Goal: Task Accomplishment & Management: Manage account settings

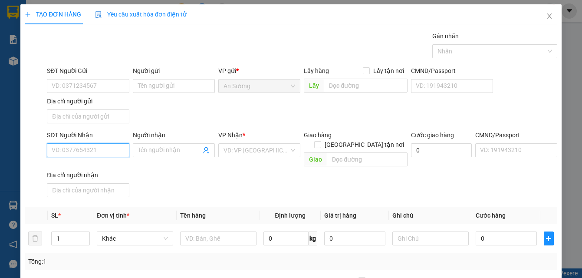
click at [73, 156] on input "SĐT Người Nhận" at bounding box center [88, 150] width 82 height 14
type input "0782783542"
drag, startPoint x: 79, startPoint y: 175, endPoint x: 81, endPoint y: 170, distance: 5.9
click at [81, 172] on div "0782783542 0782783542" at bounding box center [86, 167] width 81 height 17
click at [81, 170] on body "Kết quả tìm kiếm ( 0 ) Bộ lọc No Data ansuong.minhquoc 1 Báo cáo Báo cáo dòng t…" at bounding box center [291, 139] width 582 height 278
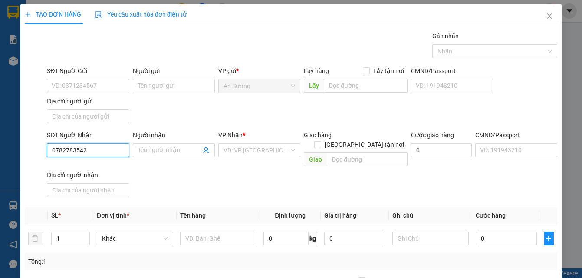
click at [112, 155] on input "0782783542" at bounding box center [88, 150] width 82 height 14
click at [92, 167] on div "0782783542" at bounding box center [87, 168] width 71 height 10
click at [162, 101] on div "SĐT Người Gửi VD: 0371234567 Người gửi Tên người gửi VP gửi * An Sương Lấy hàng…" at bounding box center [302, 96] width 514 height 61
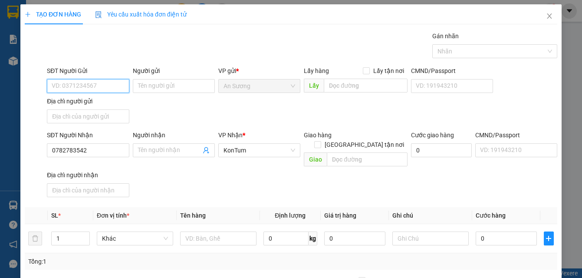
click at [89, 81] on input "SĐT Người Gửi" at bounding box center [88, 86] width 82 height 14
click at [79, 85] on input "SĐT Người Gửi" at bounding box center [88, 86] width 82 height 14
click at [79, 102] on div "0908508988 - hoa" at bounding box center [87, 104] width 71 height 10
type input "0908508988"
type input "hoa"
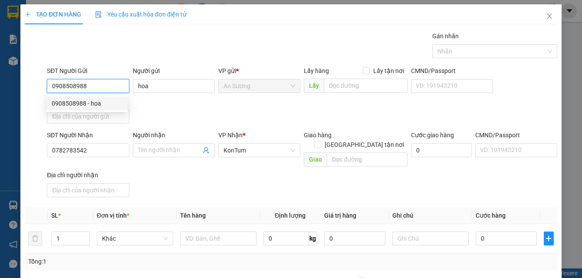
drag, startPoint x: 92, startPoint y: 86, endPoint x: 35, endPoint y: 90, distance: 56.6
click at [35, 90] on div "SĐT Người Gửi 0908508988 Người gửi hoa VP gửi * An Sương Lấy hàng Lấy tận nơi L…" at bounding box center [291, 96] width 535 height 61
type input "0908293258"
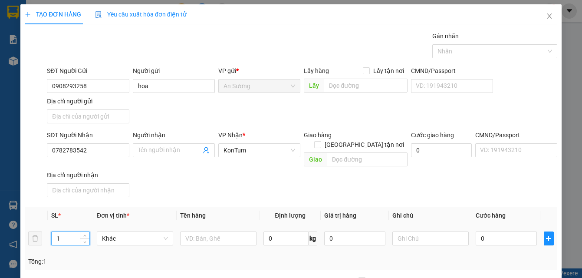
click at [69, 232] on input "1" at bounding box center [71, 238] width 38 height 13
type input "12"
click at [195, 231] on input "text" at bounding box center [218, 238] width 76 height 14
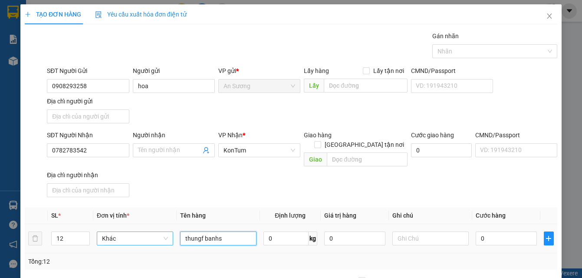
drag, startPoint x: 223, startPoint y: 227, endPoint x: 165, endPoint y: 226, distance: 57.8
click at [165, 234] on tr "12 Khác thungf banhs 0 kg 0 0" at bounding box center [291, 238] width 533 height 29
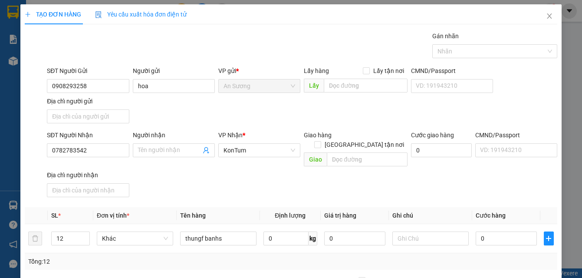
drag, startPoint x: 101, startPoint y: 270, endPoint x: 194, endPoint y: 254, distance: 93.8
drag, startPoint x: 238, startPoint y: 231, endPoint x: 173, endPoint y: 237, distance: 65.5
click at [173, 237] on tr "12 Khác thungf banhs 0 kg 0 0" at bounding box center [291, 238] width 533 height 29
type input "tg"
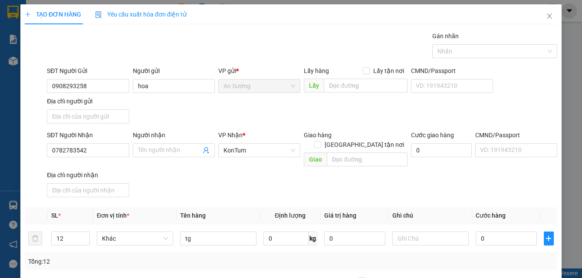
click at [340, 169] on div "SĐT Người Nhận 0782783542 Người nhận Tên người nhận VP Nhận * KonTum Giao hàng …" at bounding box center [302, 165] width 514 height 70
click at [506, 235] on input "0" at bounding box center [506, 238] width 61 height 14
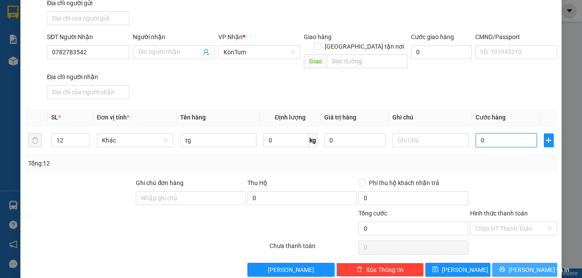
scroll to position [104, 0]
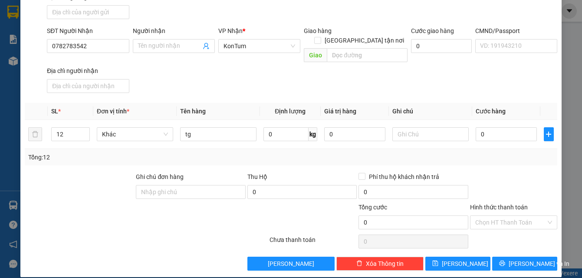
click at [520, 264] on div "TẠO ĐƠN HÀNG Yêu cầu xuất hóa đơn điện tử Transit Pickup Surcharge Ids Transit …" at bounding box center [290, 88] width 541 height 377
click at [522, 260] on button "Lưu và In" at bounding box center [524, 264] width 65 height 14
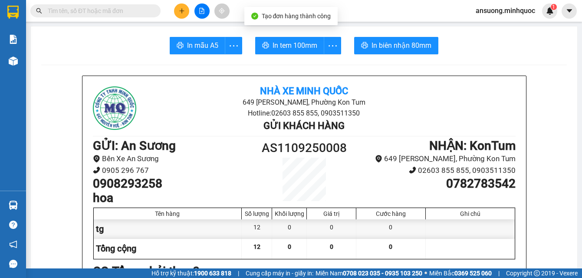
click at [183, 5] on button at bounding box center [181, 10] width 15 height 15
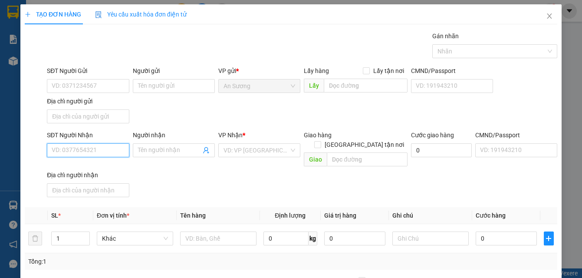
click at [89, 149] on input "SĐT Người Nhận" at bounding box center [88, 150] width 82 height 14
drag, startPoint x: 89, startPoint y: 149, endPoint x: 57, endPoint y: 134, distance: 35.2
click at [56, 134] on div "SĐT Người Nhận 377 377" at bounding box center [88, 145] width 82 height 30
click at [49, 149] on input "30377584" at bounding box center [88, 150] width 82 height 14
click at [53, 148] on input "30377584" at bounding box center [88, 150] width 82 height 14
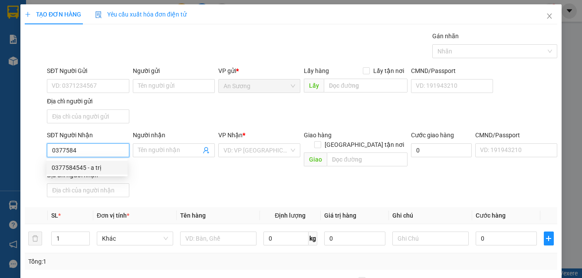
click at [102, 164] on div "0377584545 - a trị" at bounding box center [87, 168] width 71 height 10
type input "0377584545"
type input "a trị"
type input "0377584545"
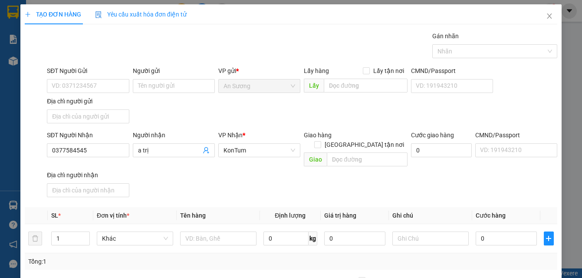
click at [167, 119] on div "SĐT Người Gửi VD: 0371234567 Người gửi Tên người gửi VP gửi * An Sương Lấy hàng…" at bounding box center [302, 96] width 514 height 61
drag, startPoint x: 69, startPoint y: 228, endPoint x: 68, endPoint y: 206, distance: 21.3
click at [68, 224] on td "1" at bounding box center [71, 238] width 46 height 29
type input "14"
drag, startPoint x: 195, startPoint y: 226, endPoint x: 198, endPoint y: 221, distance: 6.0
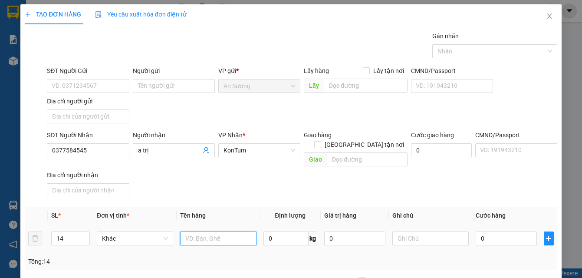
click at [198, 230] on div at bounding box center [218, 238] width 76 height 17
type input "tg"
click at [497, 233] on input "0" at bounding box center [506, 238] width 61 height 14
click at [496, 231] on input "0" at bounding box center [506, 238] width 61 height 14
type input "07"
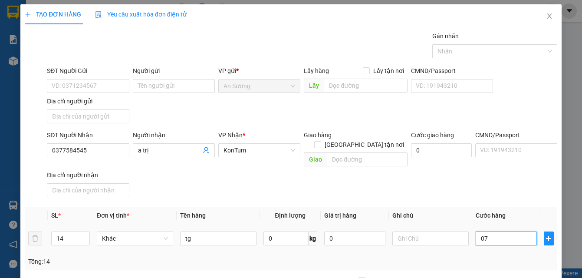
type input "7"
type input "070"
type input "70"
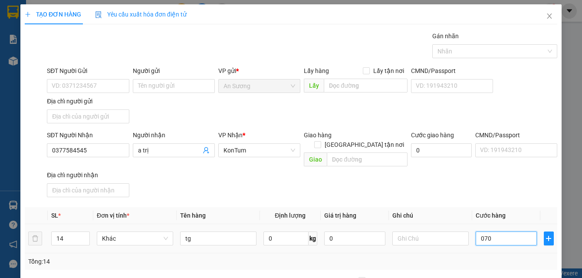
type input "0.700"
type input "700"
type input "700.000"
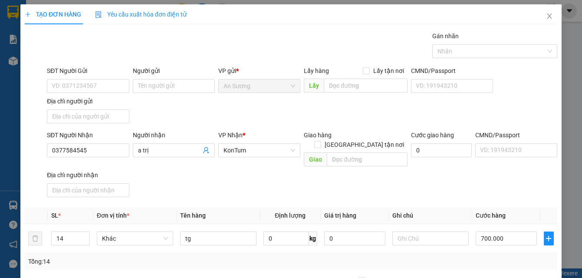
click at [505, 185] on div "SĐT Người Nhận 0377584545 Người nhận a trị VP Nhận * KonTum Giao hàng Giao tận …" at bounding box center [302, 165] width 514 height 70
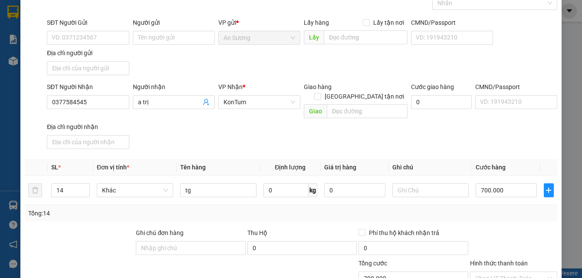
scroll to position [104, 0]
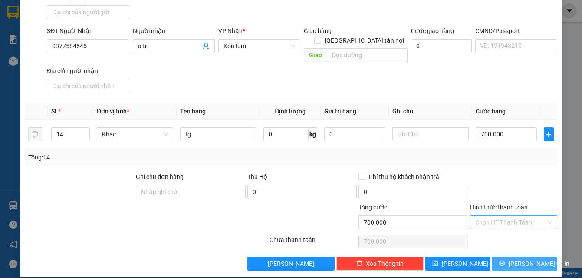
drag, startPoint x: 515, startPoint y: 258, endPoint x: 509, endPoint y: 218, distance: 40.4
click at [510, 216] on div "Transit Pickup Surcharge Ids Transit Deliver Surcharge Ids Transit Deliver Surc…" at bounding box center [291, 98] width 533 height 343
click at [509, 218] on input "Hình thức thanh toán" at bounding box center [510, 222] width 71 height 13
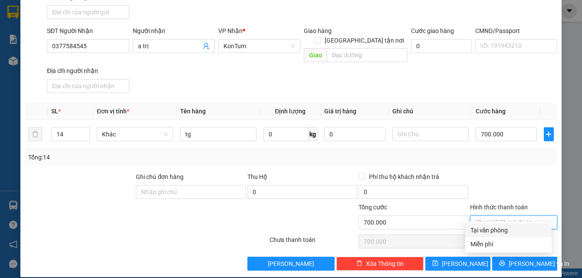
click at [506, 231] on div "Tại văn phòng" at bounding box center [509, 230] width 76 height 10
type input "0"
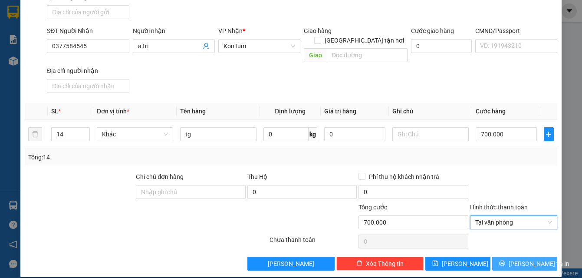
click at [517, 259] on span "Lưu và In" at bounding box center [539, 264] width 61 height 10
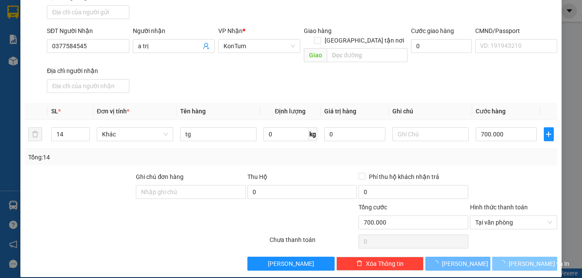
click at [517, 259] on span "Lưu và In" at bounding box center [539, 264] width 61 height 10
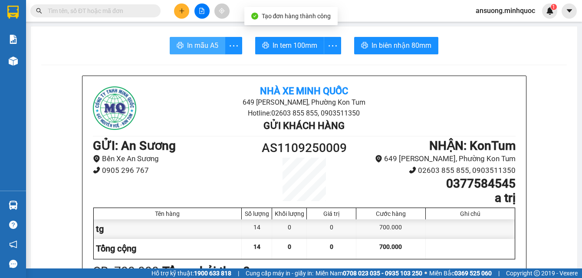
click at [203, 43] on span "In mẫu A5" at bounding box center [202, 45] width 31 height 11
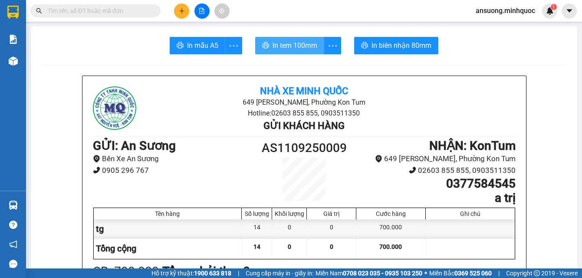
click at [281, 49] on span "In tem 100mm" at bounding box center [295, 45] width 45 height 11
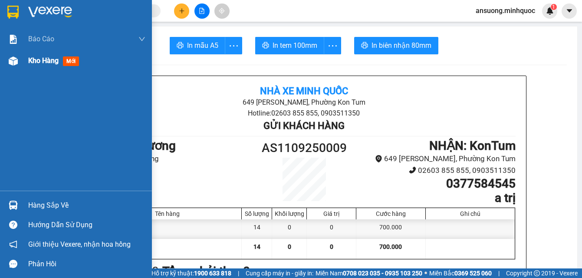
click at [7, 53] on div "Kho hàng mới" at bounding box center [76, 61] width 152 height 22
click at [15, 71] on div "Kho hàng mới" at bounding box center [76, 61] width 152 height 22
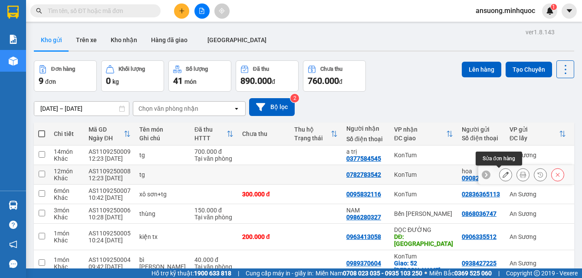
click at [503, 174] on icon at bounding box center [506, 175] width 6 height 6
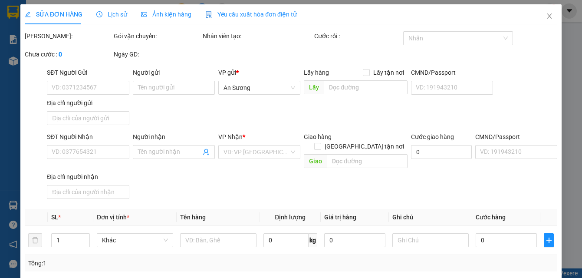
type input "0908293258"
type input "hoa"
type input "0782783542"
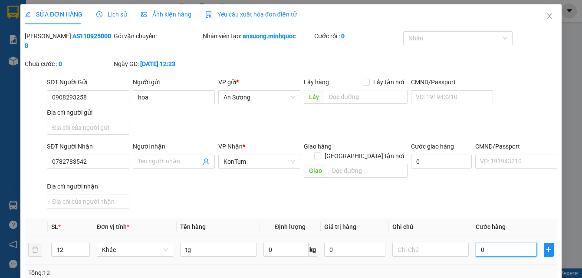
click at [497, 243] on input "0" at bounding box center [506, 250] width 61 height 14
type input "4"
type input "48"
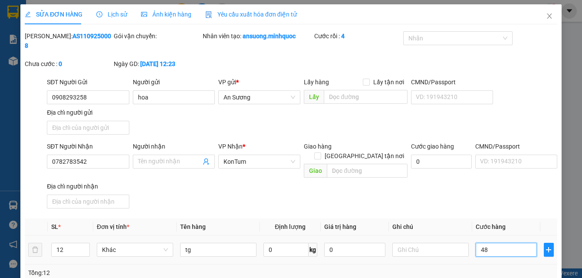
type input "48"
type input "480"
type input "480.000"
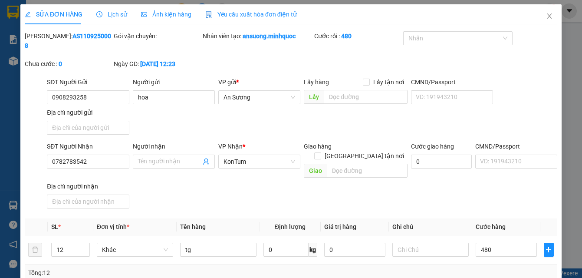
type input "480.000"
click at [479, 192] on div "SĐT Người Nhận 0782783542 Người nhận Tên người nhận VP Nhận * KonTum Giao hàng …" at bounding box center [302, 177] width 514 height 70
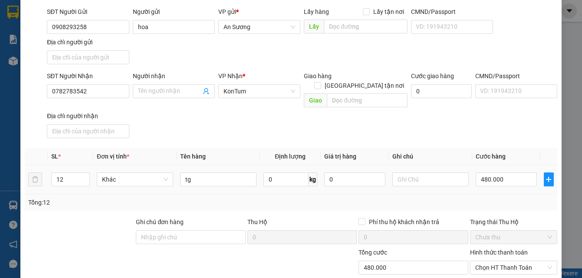
scroll to position [116, 0]
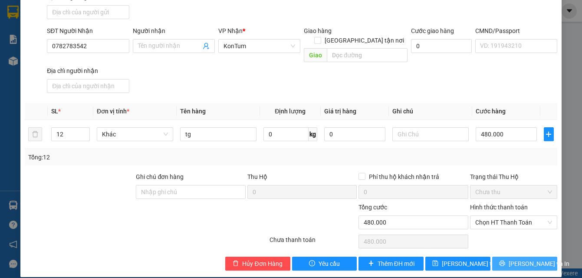
drag, startPoint x: 528, startPoint y: 246, endPoint x: 520, endPoint y: 254, distance: 11.7
click at [525, 251] on div "Total Paid Fee 0 Total UnPaid Fee 0 Cash Collection Total Fee Mã ĐH: AS11092500…" at bounding box center [291, 93] width 533 height 355
click at [519, 259] on span "Lưu và In" at bounding box center [539, 264] width 61 height 10
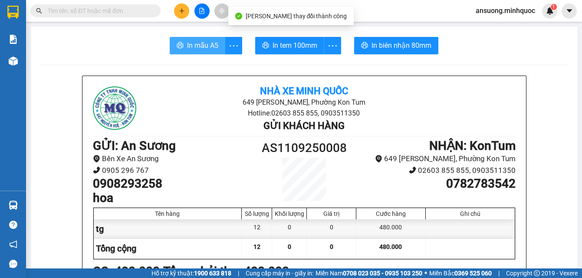
click at [201, 47] on span "In mẫu A5" at bounding box center [202, 45] width 31 height 11
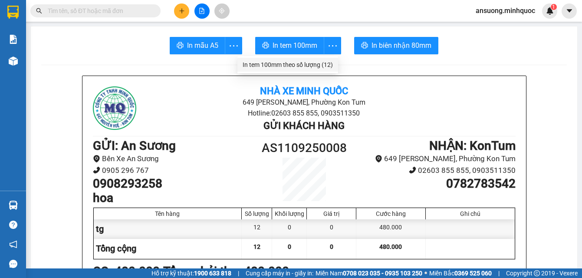
click at [322, 66] on div "In tem 100mm theo số lượng (12)" at bounding box center [288, 65] width 90 height 10
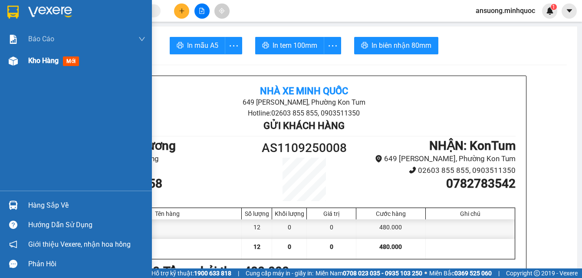
click at [19, 67] on div at bounding box center [13, 60] width 15 height 15
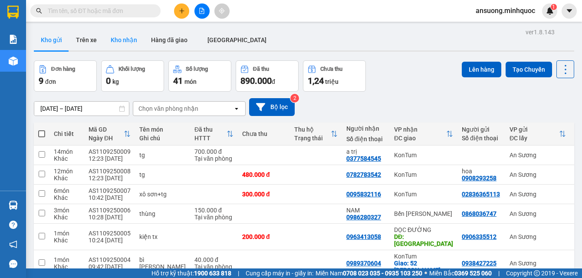
click at [123, 46] on button "Kho nhận" at bounding box center [124, 40] width 40 height 21
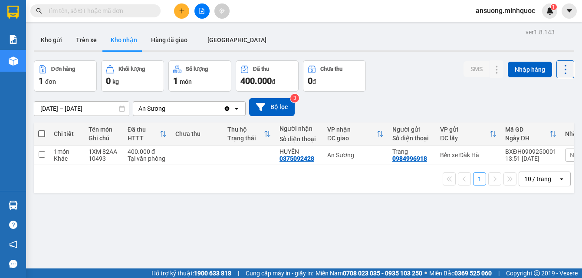
click at [60, 55] on div "ver 1.8.143 Kho gửi Trên xe [PERSON_NAME] Hàng đã giao ĐÀ NẴNG Đơn hàng 1 đơn […" at bounding box center [304, 165] width 548 height 278
click at [58, 48] on button "Kho gửi" at bounding box center [51, 40] width 35 height 21
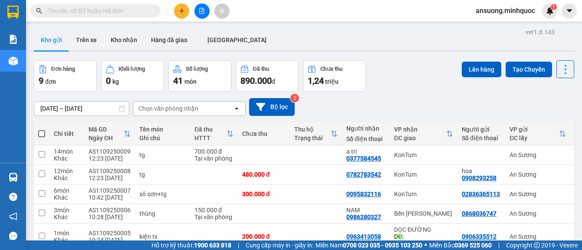
click at [125, 50] on div "Kho gửi Trên [PERSON_NAME] Hàng đã giao [GEOGRAPHIC_DATA]" at bounding box center [304, 41] width 541 height 22
click at [133, 39] on button "Kho nhận" at bounding box center [124, 40] width 40 height 21
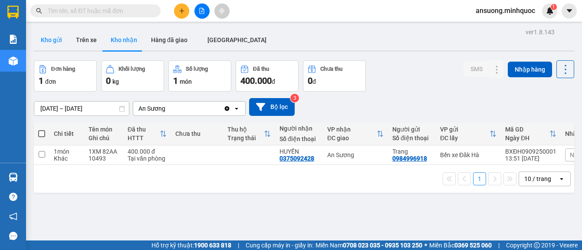
click at [58, 46] on button "Kho gửi" at bounding box center [51, 40] width 35 height 21
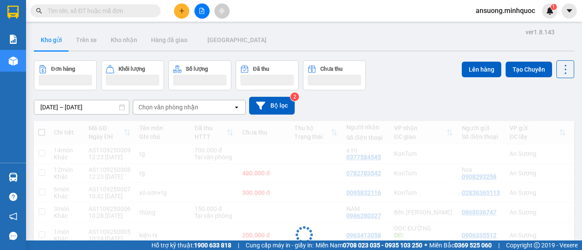
click at [58, 46] on button "Kho gửi" at bounding box center [51, 40] width 35 height 21
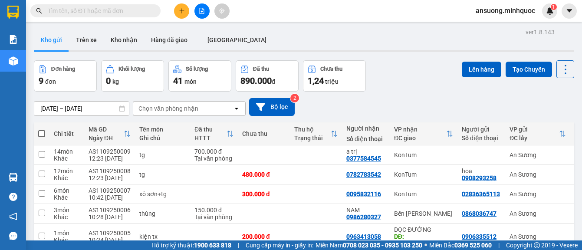
click at [179, 4] on button at bounding box center [181, 10] width 15 height 15
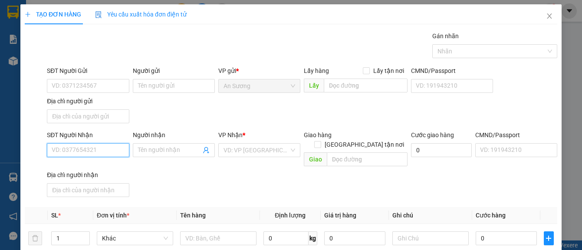
click at [72, 155] on input "SĐT Người Nhận" at bounding box center [88, 150] width 82 height 14
click at [81, 167] on div "0866641333 - an" at bounding box center [87, 168] width 71 height 10
type input "0866641333"
type input "an"
type input "0866641333"
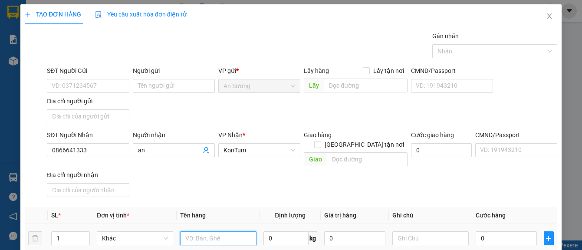
click at [196, 231] on input "text" at bounding box center [218, 238] width 76 height 14
type input "cuc"
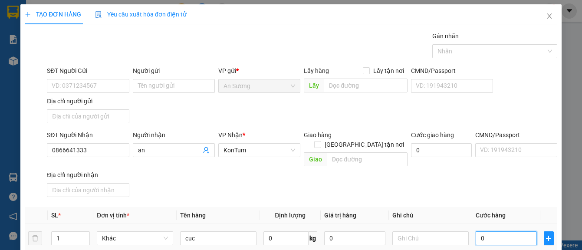
click at [502, 232] on input "0" at bounding box center [506, 238] width 61 height 14
type input "7"
type input "70"
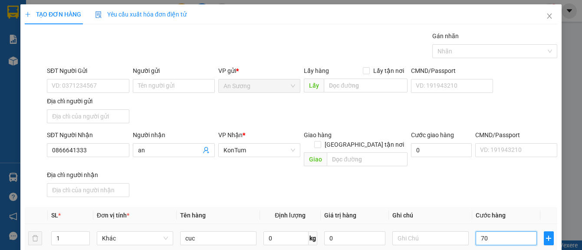
type input "70"
type input "70.000"
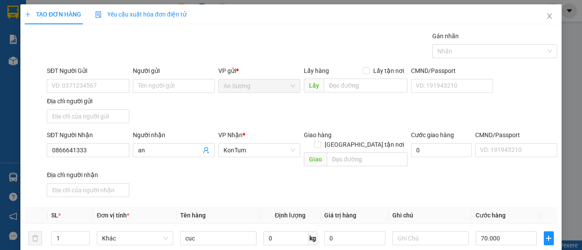
drag, startPoint x: 496, startPoint y: 198, endPoint x: 489, endPoint y: 192, distance: 8.7
click at [489, 192] on div "Transit Pickup Surcharge Ids Transit Deliver Surcharge Ids Transit Deliver Surc…" at bounding box center [291, 202] width 533 height 343
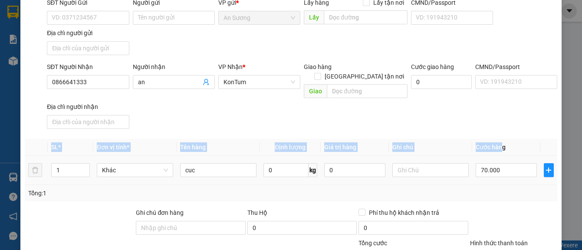
scroll to position [132, 0]
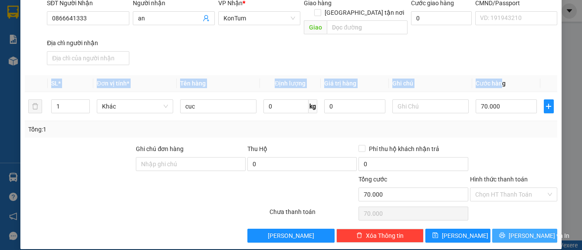
click at [504, 230] on button "Lưu và In" at bounding box center [524, 236] width 65 height 14
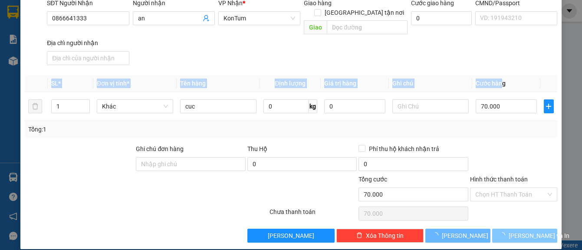
click at [504, 230] on button "Lưu và In" at bounding box center [524, 236] width 65 height 14
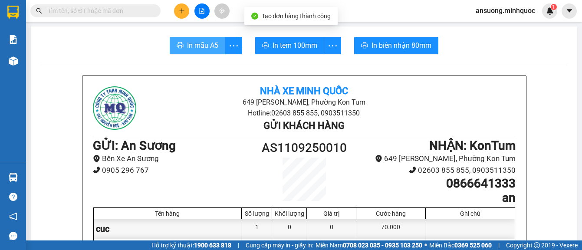
click at [188, 51] on button "In mẫu A5" at bounding box center [198, 45] width 56 height 17
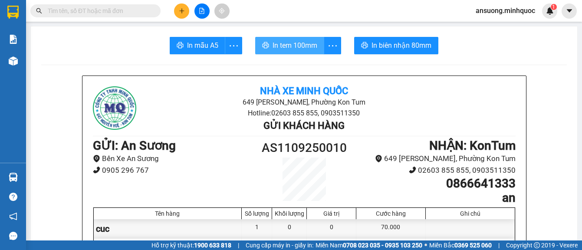
click at [297, 47] on span "In tem 100mm" at bounding box center [295, 45] width 45 height 11
click at [298, 46] on span "In tem 100mm" at bounding box center [295, 45] width 45 height 11
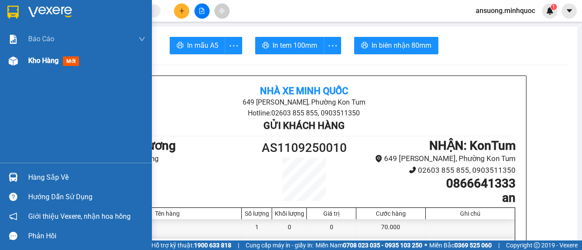
click at [23, 68] on div "Kho hàng mới" at bounding box center [76, 61] width 152 height 22
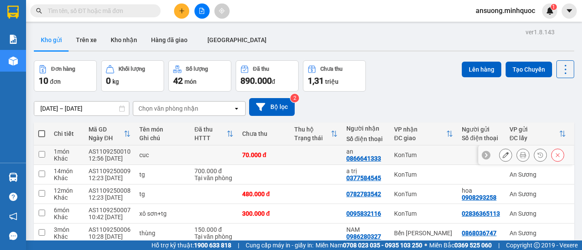
click at [503, 157] on icon at bounding box center [506, 155] width 6 height 6
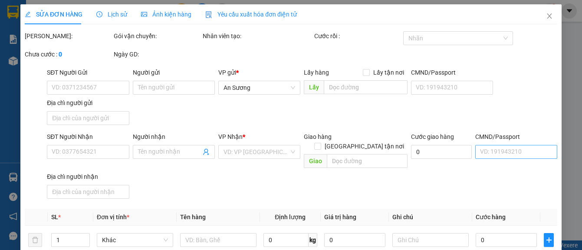
type input "0866641333"
type input "an"
type input "70.000"
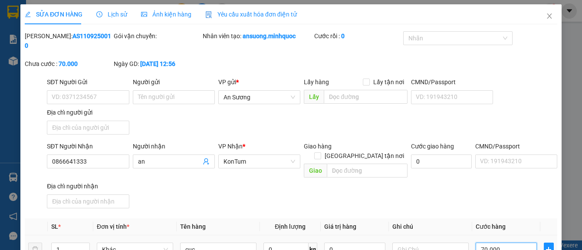
click at [499, 243] on input "70.000" at bounding box center [506, 250] width 61 height 14
type input "6"
type input "60"
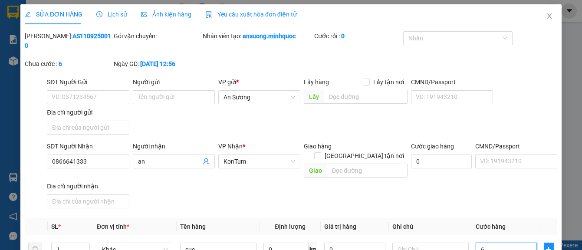
type input "60"
type input "60.000"
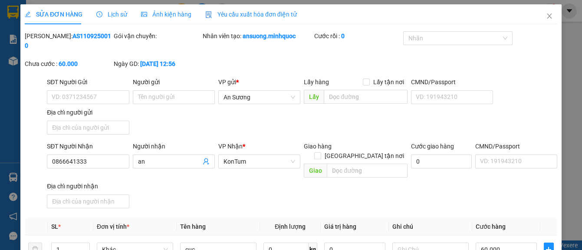
click at [509, 168] on div "CMND/Passport VD: 191943210" at bounding box center [516, 157] width 82 height 30
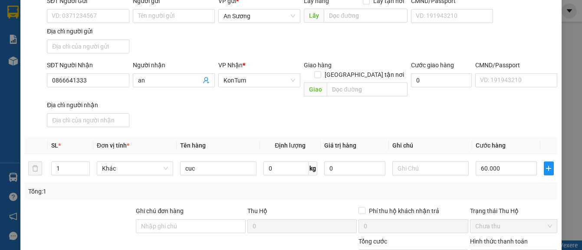
scroll to position [143, 0]
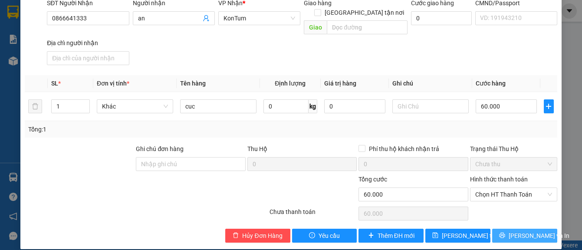
click at [531, 231] on span "Lưu và In" at bounding box center [539, 236] width 61 height 10
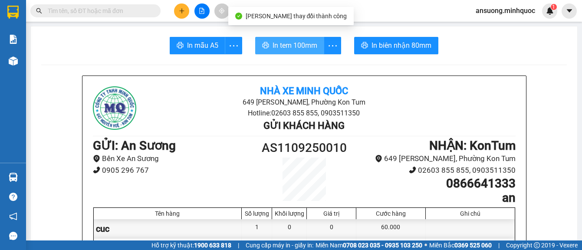
click at [303, 44] on span "In tem 100mm" at bounding box center [295, 45] width 45 height 11
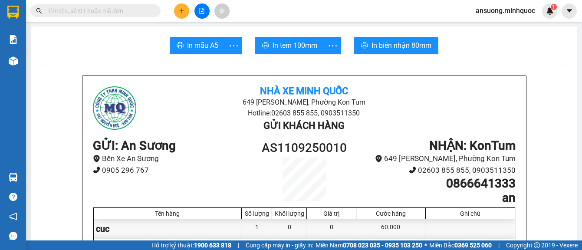
click at [184, 10] on icon "plus" at bounding box center [182, 11] width 6 height 6
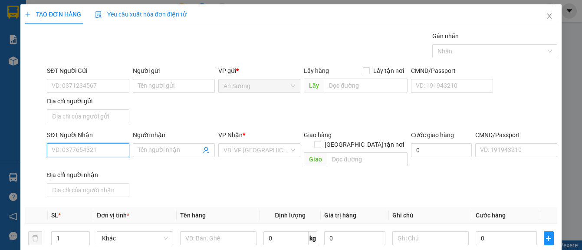
click at [84, 149] on input "SĐT Người Nhận" at bounding box center [88, 150] width 82 height 14
click at [77, 151] on input "SĐT Người Nhận" at bounding box center [88, 150] width 82 height 14
type input "0817222789"
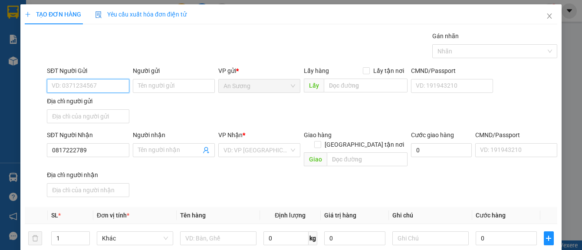
click at [59, 88] on input "SĐT Người Gửi" at bounding box center [88, 86] width 82 height 14
click at [76, 85] on input "SĐT Người Gửi" at bounding box center [88, 86] width 82 height 14
drag, startPoint x: 46, startPoint y: 93, endPoint x: 50, endPoint y: 88, distance: 6.5
click at [46, 92] on div "SĐT Người Gửi VD: 0371234567" at bounding box center [88, 81] width 86 height 30
click at [67, 82] on input "SĐT Người Gửi" at bounding box center [88, 86] width 82 height 14
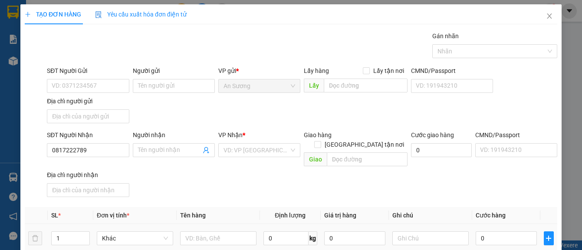
click at [206, 230] on div at bounding box center [218, 238] width 76 height 17
click at [208, 231] on input "text" at bounding box center [218, 238] width 76 height 14
type input "tg"
drag, startPoint x: 270, startPoint y: 177, endPoint x: 439, endPoint y: 248, distance: 183.1
click at [274, 177] on div "SĐT Người Nhận 0817222789 Người nhận Tên người nhận VP Nhận * VD: VP Sài Gòn Gi…" at bounding box center [302, 165] width 514 height 70
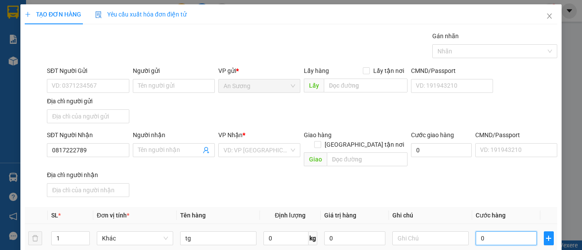
click at [489, 233] on input "0" at bounding box center [506, 238] width 61 height 14
click at [442, 183] on div "SĐT Người Nhận 0817222789 Người nhận Tên người nhận VP Nhận * VD: VP Sài Gòn Gi…" at bounding box center [302, 165] width 514 height 70
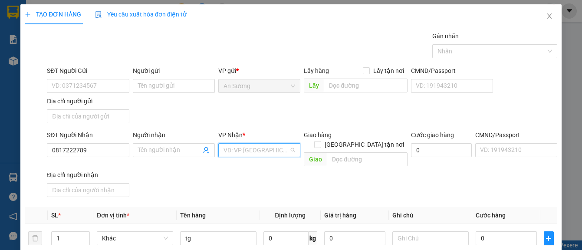
click at [264, 152] on input "search" at bounding box center [257, 150] width 66 height 13
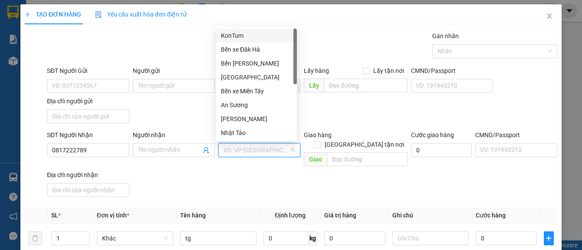
click at [241, 40] on div "KonTum" at bounding box center [256, 36] width 71 height 10
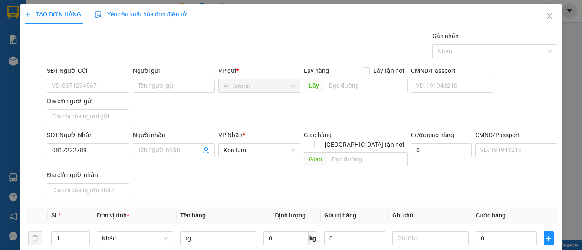
click at [92, 74] on div "SĐT Người Gửi" at bounding box center [88, 71] width 82 height 10
click at [92, 79] on input "SĐT Người Gửi" at bounding box center [88, 86] width 82 height 14
click at [92, 83] on input "SĐT Người Gửi" at bounding box center [88, 86] width 82 height 14
type input "08"
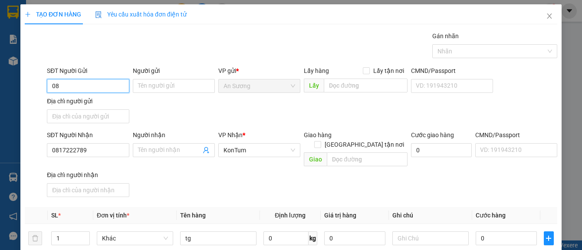
drag, startPoint x: 21, startPoint y: 100, endPoint x: 17, endPoint y: 100, distance: 4.8
click at [17, 100] on div "TẠO ĐƠN HÀNG Yêu cầu xuất hóa đơn điện tử Transit Pickup Surcharge Ids Transit …" at bounding box center [291, 125] width 582 height 250
click at [211, 122] on div "SĐT Người Gửi VD: 0371234567 Người gửi Tên người gửi VP gửi * An Sương Lấy hàng…" at bounding box center [302, 96] width 514 height 61
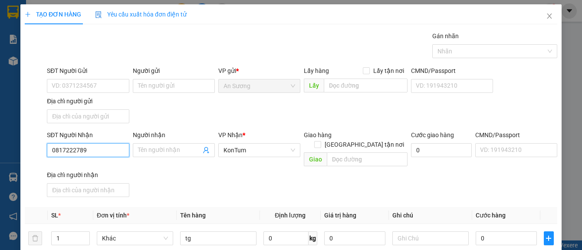
drag, startPoint x: 89, startPoint y: 152, endPoint x: 18, endPoint y: 161, distance: 72.3
click at [18, 161] on div "TẠO ĐƠN HÀNG Yêu cầu xuất hóa đơn điện tử Transit Pickup Surcharge Ids Transit …" at bounding box center [291, 125] width 582 height 250
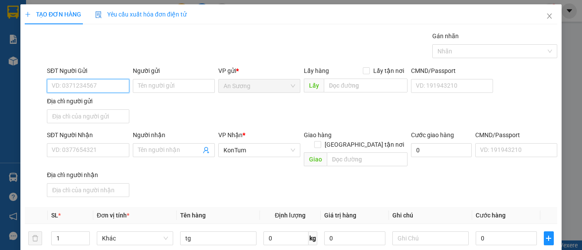
click at [68, 82] on input "SĐT Người Gửi" at bounding box center [88, 86] width 82 height 14
paste input "0817222789"
type input "0817222789"
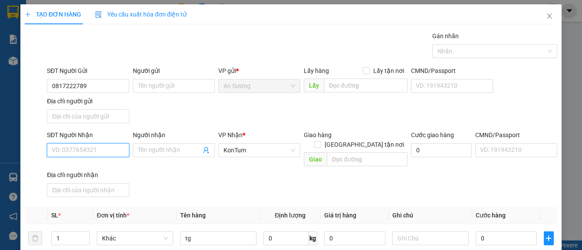
click at [74, 152] on input "SĐT Người Nhận" at bounding box center [88, 150] width 82 height 14
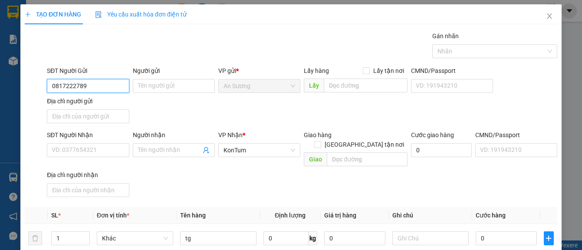
click at [102, 83] on input "0817222789" at bounding box center [88, 86] width 82 height 14
click at [89, 106] on div "0817222789" at bounding box center [87, 104] width 71 height 10
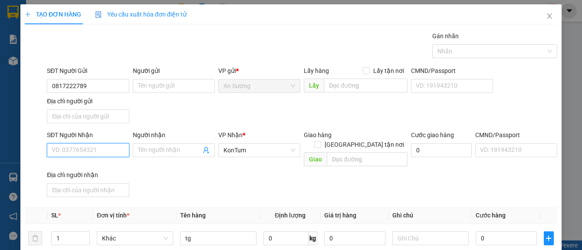
click at [80, 147] on input "SĐT Người Nhận" at bounding box center [88, 150] width 82 height 14
click at [102, 168] on div "0394326278 - trang" at bounding box center [87, 168] width 71 height 10
type input "0394326278"
type input "trang"
click at [194, 170] on div "SĐT Người Nhận 0394326278 Người nhận trang VP Nhận * KonTum Giao hàng Giao tận …" at bounding box center [302, 165] width 514 height 70
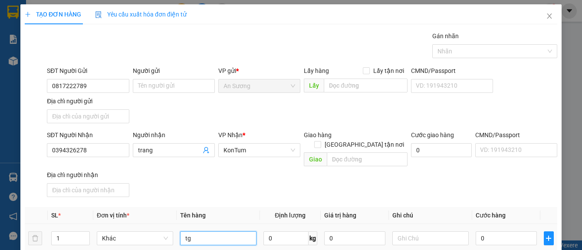
click at [205, 233] on input "tg" at bounding box center [218, 238] width 76 height 14
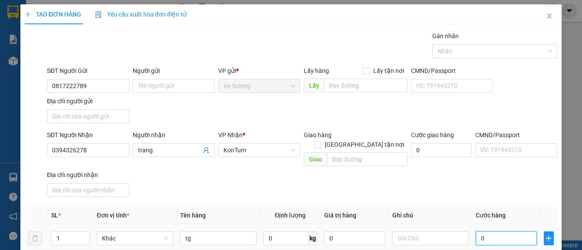
click at [525, 231] on input "0" at bounding box center [506, 238] width 61 height 14
type input "4"
type input "40"
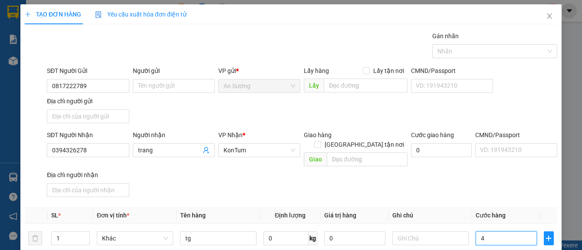
type input "40"
type input "40.000"
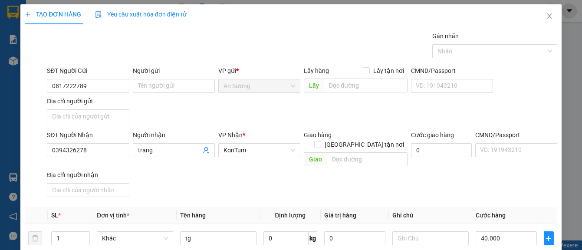
click at [488, 193] on div "Transit Pickup Surcharge Ids Transit Deliver Surcharge Ids Transit Deliver Surc…" at bounding box center [291, 202] width 533 height 343
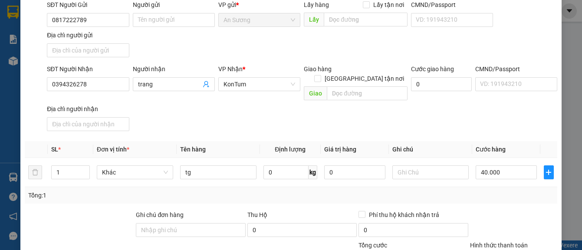
scroll to position [132, 0]
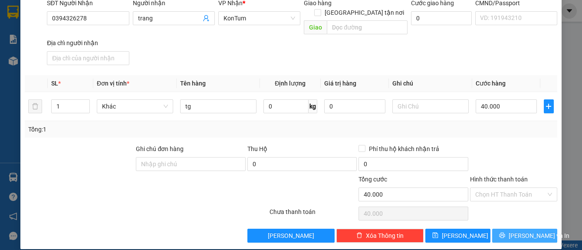
click at [492, 229] on button "Lưu và In" at bounding box center [524, 236] width 65 height 14
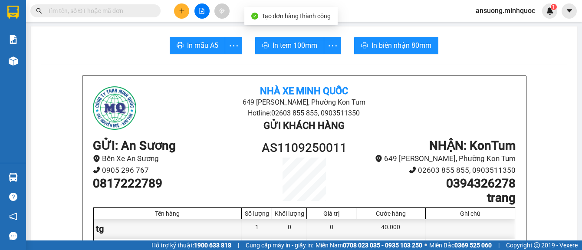
click at [200, 46] on span "In mẫu A5" at bounding box center [202, 45] width 31 height 11
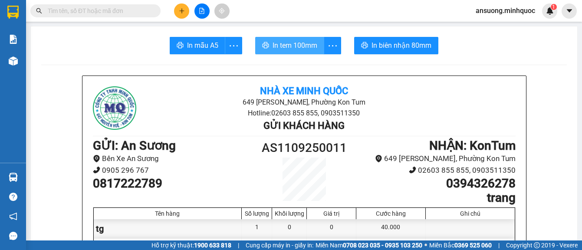
click at [294, 40] on span "In tem 100mm" at bounding box center [295, 45] width 45 height 11
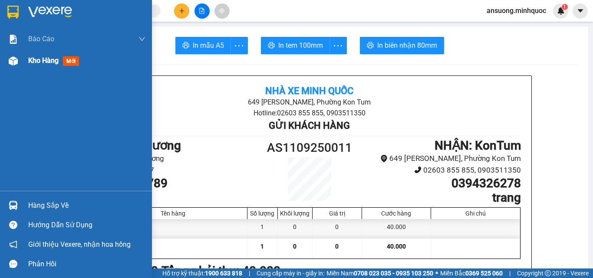
click at [7, 60] on div at bounding box center [13, 60] width 15 height 15
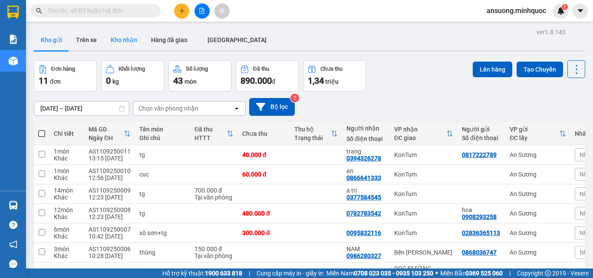
click at [129, 45] on button "Kho nhận" at bounding box center [124, 40] width 40 height 21
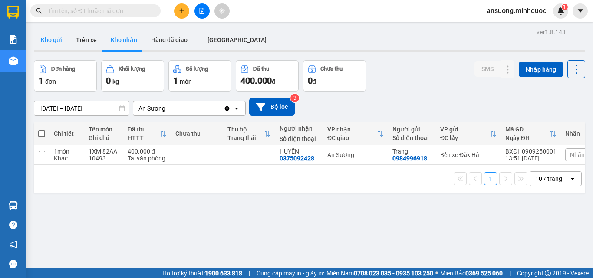
click at [35, 36] on button "Kho gửi" at bounding box center [51, 40] width 35 height 21
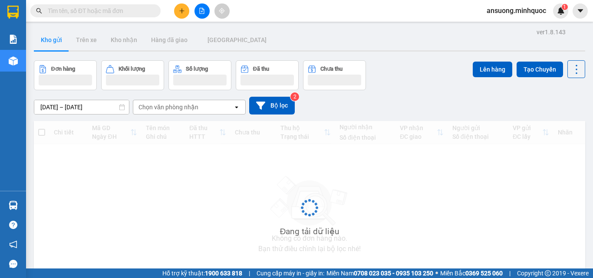
click at [48, 53] on div "ver 1.8.143 Kho gửi Trên xe Kho nhận Hàng đã giao ĐÀ NẴNG Đơn hàng Khối lượng S…" at bounding box center [309, 168] width 558 height 285
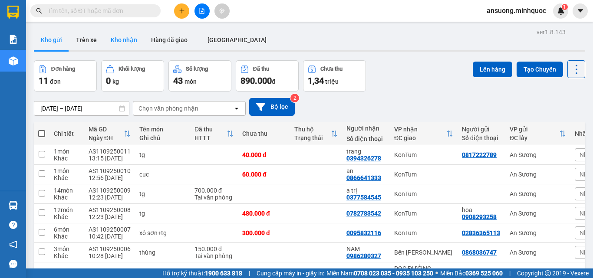
click at [126, 44] on button "Kho nhận" at bounding box center [124, 40] width 40 height 21
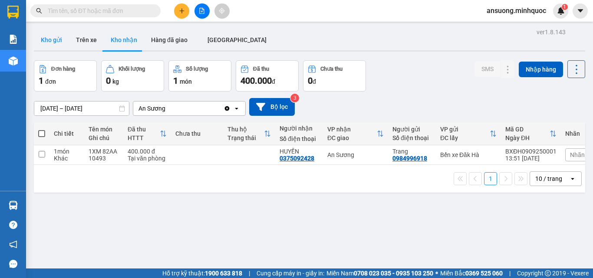
click at [58, 48] on button "Kho gửi" at bounding box center [51, 40] width 35 height 21
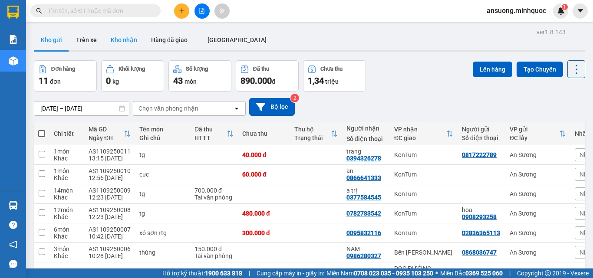
click at [116, 46] on button "Kho nhận" at bounding box center [124, 40] width 40 height 21
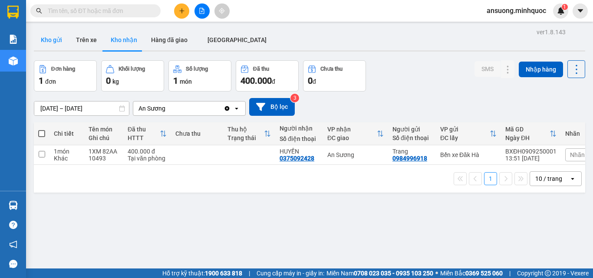
click at [59, 43] on button "Kho gửi" at bounding box center [51, 40] width 35 height 21
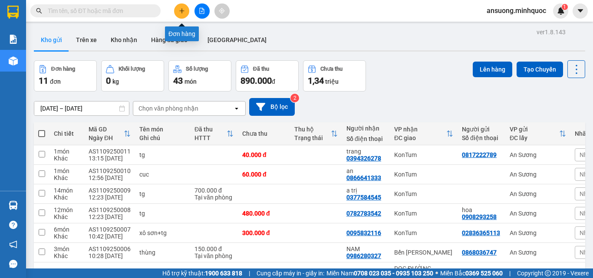
click at [183, 10] on icon "plus" at bounding box center [182, 11] width 6 height 6
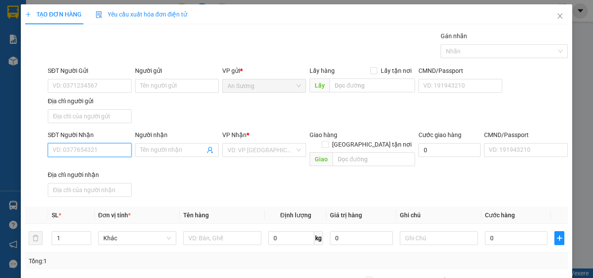
click at [87, 157] on input "SĐT Người Nhận" at bounding box center [90, 150] width 84 height 14
click at [87, 155] on input "SĐT Người Nhận" at bounding box center [90, 150] width 84 height 14
type input "0971313019"
click at [90, 166] on div "0971313019 - Lộc" at bounding box center [89, 168] width 73 height 10
type input "Lộc"
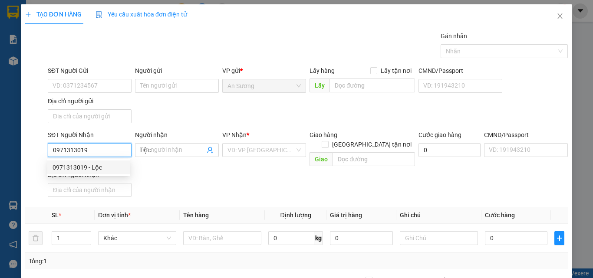
type input "0971313019"
click at [182, 112] on div "SĐT Người Gửi VD: 0371234567 Người gửi Tên người gửi VP gửi * An Sương Lấy hàng…" at bounding box center [308, 96] width 524 height 61
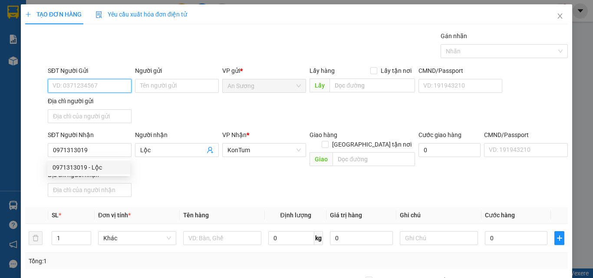
click at [104, 86] on input "SĐT Người Gửi" at bounding box center [90, 86] width 84 height 14
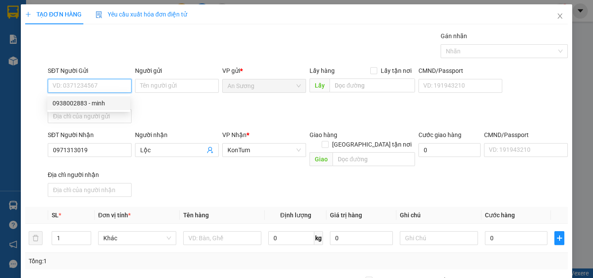
click at [96, 106] on div "0938002883 - minh" at bounding box center [89, 104] width 73 height 10
type input "0938002883"
type input "minh"
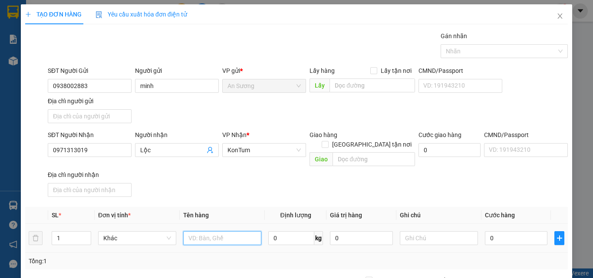
click at [200, 231] on input "text" at bounding box center [222, 238] width 78 height 14
click at [506, 231] on input "0" at bounding box center [516, 238] width 63 height 14
drag, startPoint x: 237, startPoint y: 230, endPoint x: 155, endPoint y: 242, distance: 82.5
click at [155, 242] on tr "1 Khác kieenj lk 0 kg 0 0" at bounding box center [296, 238] width 543 height 29
type input "kien lk"
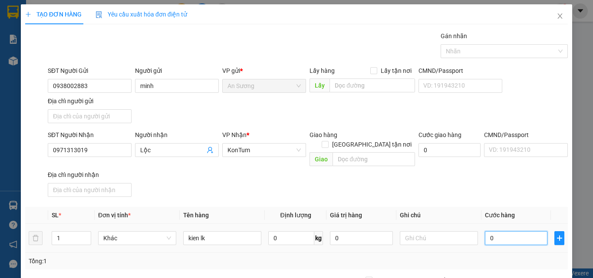
click at [496, 231] on input "0" at bounding box center [516, 238] width 63 height 14
type input "5"
type input "50"
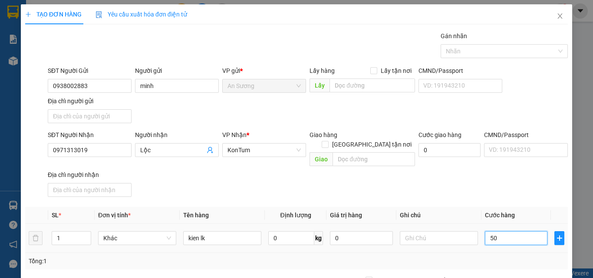
type input "50"
type input "50.000"
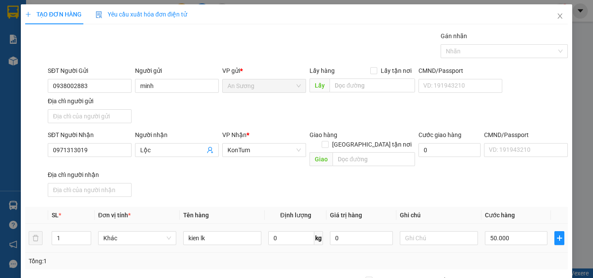
click at [495, 212] on span "Cước hàng" at bounding box center [500, 215] width 30 height 7
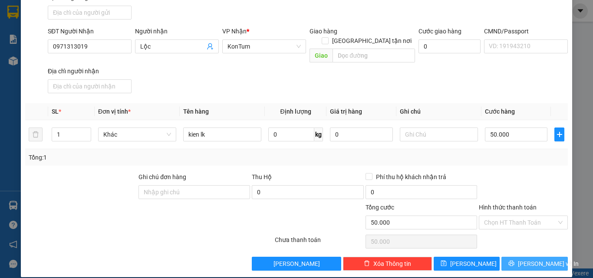
click at [507, 257] on button "Lưu và In" at bounding box center [535, 264] width 66 height 14
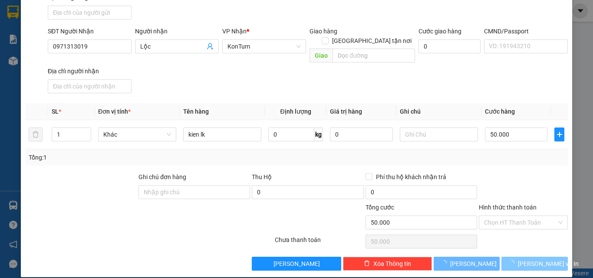
click at [507, 257] on button "Lưu và In" at bounding box center [535, 264] width 66 height 14
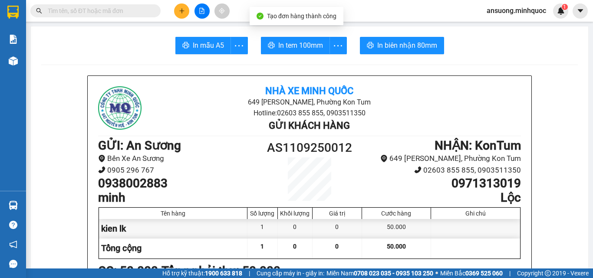
drag, startPoint x: 211, startPoint y: 28, endPoint x: 210, endPoint y: 42, distance: 13.9
click at [210, 45] on span "In mẫu A5" at bounding box center [208, 45] width 31 height 11
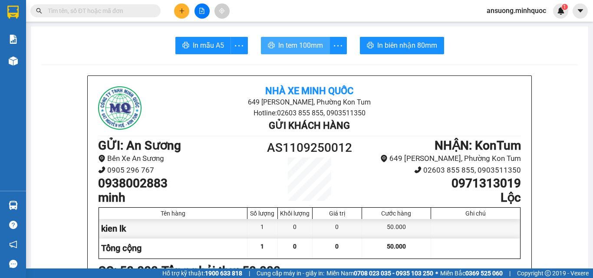
click at [311, 41] on span "In tem 100mm" at bounding box center [300, 45] width 45 height 11
click at [322, 50] on button "In tem 100mm" at bounding box center [295, 45] width 69 height 17
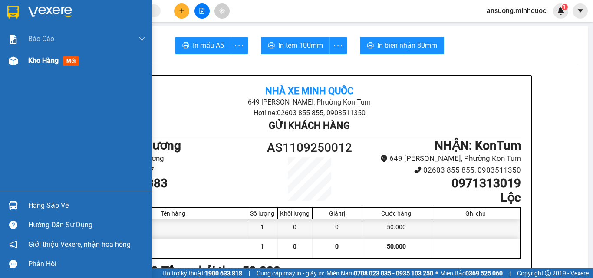
drag, startPoint x: 0, startPoint y: 70, endPoint x: 12, endPoint y: 63, distance: 14.0
click at [8, 68] on div "Kho hàng mới" at bounding box center [76, 61] width 152 height 22
click at [8, 68] on div at bounding box center [13, 60] width 15 height 15
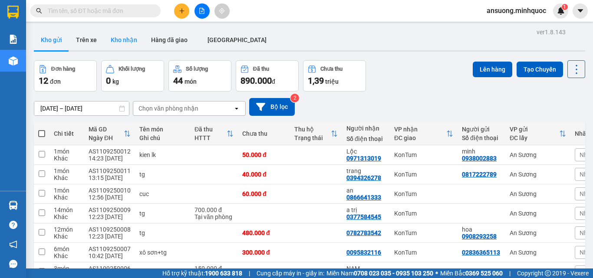
drag, startPoint x: 133, startPoint y: 34, endPoint x: 126, endPoint y: 46, distance: 14.0
click at [133, 36] on button "Kho nhận" at bounding box center [124, 40] width 40 height 21
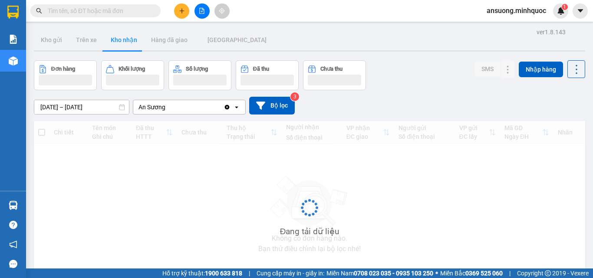
click at [125, 48] on button "Kho nhận" at bounding box center [124, 40] width 40 height 21
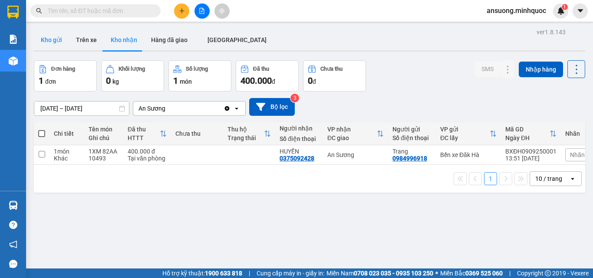
click at [47, 46] on button "Kho gửi" at bounding box center [51, 40] width 35 height 21
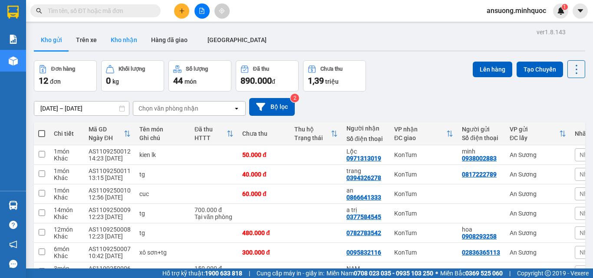
click at [125, 40] on button "Kho nhận" at bounding box center [124, 40] width 40 height 21
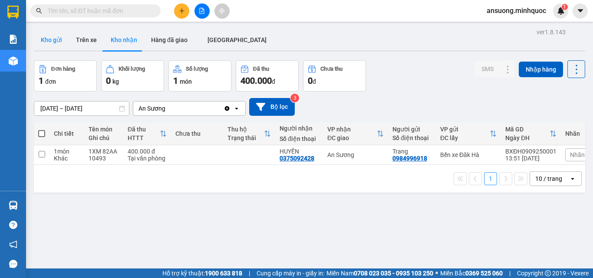
click at [52, 43] on button "Kho gửi" at bounding box center [51, 40] width 35 height 21
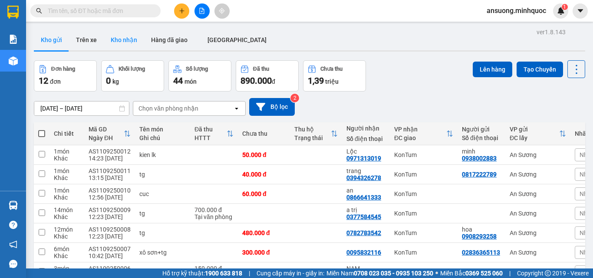
click at [121, 41] on button "Kho nhận" at bounding box center [124, 40] width 40 height 21
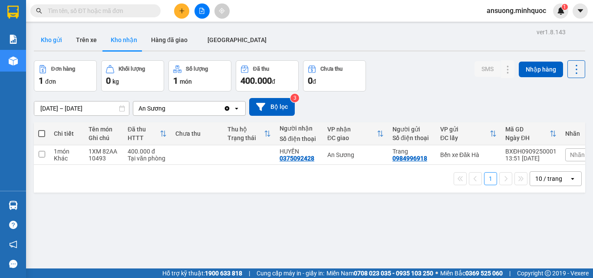
click at [46, 42] on button "Kho gửi" at bounding box center [51, 40] width 35 height 21
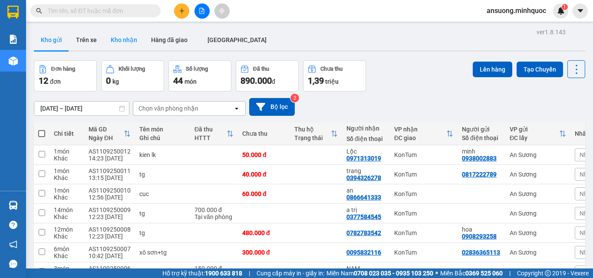
click at [119, 39] on button "Kho nhận" at bounding box center [124, 40] width 40 height 21
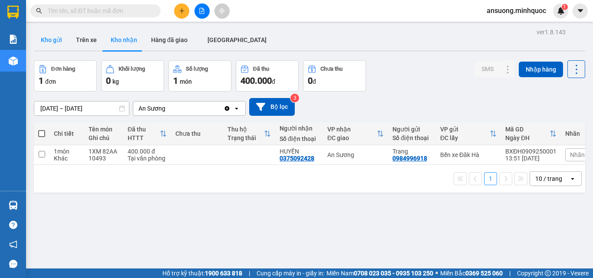
click at [60, 42] on button "Kho gửi" at bounding box center [51, 40] width 35 height 21
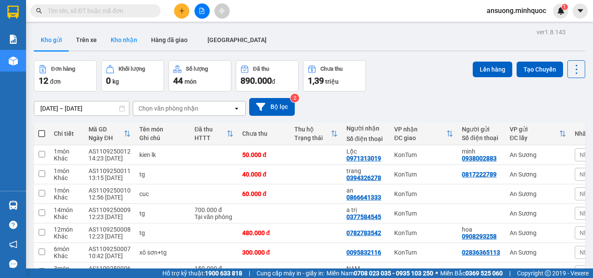
click at [136, 46] on button "Kho nhận" at bounding box center [124, 40] width 40 height 21
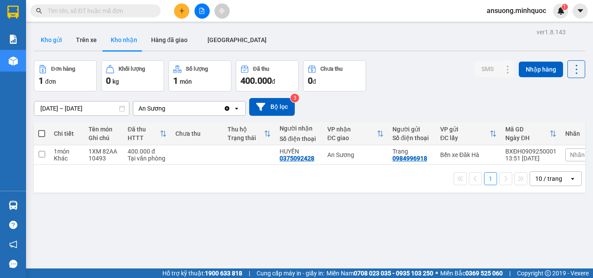
click at [43, 40] on button "Kho gửi" at bounding box center [51, 40] width 35 height 21
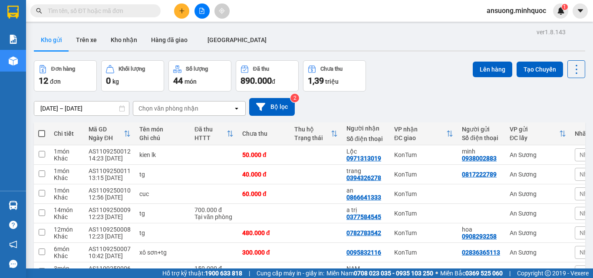
click at [187, 17] on div at bounding box center [201, 10] width 65 height 15
click at [177, 10] on button at bounding box center [181, 10] width 15 height 15
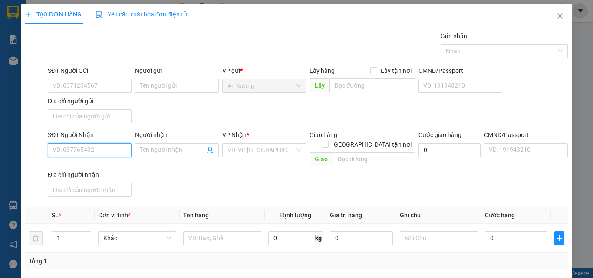
click at [97, 152] on input "SĐT Người Nhận" at bounding box center [90, 150] width 84 height 14
click at [97, 157] on input "SĐT Người Nhận" at bounding box center [90, 150] width 84 height 14
click at [109, 149] on input "SĐT Người Nhận" at bounding box center [90, 150] width 84 height 14
click at [77, 159] on div "SĐT Người Nhận VD: 0377654321" at bounding box center [90, 145] width 84 height 30
click at [77, 153] on input "SĐT Người Nhận" at bounding box center [90, 150] width 84 height 14
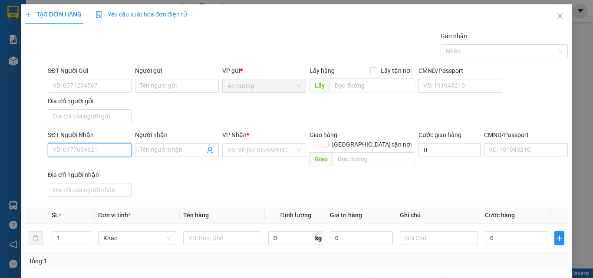
click at [74, 152] on input "SĐT Người Nhận" at bounding box center [90, 150] width 84 height 14
click at [83, 237] on span "Decrease Value" at bounding box center [86, 241] width 10 height 8
type input "2"
click at [85, 235] on icon "up" at bounding box center [86, 236] width 3 height 3
click at [197, 231] on input "text" at bounding box center [222, 238] width 78 height 14
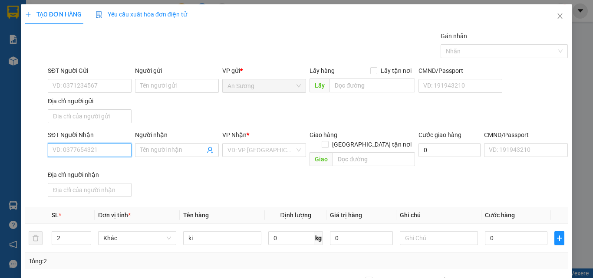
click at [112, 153] on input "SĐT Người Nhận" at bounding box center [90, 150] width 84 height 14
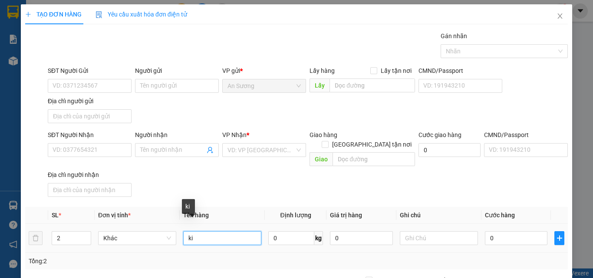
click at [203, 231] on input "ki" at bounding box center [222, 238] width 78 height 14
type input "kiện máy may"
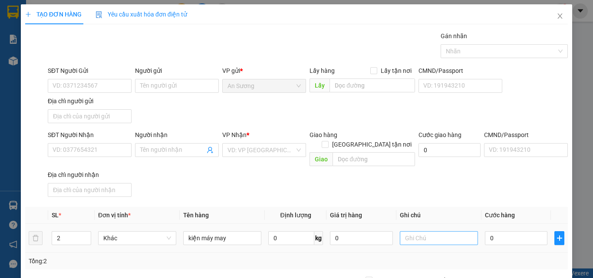
drag, startPoint x: 246, startPoint y: 174, endPoint x: 448, endPoint y: 223, distance: 207.3
click at [251, 173] on div "SĐT Người Nhận VD: 0377654321 Người nhận Tên người nhận VP Nhận * VD: VP Sài Gò…" at bounding box center [308, 165] width 524 height 70
click at [499, 231] on input "0" at bounding box center [516, 238] width 63 height 14
type input "2"
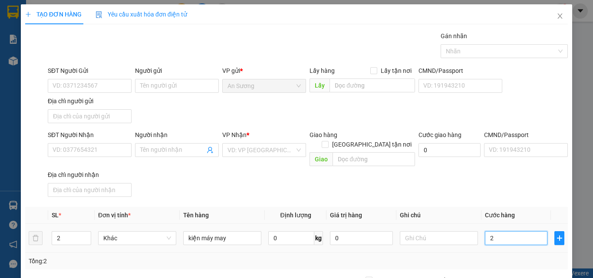
type input "2"
type input "20"
type input "200"
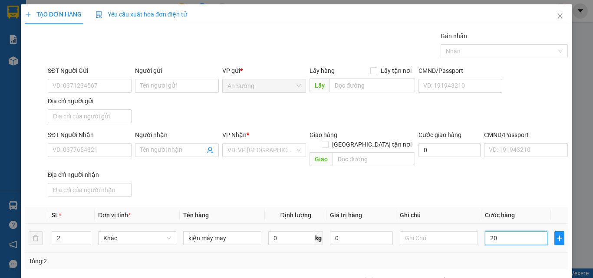
type input "200"
type input "200.000"
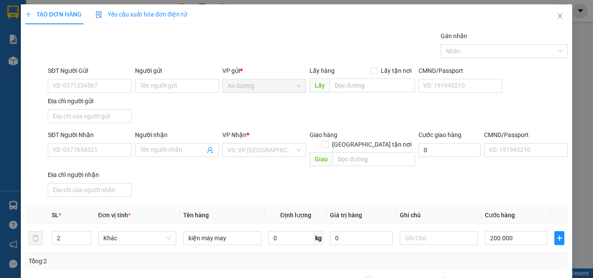
click at [509, 186] on div "SĐT Người Nhận VD: 0377654321 Người nhận Tên người nhận VP Nhận * VD: VP Sài Gò…" at bounding box center [308, 165] width 524 height 70
click at [65, 150] on input "SĐT Người Nhận" at bounding box center [90, 150] width 84 height 14
click at [106, 152] on input "SĐT Người Nhận" at bounding box center [90, 150] width 84 height 14
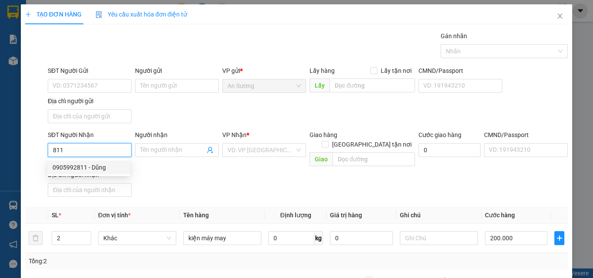
click at [88, 166] on div "0905992811 - Dũng" at bounding box center [89, 168] width 73 height 10
type input "0905992811"
type input "Dũng"
type input "0905992811"
click at [226, 187] on div "SĐT Người Nhận 0905992811 Người nhận Dũng VP Nhận * KonTum Giao hàng Giao tận n…" at bounding box center [308, 165] width 524 height 70
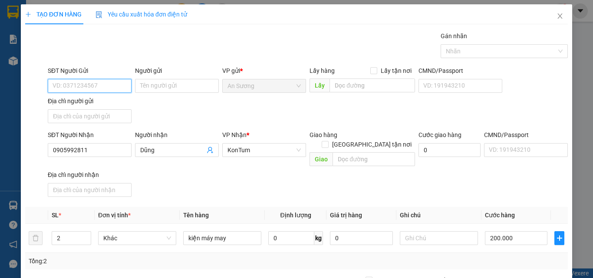
click at [106, 86] on input "SĐT Người Gửi" at bounding box center [90, 86] width 84 height 14
click at [243, 142] on div "VP Nhận *" at bounding box center [264, 136] width 84 height 13
click at [298, 123] on div "SĐT Người Gửi VD: 0371234567 Người gửi Tên người gửi VP gửi * An Sương Lấy hàng…" at bounding box center [308, 96] width 524 height 61
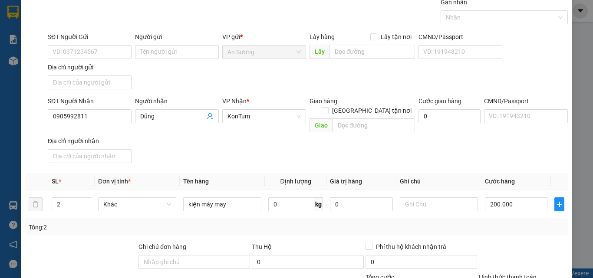
scroll to position [104, 0]
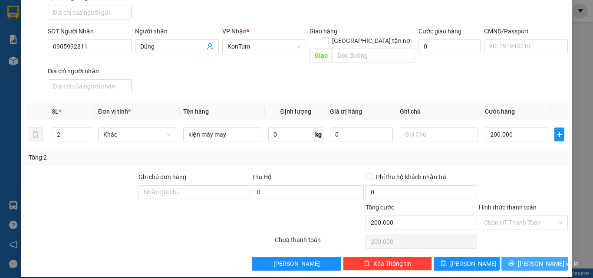
drag, startPoint x: 527, startPoint y: 252, endPoint x: 496, endPoint y: 262, distance: 32.0
click at [526, 259] on span "Lưu và In" at bounding box center [548, 264] width 61 height 10
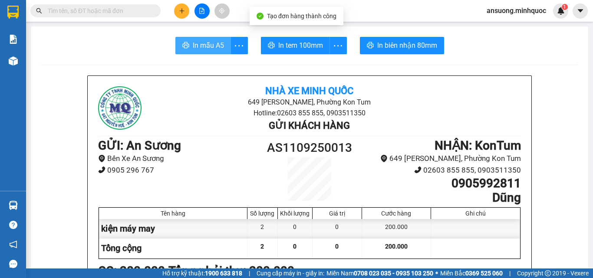
click at [193, 45] on span "In mẫu A5" at bounding box center [208, 45] width 31 height 11
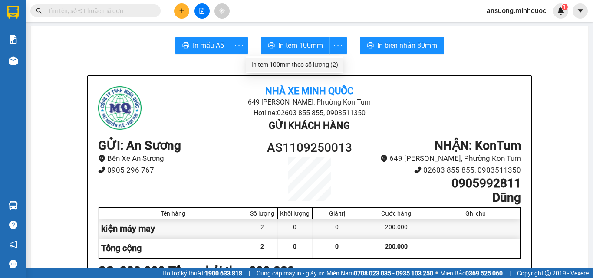
click at [323, 63] on div "In tem 100mm theo số lượng (2)" at bounding box center [294, 65] width 87 height 10
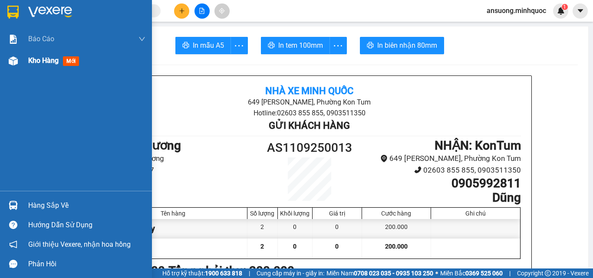
click at [30, 68] on div "Kho hàng mới" at bounding box center [86, 61] width 117 height 22
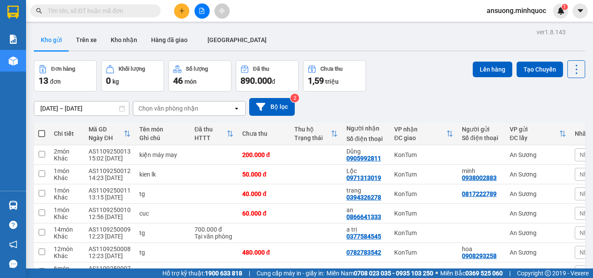
click at [394, 104] on div "09/09/2025 – 11/09/2025 Press the down arrow key to interact with the calendar …" at bounding box center [309, 107] width 551 height 18
click at [127, 41] on button "Kho nhận" at bounding box center [124, 40] width 40 height 21
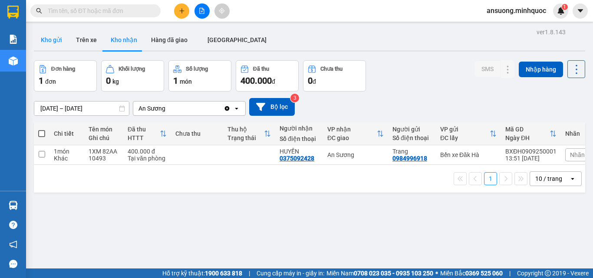
click at [65, 36] on button "Kho gửi" at bounding box center [51, 40] width 35 height 21
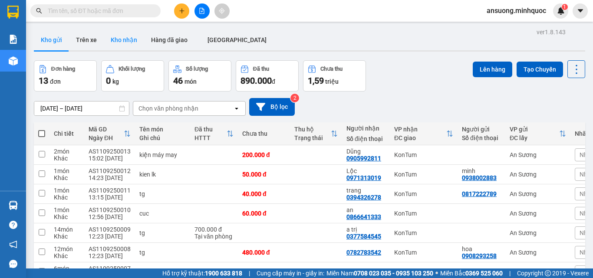
click at [126, 36] on button "Kho nhận" at bounding box center [124, 40] width 40 height 21
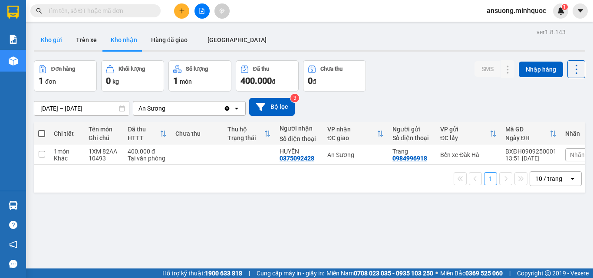
click at [42, 40] on button "Kho gửi" at bounding box center [51, 40] width 35 height 21
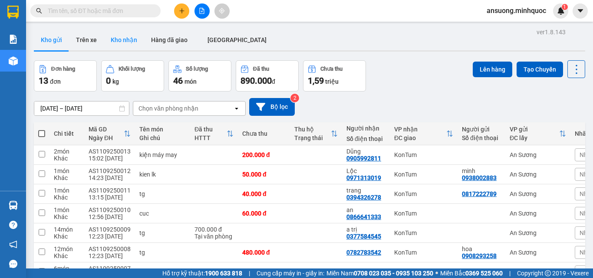
click at [129, 39] on button "Kho nhận" at bounding box center [124, 40] width 40 height 21
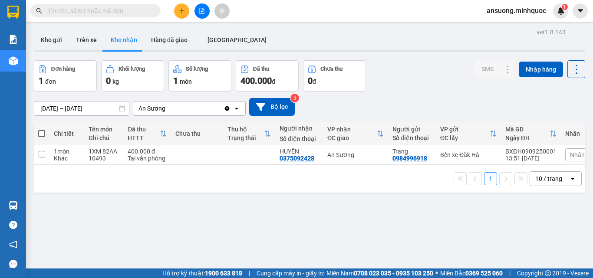
click at [204, 12] on icon "file-add" at bounding box center [202, 11] width 6 height 6
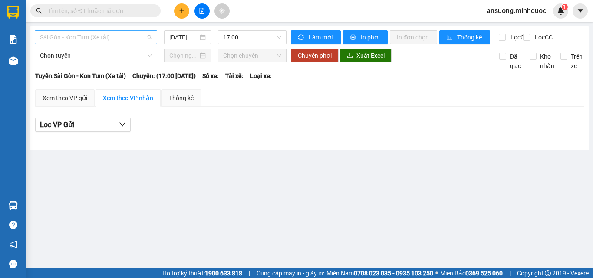
click at [111, 37] on span "Sài Gòn - Kon Tum (Xe tải)" at bounding box center [96, 37] width 112 height 13
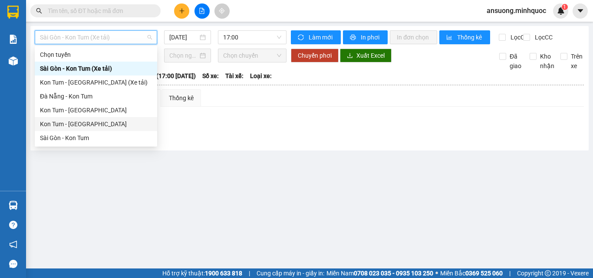
click at [68, 119] on div "Kon Tum - Sài Gòn" at bounding box center [96, 124] width 122 height 14
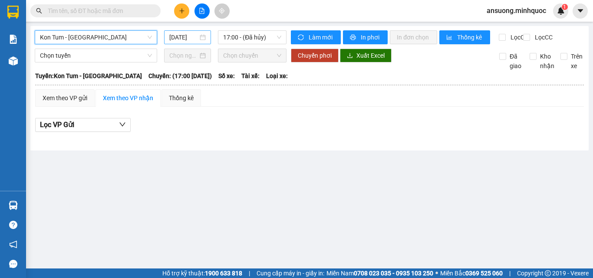
click at [178, 39] on input "11/09/2025" at bounding box center [183, 38] width 29 height 10
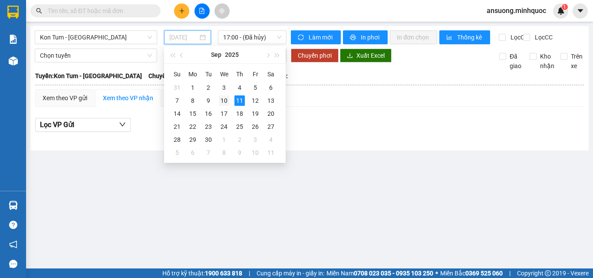
click at [226, 103] on div "10" at bounding box center [224, 101] width 10 height 10
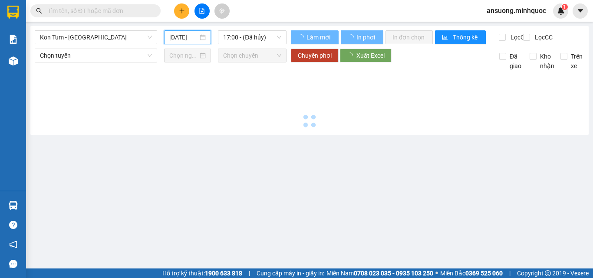
click at [309, 165] on main "Kon Tum - Sài Gòn 11/09/2025 17:00 - (Đã hủy) Làm mới In phơi In đơn chọn Thống…" at bounding box center [296, 134] width 593 height 269
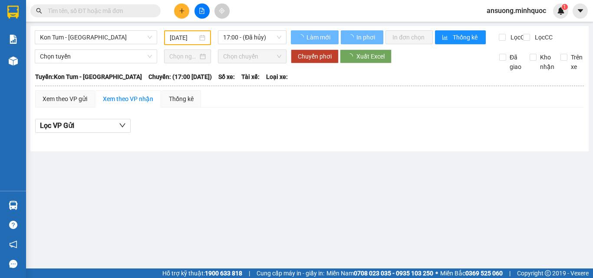
type input "10/09/2025"
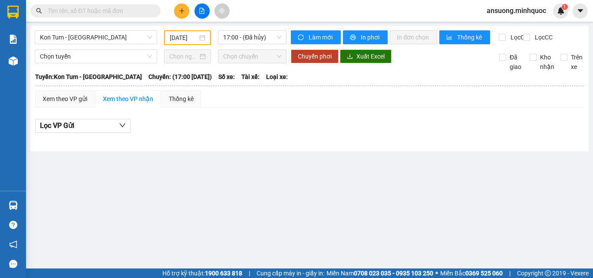
click at [253, 44] on div "Kon Tum - Sài Gòn 10/09/2025 17:00 - (Đã hủy)" at bounding box center [161, 37] width 252 height 15
click at [254, 39] on span "17:00 - (Đã hủy)" at bounding box center [252, 37] width 58 height 13
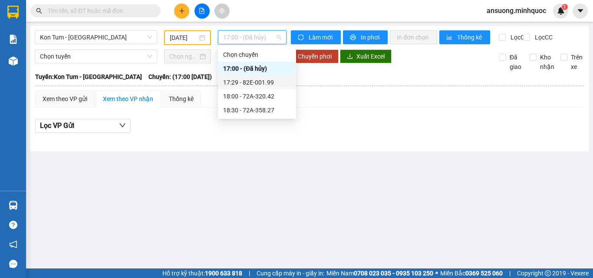
click at [281, 87] on div "17:29 - 82E-001.99" at bounding box center [257, 83] width 68 height 10
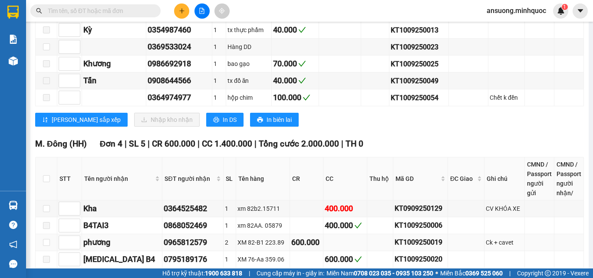
scroll to position [202, 0]
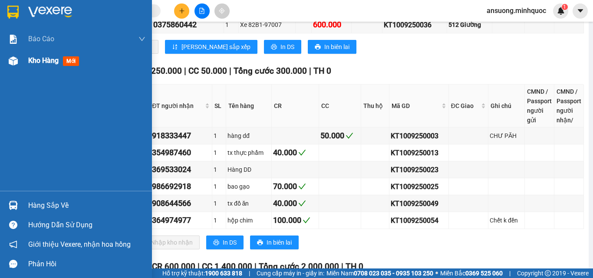
click at [17, 67] on div at bounding box center [13, 60] width 15 height 15
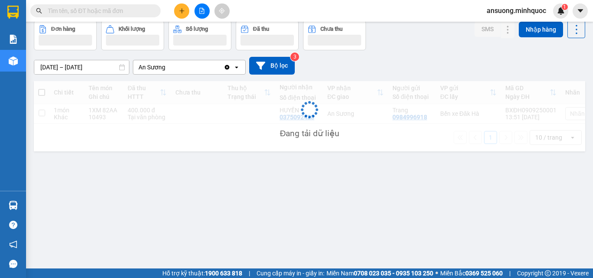
scroll to position [40, 0]
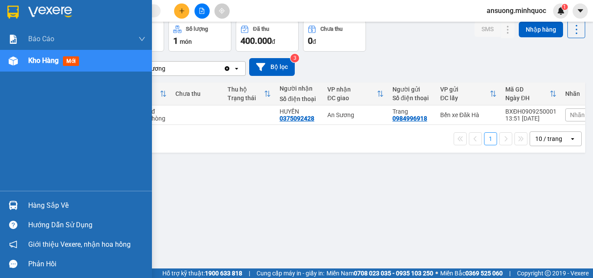
click at [11, 62] on img at bounding box center [13, 60] width 9 height 9
click at [6, 63] on div at bounding box center [13, 60] width 15 height 15
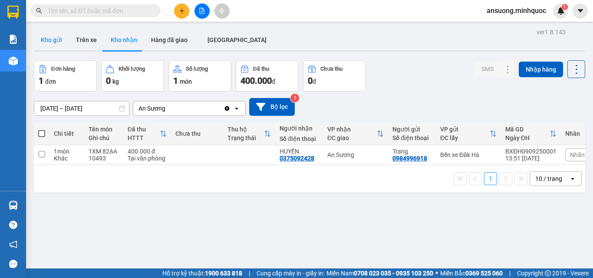
click at [59, 43] on button "Kho gửi" at bounding box center [51, 40] width 35 height 21
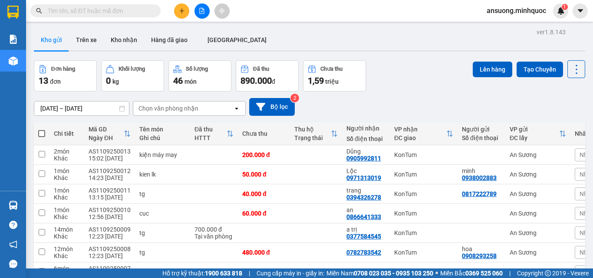
click at [62, 36] on button "Kho gửi" at bounding box center [51, 40] width 35 height 21
click at [129, 36] on button "Kho nhận" at bounding box center [124, 40] width 40 height 21
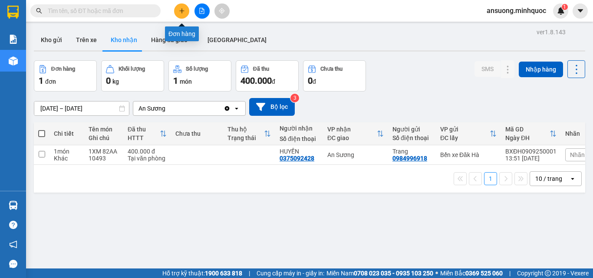
click at [183, 8] on icon "plus" at bounding box center [182, 11] width 6 height 6
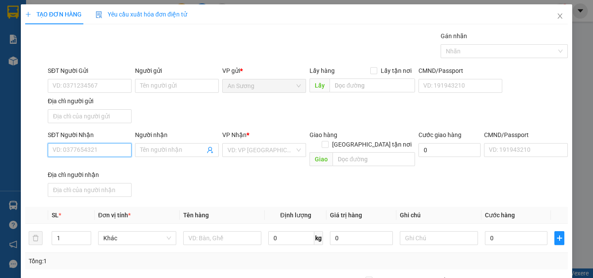
click at [91, 147] on input "SĐT Người Nhận" at bounding box center [90, 150] width 84 height 14
click at [99, 164] on div "0933298694" at bounding box center [89, 168] width 73 height 10
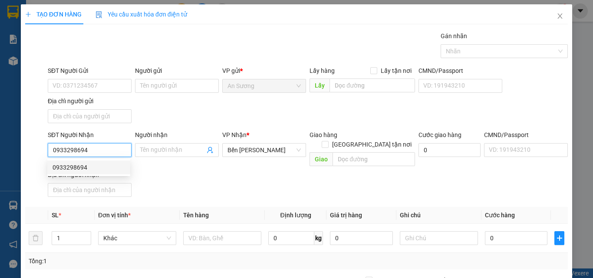
type input "0933298694"
click at [193, 123] on div "SĐT Người Gửi VD: 0371234567 Người gửi Tên người gửi VP gửi * An Sương Lấy hàng…" at bounding box center [308, 96] width 524 height 61
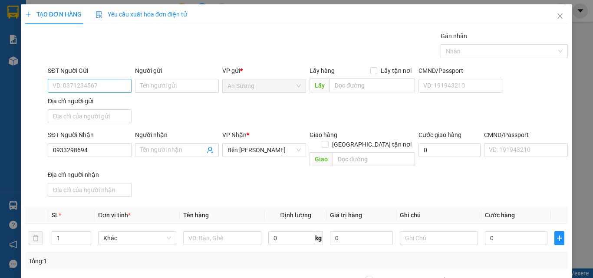
drag, startPoint x: 114, startPoint y: 75, endPoint x: 112, endPoint y: 83, distance: 8.1
click at [112, 80] on div "SĐT Người Gửi VD: 0371234567" at bounding box center [90, 81] width 84 height 30
click at [112, 83] on input "SĐT Người Gửi" at bounding box center [90, 86] width 84 height 14
click at [94, 104] on div "0967244860" at bounding box center [89, 104] width 73 height 10
drag, startPoint x: 103, startPoint y: 88, endPoint x: 24, endPoint y: 98, distance: 79.7
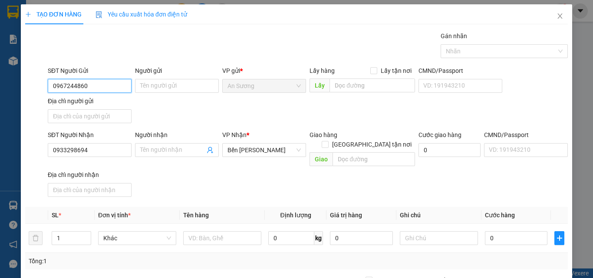
click at [24, 98] on div "SĐT Người Gửi 0967244860 0967244860 Người gửi Tên người gửi VP gửi * An Sương L…" at bounding box center [296, 96] width 545 height 61
type input "0902482607"
click at [188, 230] on div at bounding box center [222, 238] width 78 height 17
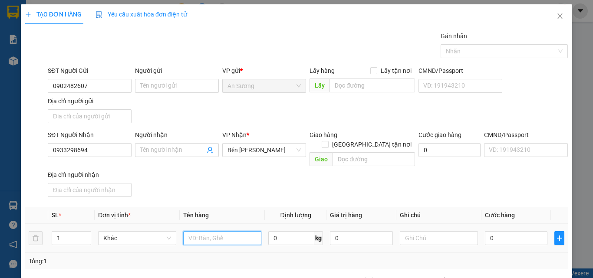
click at [193, 231] on input "text" at bounding box center [222, 238] width 78 height 14
type input "bao"
drag, startPoint x: 261, startPoint y: 195, endPoint x: 268, endPoint y: 195, distance: 6.5
click at [266, 195] on div "Transit Pickup Surcharge Ids Transit Deliver Surcharge Ids Transit Deliver Surc…" at bounding box center [296, 202] width 543 height 343
click at [528, 239] on td "0" at bounding box center [516, 238] width 69 height 29
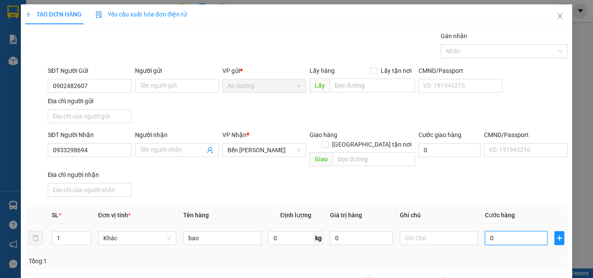
click at [519, 234] on input "0" at bounding box center [516, 238] width 63 height 14
type input "4"
type input "40"
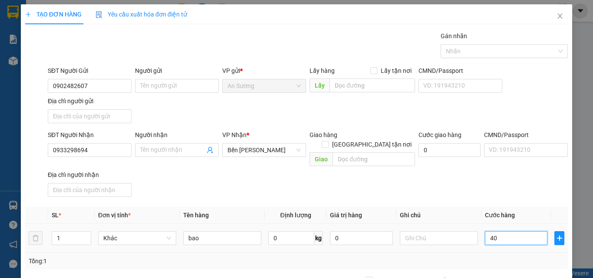
type input "40"
type input "40.000"
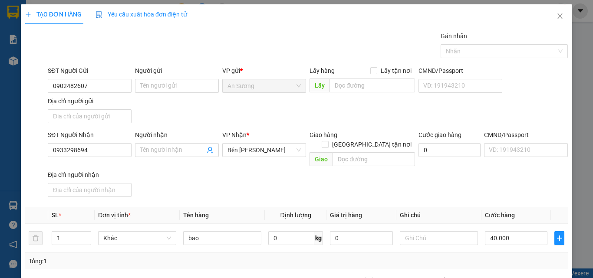
drag, startPoint x: 502, startPoint y: 192, endPoint x: 502, endPoint y: 188, distance: 4.8
click at [502, 188] on div "Transit Pickup Surcharge Ids Transit Deliver Surcharge Ids Transit Deliver Surc…" at bounding box center [296, 202] width 543 height 343
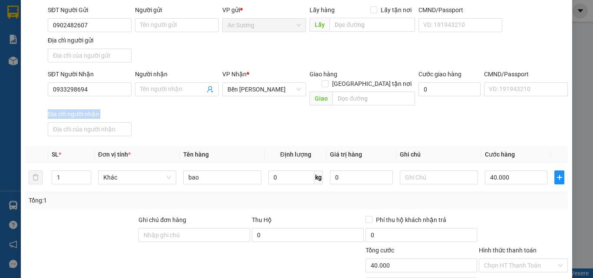
scroll to position [104, 0]
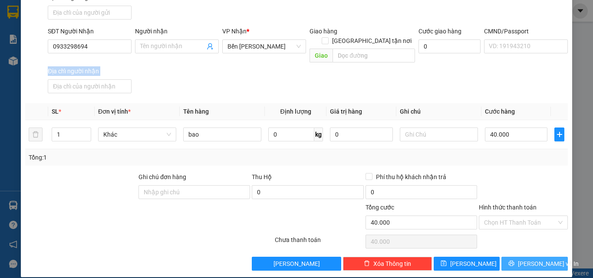
click at [511, 257] on button "Lưu và In" at bounding box center [535, 264] width 66 height 14
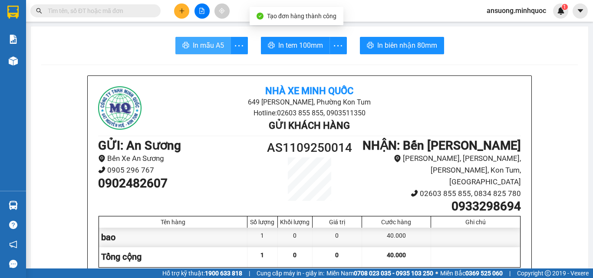
click at [223, 48] on button "In mẫu A5" at bounding box center [203, 45] width 56 height 17
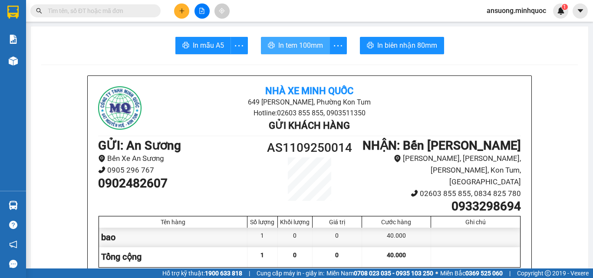
click at [310, 44] on span "In tem 100mm" at bounding box center [300, 45] width 45 height 11
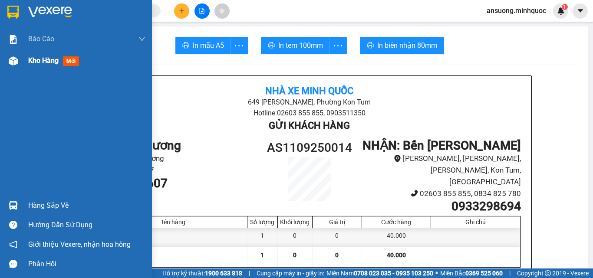
click at [15, 57] on img at bounding box center [13, 60] width 9 height 9
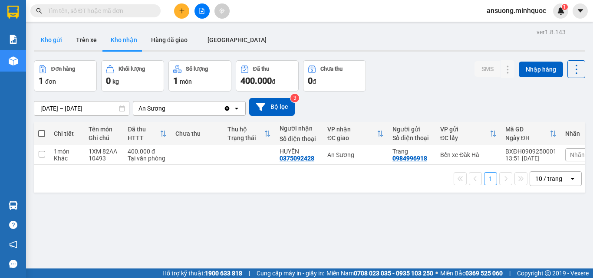
click at [47, 41] on button "Kho gửi" at bounding box center [51, 40] width 35 height 21
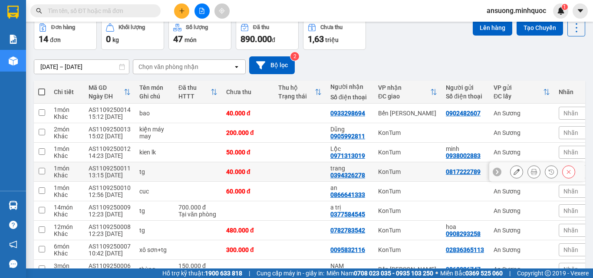
scroll to position [111, 0]
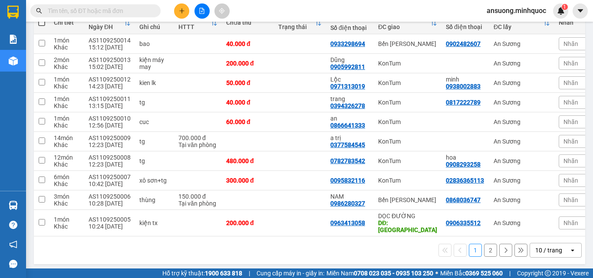
click at [536, 248] on div "10 / trang" at bounding box center [548, 250] width 27 height 9
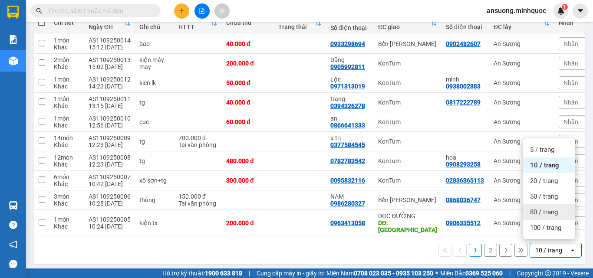
click at [546, 208] on span "80 / trang" at bounding box center [544, 212] width 28 height 9
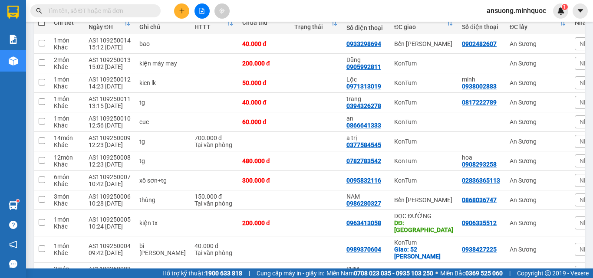
click at [185, 8] on icon "plus" at bounding box center [182, 11] width 6 height 6
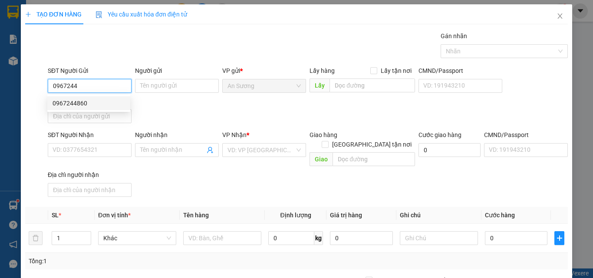
click at [119, 99] on div "0967244860" at bounding box center [89, 104] width 73 height 10
type input "0967244860"
type input "0933298694"
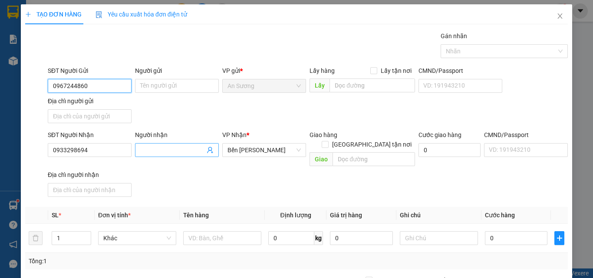
type input "0967244860"
click at [163, 153] on input "Người nhận" at bounding box center [172, 150] width 65 height 10
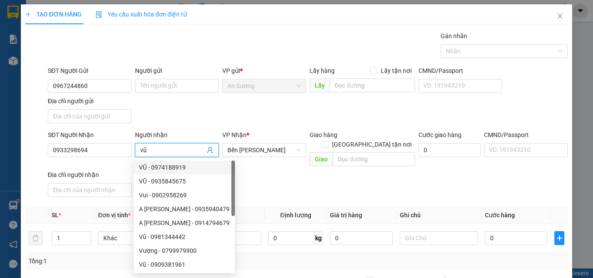
type input "vũ"
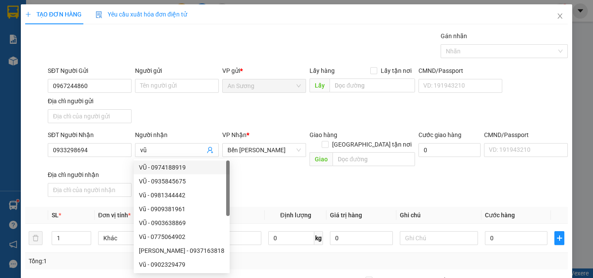
click at [274, 166] on div "SĐT Người Nhận 0933298694 Người nhận vũ VP Nhận * Bến Xe Ngọc Hồi Giao hàng Gia…" at bounding box center [308, 165] width 524 height 70
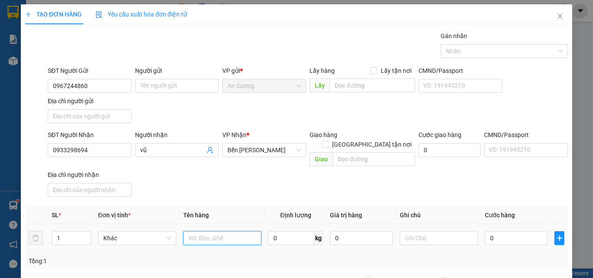
click at [236, 231] on input "text" at bounding box center [222, 238] width 78 height 14
type input "kiện"
type input "2"
click at [87, 235] on icon "up" at bounding box center [86, 236] width 3 height 3
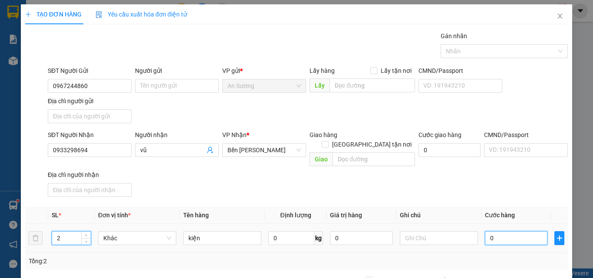
click at [497, 233] on input "0" at bounding box center [516, 238] width 63 height 14
type input "1"
type input "10"
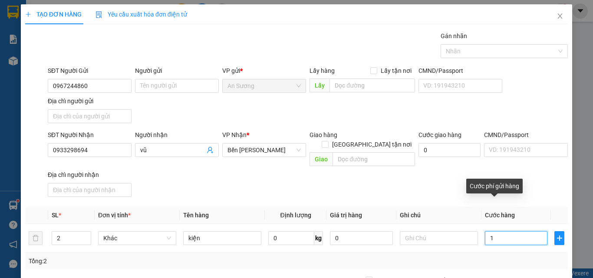
type input "10"
type input "100"
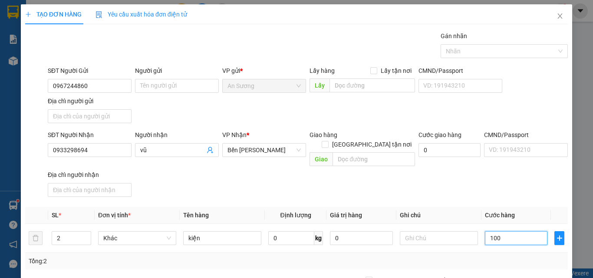
type input "100\"
type input "0"
type input "100"
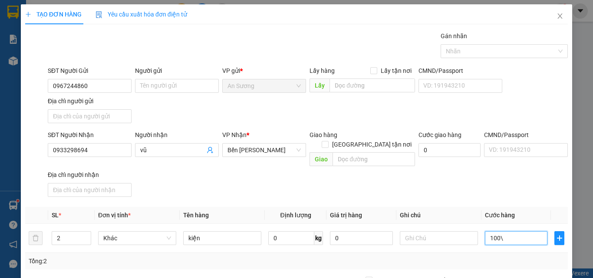
type input "100"
type input "10"
type input "1"
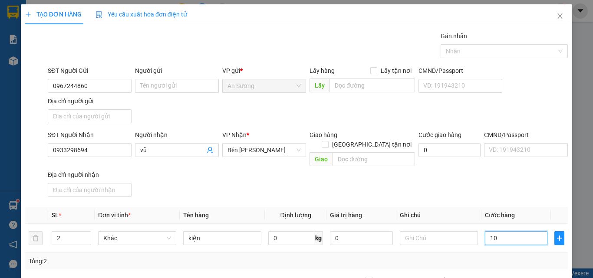
type input "1"
type input "12"
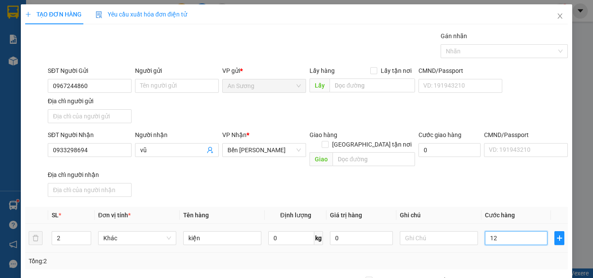
type input "120"
type input "120.000"
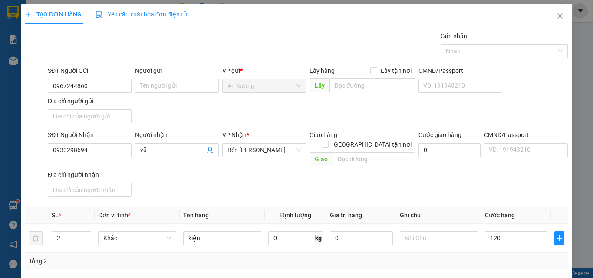
type input "120.000"
click at [477, 261] on div "Transit Pickup Surcharge Ids Transit Deliver Surcharge Ids Transit Deliver Surc…" at bounding box center [296, 202] width 543 height 343
type input "1"
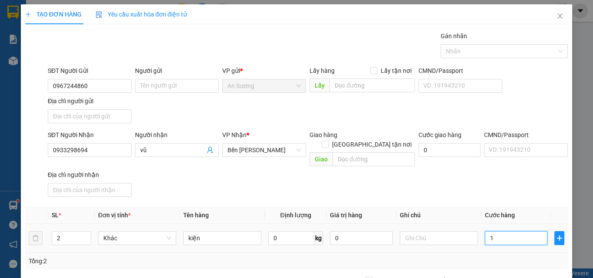
type input "10"
type input "100"
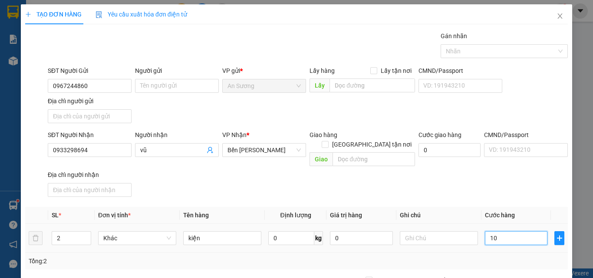
type input "100"
type input "100.000"
click at [512, 171] on div "SĐT Người Nhận 0933298694 Người nhận vũ VP Nhận * Bến Xe Ngọc Hồi Giao hàng Gia…" at bounding box center [308, 165] width 524 height 70
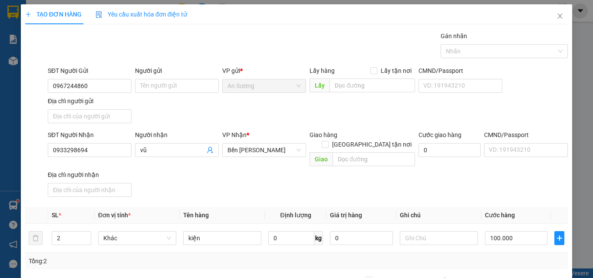
scroll to position [104, 0]
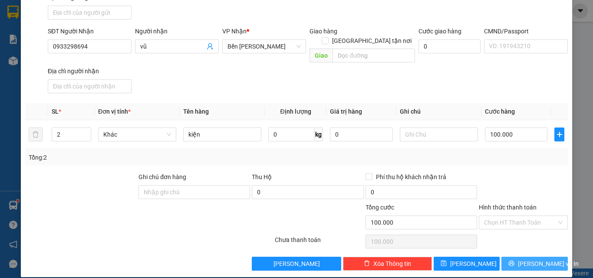
click at [507, 257] on button "Lưu và In" at bounding box center [535, 264] width 66 height 14
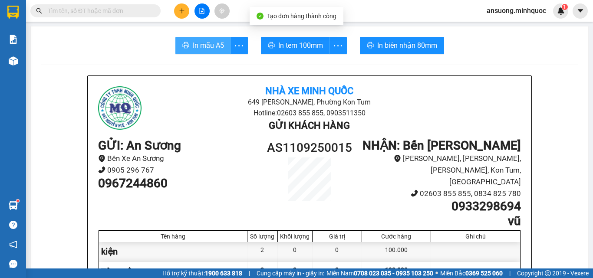
click at [215, 50] on span "In mẫu A5" at bounding box center [208, 45] width 31 height 11
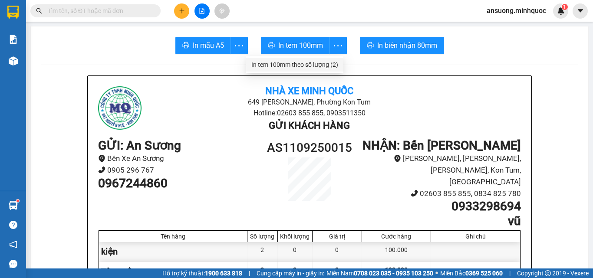
click at [332, 59] on li "In tem 100mm theo số lượng (2)" at bounding box center [294, 65] width 97 height 14
click at [335, 60] on div "In tem 100mm theo số lượng (2)" at bounding box center [294, 65] width 87 height 10
drag, startPoint x: 193, startPoint y: 12, endPoint x: 185, endPoint y: 10, distance: 8.0
click at [192, 11] on div at bounding box center [201, 10] width 65 height 15
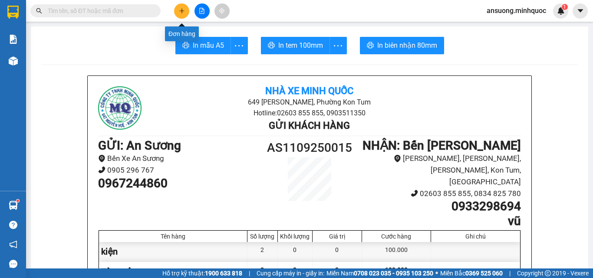
click at [185, 10] on button at bounding box center [181, 10] width 15 height 15
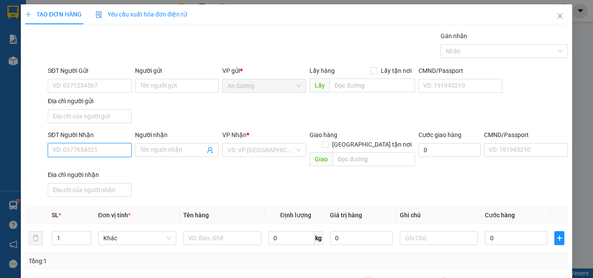
click at [56, 149] on input "SĐT Người Nhận" at bounding box center [90, 150] width 84 height 14
click at [78, 167] on div "0969406479" at bounding box center [89, 168] width 73 height 10
type input "0969406479"
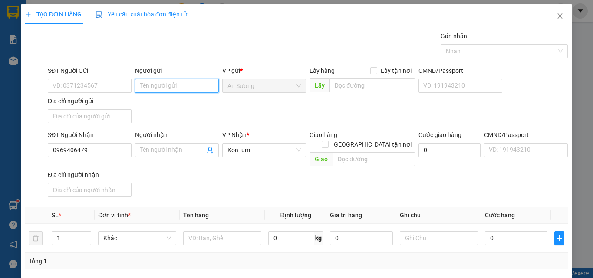
click at [201, 88] on input "Người gửi" at bounding box center [177, 86] width 84 height 14
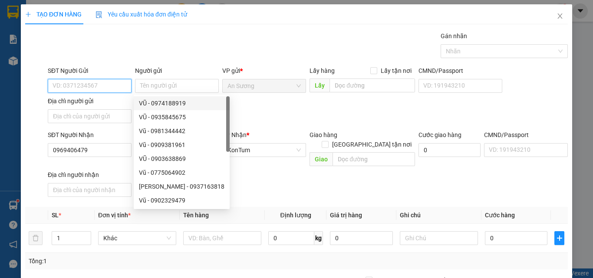
click at [93, 85] on input "SĐT Người Gửi" at bounding box center [90, 86] width 84 height 14
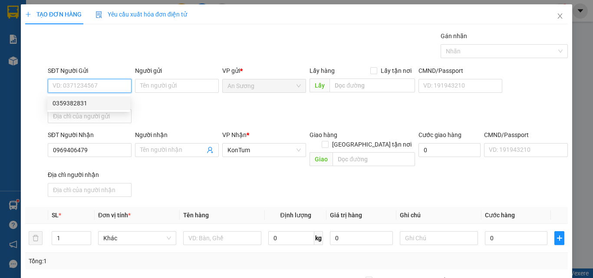
click at [86, 96] on div "0359382831" at bounding box center [88, 103] width 83 height 14
click at [91, 92] on input "0359382831" at bounding box center [90, 86] width 84 height 14
drag, startPoint x: 91, startPoint y: 89, endPoint x: 24, endPoint y: 92, distance: 67.0
click at [24, 92] on div "SĐT Người Gửi 0359382831 Người gửi Tên người gửi VP gửi * An Sương Lấy hàng Lấy…" at bounding box center [296, 96] width 545 height 61
type input "0908398565"
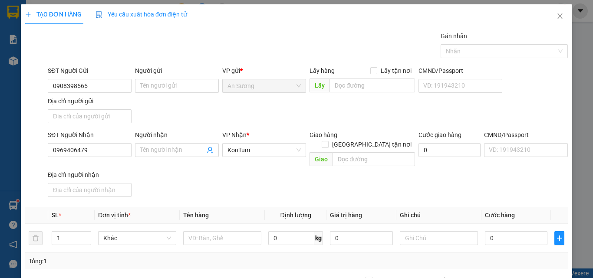
click at [276, 174] on div "SĐT Người Nhận 0969406479 Người nhận Tên người nhận VP Nhận * KonTum Giao hàng …" at bounding box center [308, 165] width 524 height 70
click at [235, 207] on th "Tên hàng" at bounding box center [222, 215] width 85 height 17
type input "2"
click at [84, 234] on span "up" at bounding box center [86, 236] width 5 height 5
click at [228, 233] on input "text" at bounding box center [222, 238] width 78 height 14
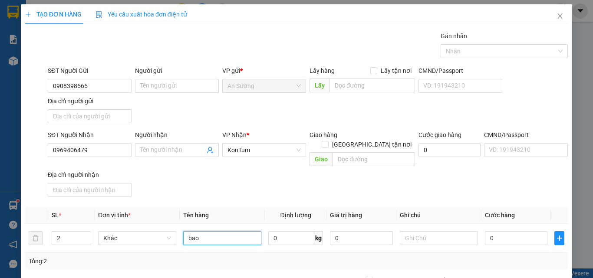
type input "bao"
drag, startPoint x: 404, startPoint y: 181, endPoint x: 440, endPoint y: 214, distance: 48.9
click at [403, 181] on div "SĐT Người Nhận 0969406479 Người nhận Tên người nhận VP Nhận * KonTum Giao hàng …" at bounding box center [308, 165] width 524 height 70
type input "1"
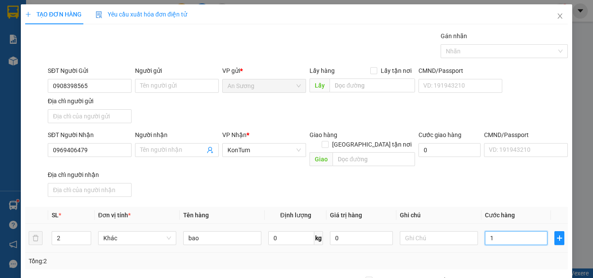
type input "1"
type input "10"
type input "100"
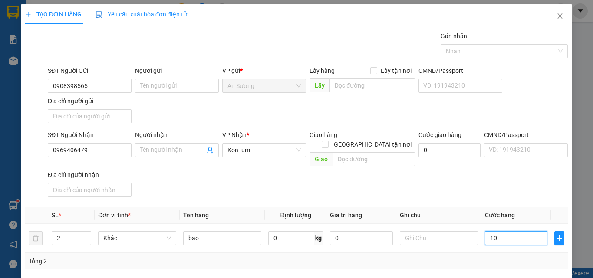
type input "100"
type input "100.000"
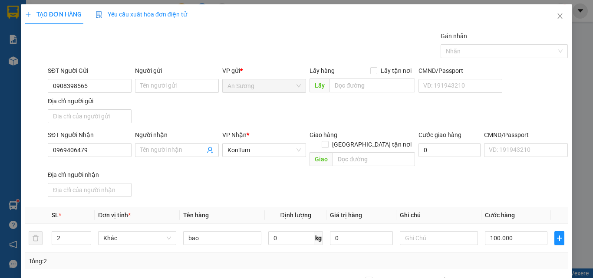
click at [486, 188] on div "SĐT Người Nhận 0969406479 Người nhận Tên người nhận VP Nhận * KonTum Giao hàng …" at bounding box center [308, 165] width 524 height 70
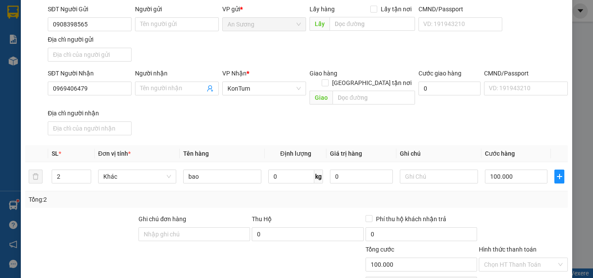
scroll to position [104, 0]
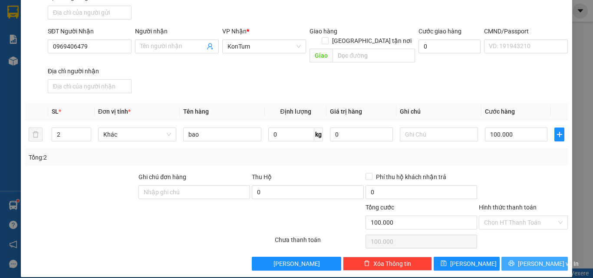
click at [519, 261] on button "Lưu và In" at bounding box center [535, 264] width 66 height 14
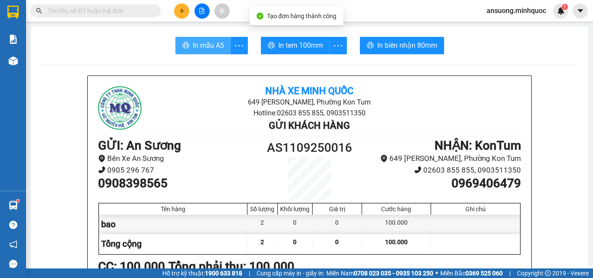
click at [209, 40] on span "In mẫu A5" at bounding box center [208, 45] width 31 height 11
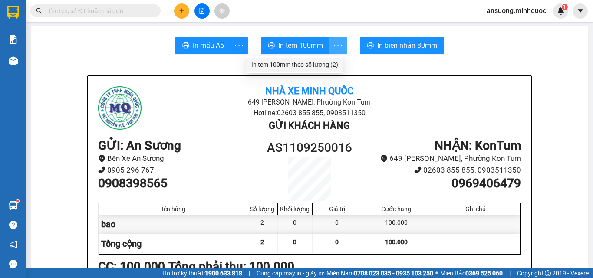
drag, startPoint x: 334, startPoint y: 53, endPoint x: 310, endPoint y: 67, distance: 27.3
click at [322, 63] on body "Kết quả tìm kiếm ( 0 ) Bộ lọc No Data ansuong.minhquoc 1 Báo cáo Báo cáo dòng t…" at bounding box center [296, 139] width 593 height 278
click at [310, 67] on div "In tem 100mm theo số lượng (2)" at bounding box center [294, 65] width 87 height 10
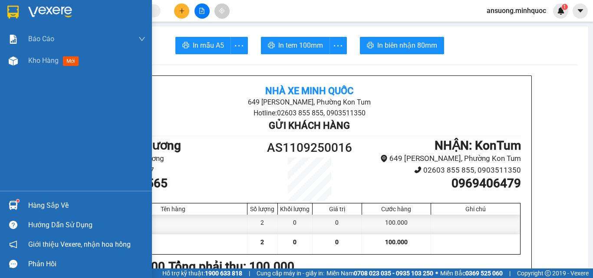
click at [17, 75] on div "Báo cáo Báo cáo dòng tiền (nhà xe) Báo cáo dòng tiền (nhân viên) Báo cáo dòng t…" at bounding box center [76, 109] width 152 height 163
click at [19, 57] on div at bounding box center [13, 60] width 15 height 15
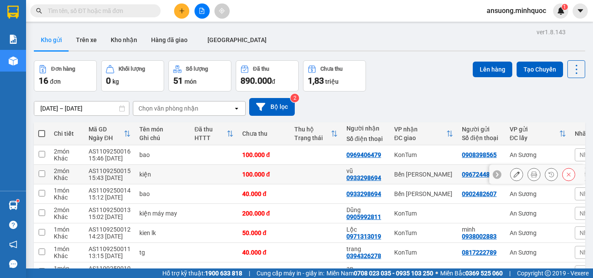
click at [514, 172] on icon at bounding box center [517, 175] width 6 height 6
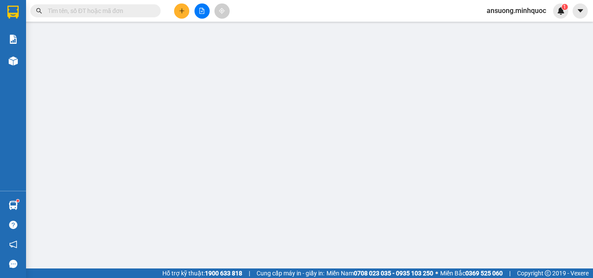
type input "0967244860"
type input "0933298694"
type input "vũ"
type input "100.000"
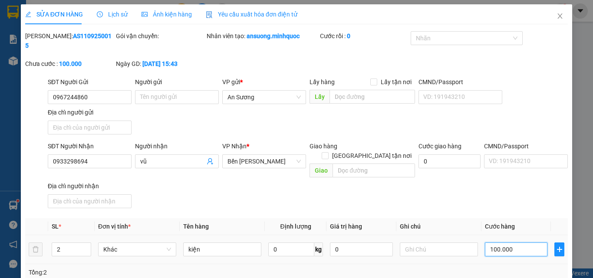
click at [537, 243] on input "100.000" at bounding box center [516, 250] width 63 height 14
type input "1"
type input "14"
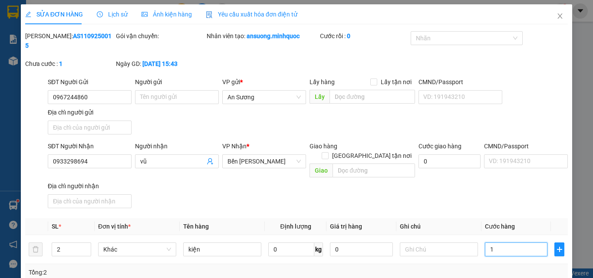
type input "14"
click at [508, 166] on div "SĐT Người Nhận 0933298694 Người nhận vũ VP Nhận * Bến Xe Ngọc Hồi Giao hàng Gia…" at bounding box center [308, 177] width 524 height 70
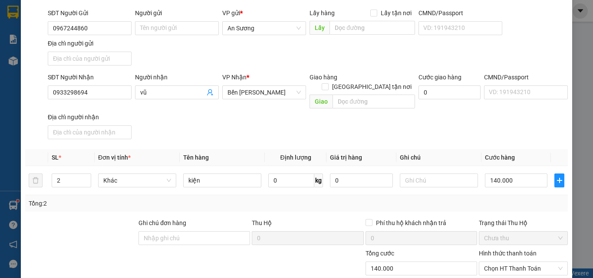
scroll to position [106, 0]
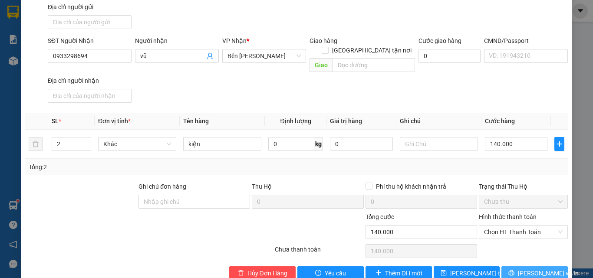
drag, startPoint x: 518, startPoint y: 249, endPoint x: 518, endPoint y: 257, distance: 7.8
click at [518, 267] on button "Lưu và In" at bounding box center [535, 274] width 66 height 14
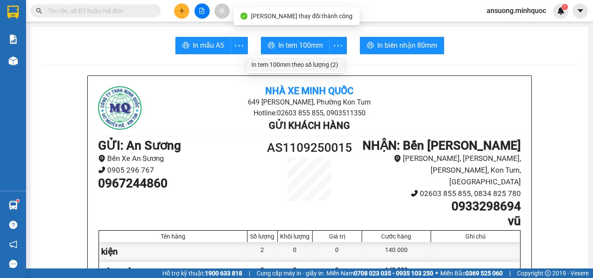
click at [335, 61] on div "In tem 100mm theo số lượng (2)" at bounding box center [294, 65] width 87 height 10
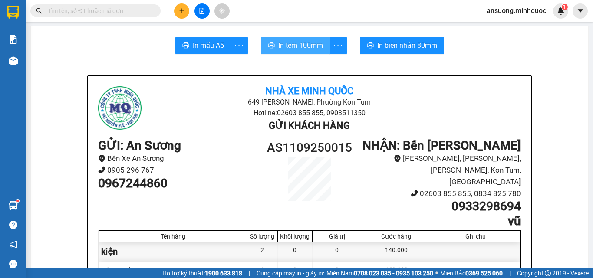
click at [293, 40] on span "In tem 100mm" at bounding box center [300, 45] width 45 height 11
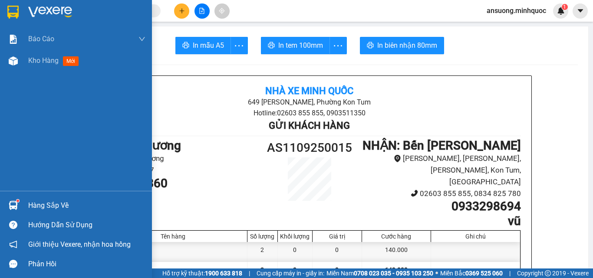
click at [11, 73] on div "Báo cáo Báo cáo dòng tiền (nhà xe) Báo cáo dòng tiền (nhân viên) Báo cáo dòng t…" at bounding box center [76, 109] width 152 height 163
click at [11, 66] on div at bounding box center [13, 60] width 15 height 15
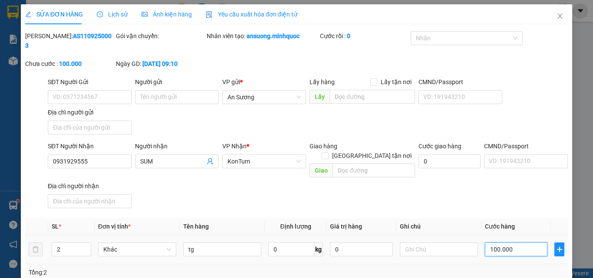
click at [514, 243] on input "100.000" at bounding box center [516, 250] width 63 height 14
click at [517, 184] on div "SĐT Người Nhận 0931929555 Người nhận SUM VP Nhận * KonTum Giao hàng Giao tận nơ…" at bounding box center [308, 177] width 524 height 70
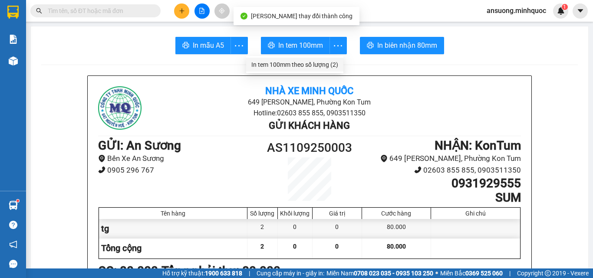
click at [308, 70] on li "In tem 100mm theo số lượng (2)" at bounding box center [294, 65] width 97 height 14
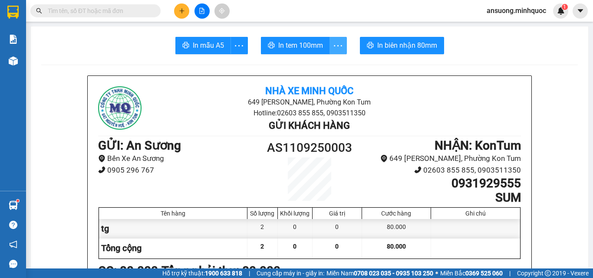
click at [333, 48] on icon "more" at bounding box center [338, 45] width 11 height 11
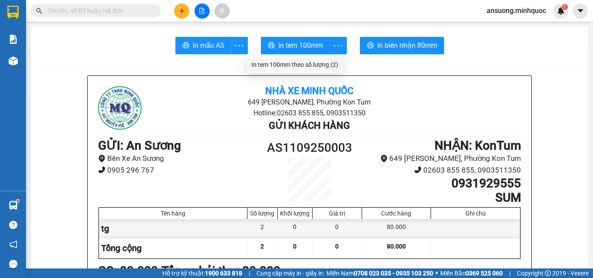
click at [328, 65] on div "In tem 100mm theo số lượng (2)" at bounding box center [294, 65] width 87 height 10
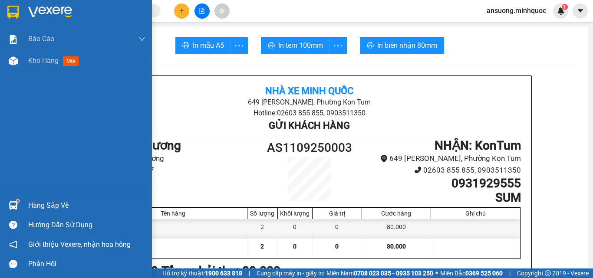
drag, startPoint x: 0, startPoint y: 59, endPoint x: 80, endPoint y: 0, distance: 100.0
click at [0, 60] on div "Kho hàng mới" at bounding box center [76, 61] width 152 height 22
click at [16, 66] on div at bounding box center [13, 60] width 15 height 15
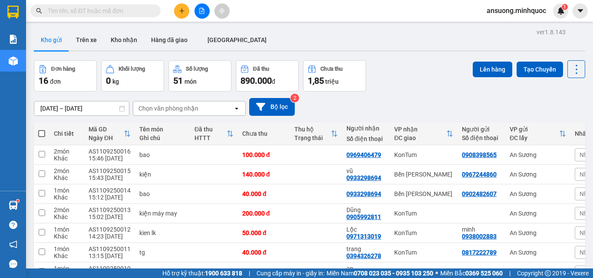
click at [119, 51] on div at bounding box center [309, 50] width 551 height 1
click at [122, 41] on button "Kho nhận" at bounding box center [124, 40] width 40 height 21
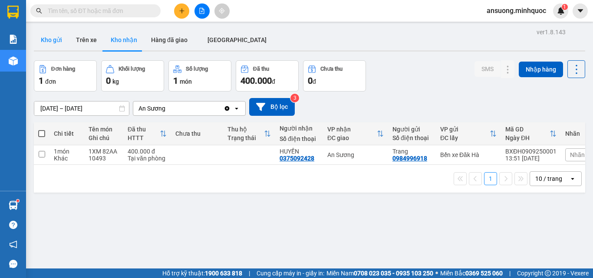
click at [56, 46] on button "Kho gửi" at bounding box center [51, 40] width 35 height 21
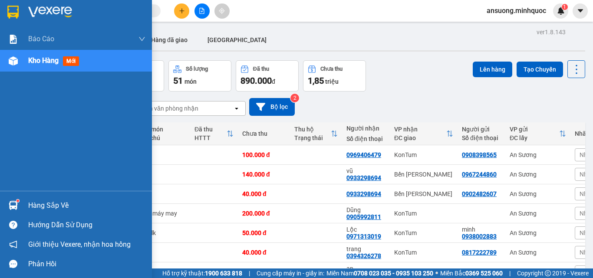
drag, startPoint x: 8, startPoint y: 75, endPoint x: 8, endPoint y: 65, distance: 10.4
click at [8, 74] on div "Báo cáo Báo cáo dòng tiền (nhà xe) Báo cáo dòng tiền (nhân viên) Báo cáo dòng t…" at bounding box center [76, 109] width 152 height 163
click at [8, 65] on div at bounding box center [13, 60] width 15 height 15
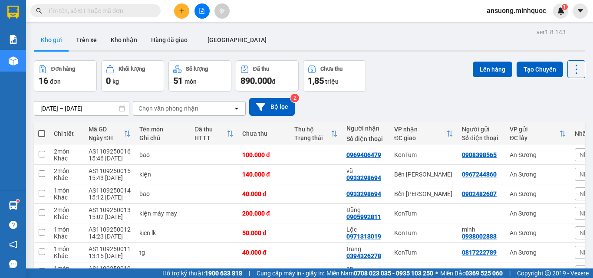
click at [427, 99] on div "09/09/2025 – 11/09/2025 Press the down arrow key to interact with the calendar …" at bounding box center [309, 107] width 551 height 18
click at [129, 43] on button "Kho nhận" at bounding box center [124, 40] width 40 height 21
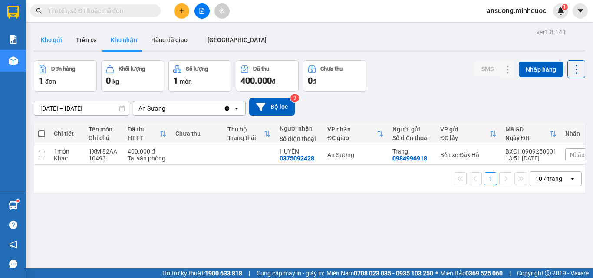
click at [57, 40] on button "Kho gửi" at bounding box center [51, 40] width 35 height 21
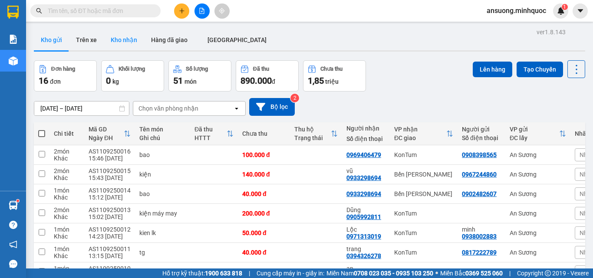
click at [119, 49] on button "Kho nhận" at bounding box center [124, 40] width 40 height 21
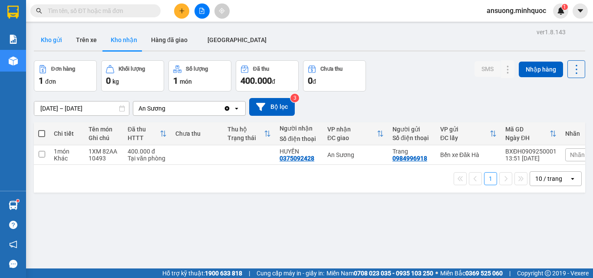
click at [57, 43] on button "Kho gửi" at bounding box center [51, 40] width 35 height 21
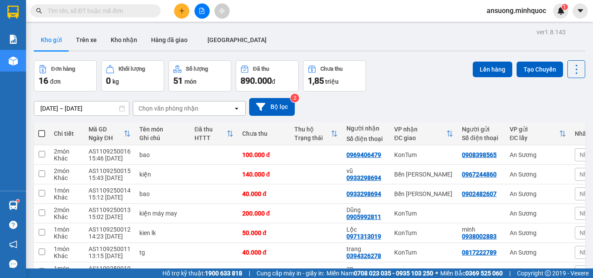
click at [45, 122] on th at bounding box center [42, 133] width 16 height 23
click at [43, 130] on span at bounding box center [41, 133] width 7 height 7
click at [42, 129] on input "checkbox" at bounding box center [42, 129] width 0 height 0
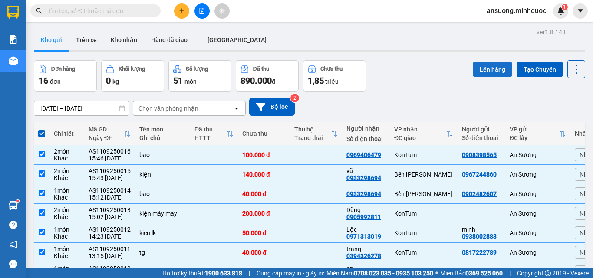
click at [485, 68] on button "Lên hàng" at bounding box center [493, 70] width 40 height 16
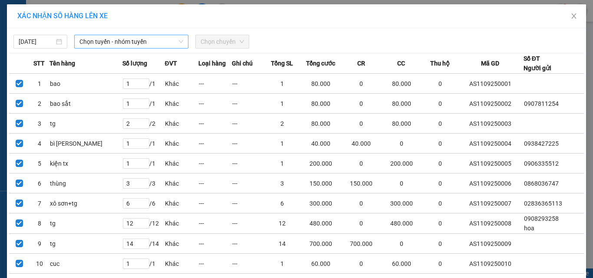
click at [114, 42] on span "Chọn tuyến - nhóm tuyến" at bounding box center [131, 41] width 104 height 13
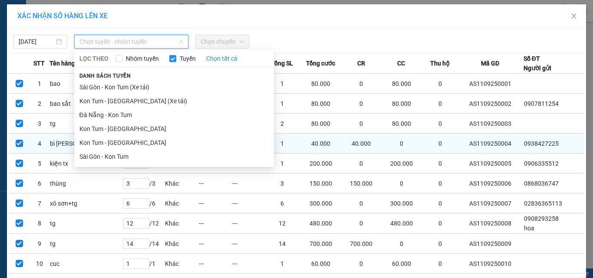
click at [99, 157] on li "Sài Gòn - Kon Tum" at bounding box center [174, 157] width 200 height 14
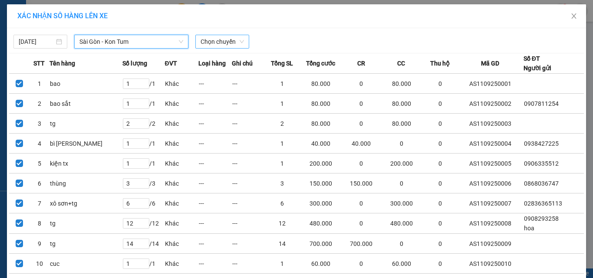
click at [220, 39] on span "Chọn chuyến" at bounding box center [222, 41] width 43 height 13
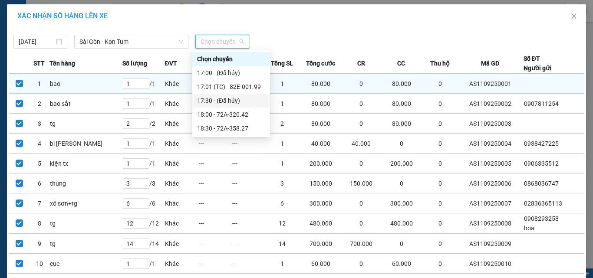
click at [243, 94] on div "17:30 - (Đã hủy)" at bounding box center [231, 101] width 78 height 14
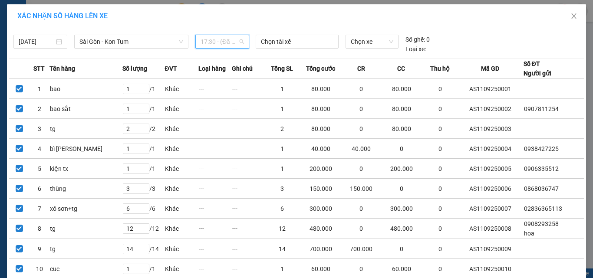
click at [227, 43] on span "17:30 - (Đã hủy)" at bounding box center [222, 41] width 43 height 13
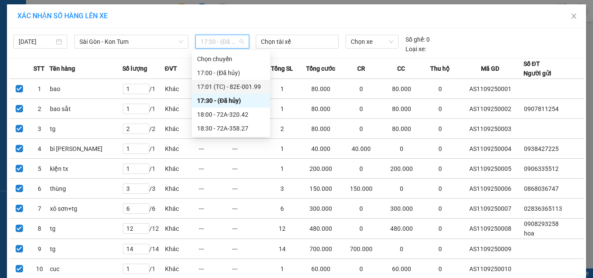
click at [246, 83] on div "17:01 (TC) - 82E-001.99" at bounding box center [231, 87] width 68 height 10
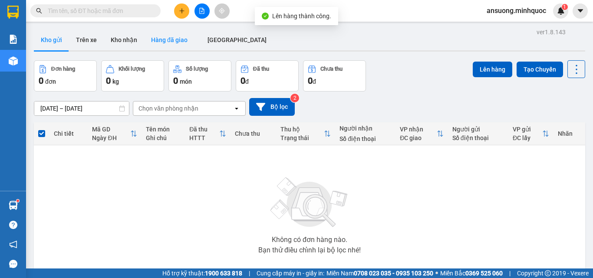
click at [142, 35] on div "Kho gửi Trên xe Kho nhận Hàng đã giao ĐÀ NẴNG" at bounding box center [309, 41] width 551 height 23
click at [129, 43] on button "Kho nhận" at bounding box center [124, 40] width 40 height 21
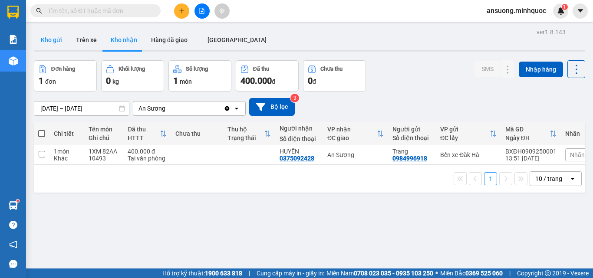
click at [58, 44] on button "Kho gửi" at bounding box center [51, 40] width 35 height 21
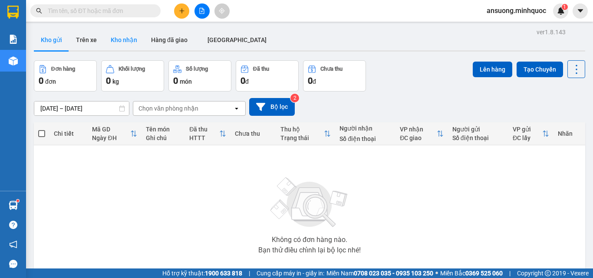
click at [133, 41] on button "Kho nhận" at bounding box center [124, 40] width 40 height 21
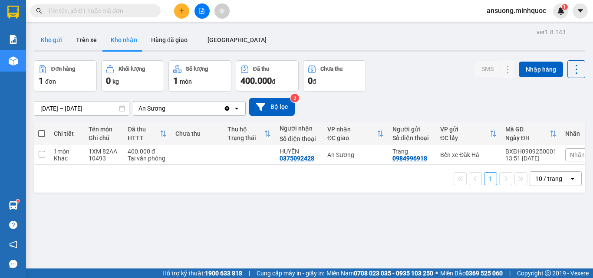
click at [53, 33] on button "Kho gửi" at bounding box center [51, 40] width 35 height 21
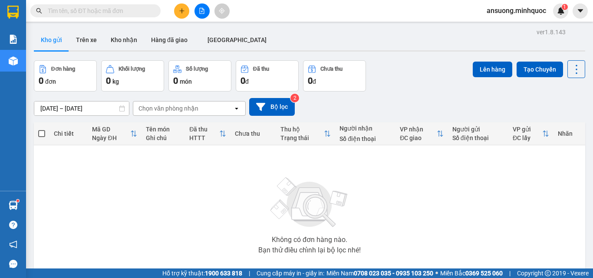
click at [420, 104] on div "09/09/2025 – 11/09/2025 Press the down arrow key to interact with the calendar …" at bounding box center [309, 107] width 551 height 18
click at [159, 198] on div "Không có đơn hàng nào. Bạn thử điều chỉnh lại bộ lọc nhé!" at bounding box center [309, 213] width 543 height 130
click at [391, 115] on div "09/09/2025 – 11/09/2025 Press the down arrow key to interact with the calendar …" at bounding box center [309, 107] width 551 height 18
click at [125, 36] on button "Kho nhận" at bounding box center [124, 40] width 40 height 21
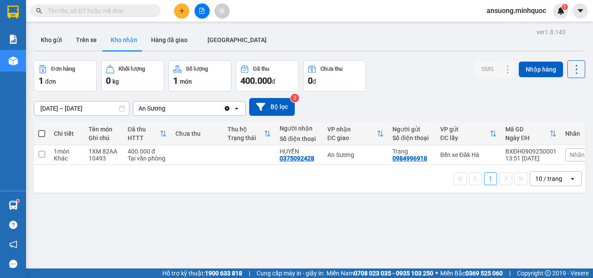
click at [55, 52] on div "Kho gửi Trên xe Kho nhận Hàng đã giao ĐÀ NẴNG" at bounding box center [309, 41] width 551 height 23
drag, startPoint x: 55, startPoint y: 45, endPoint x: 68, endPoint y: 3, distance: 44.1
click at [55, 44] on button "Kho gửi" at bounding box center [51, 40] width 35 height 21
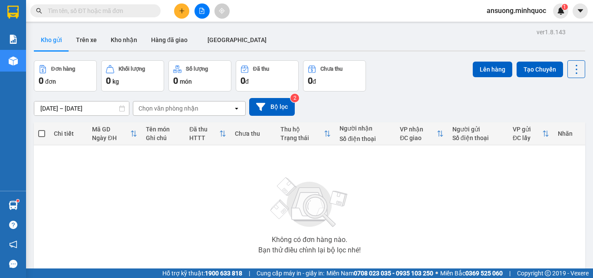
click at [404, 100] on div "09/09/2025 – 11/09/2025 Press the down arrow key to interact with the calendar …" at bounding box center [309, 107] width 551 height 18
click at [136, 186] on div "Không có đơn hàng nào. Bạn thử điều chỉnh lại bộ lọc nhé!" at bounding box center [309, 213] width 543 height 130
click at [118, 46] on button "Kho nhận" at bounding box center [124, 40] width 40 height 21
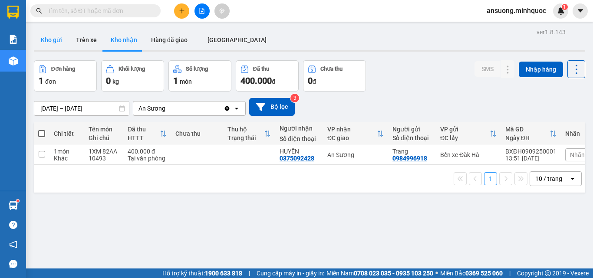
click at [37, 43] on button "Kho gửi" at bounding box center [51, 40] width 35 height 21
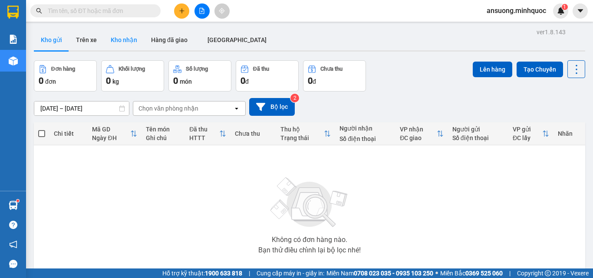
click at [126, 42] on button "Kho nhận" at bounding box center [124, 40] width 40 height 21
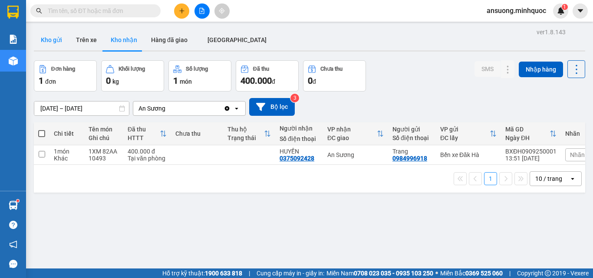
click at [40, 42] on button "Kho gửi" at bounding box center [51, 40] width 35 height 21
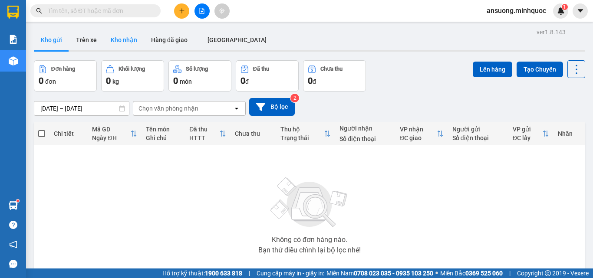
click at [127, 45] on button "Kho nhận" at bounding box center [124, 40] width 40 height 21
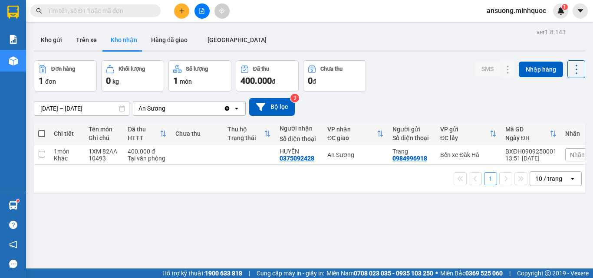
click at [33, 36] on div "ver 1.8.143 Kho gửi Trên xe Kho nhận Hàng đã giao ĐÀ NẴNG Đơn hàng 1 đơn Khối l…" at bounding box center [309, 165] width 558 height 278
click at [46, 44] on button "Kho gửi" at bounding box center [51, 40] width 35 height 21
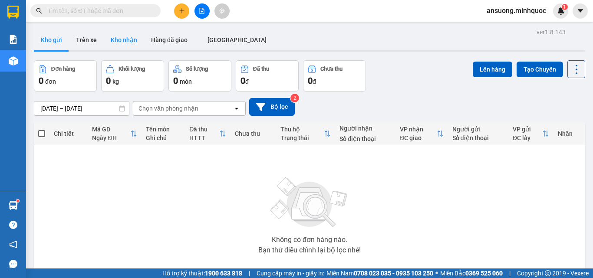
drag, startPoint x: 131, startPoint y: 36, endPoint x: 127, endPoint y: 49, distance: 13.9
click at [129, 40] on button "Kho nhận" at bounding box center [124, 40] width 40 height 21
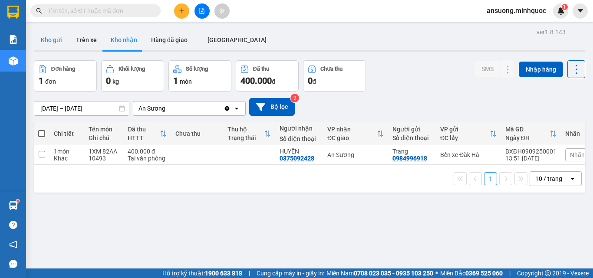
click at [56, 45] on button "Kho gửi" at bounding box center [51, 40] width 35 height 21
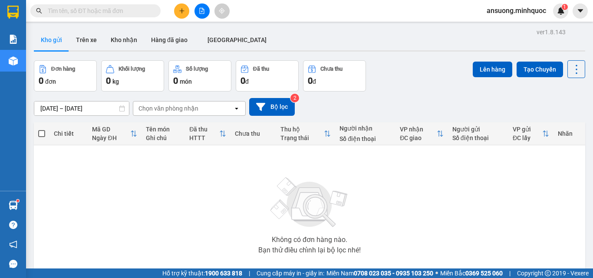
click at [191, 17] on div at bounding box center [201, 10] width 65 height 15
click at [185, 10] on icon "plus" at bounding box center [182, 11] width 6 height 6
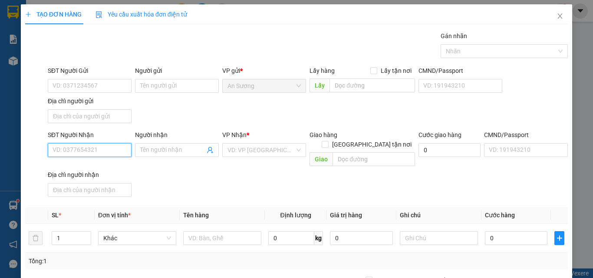
click at [70, 144] on input "SĐT Người Nhận" at bounding box center [90, 150] width 84 height 14
click at [73, 155] on input "SĐT Người Nhận" at bounding box center [90, 150] width 84 height 14
click at [77, 155] on input "SĐT Người Nhận" at bounding box center [90, 150] width 84 height 14
drag, startPoint x: 90, startPoint y: 147, endPoint x: 45, endPoint y: 152, distance: 45.4
click at [46, 152] on div "SĐT Người Nhận 257 257" at bounding box center [89, 150] width 87 height 40
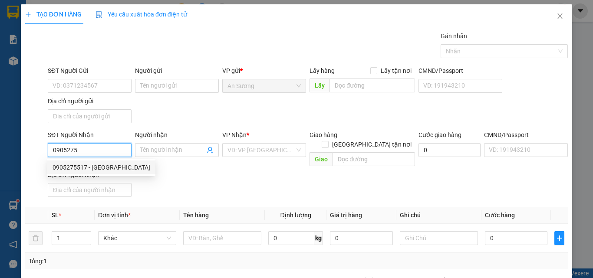
click at [97, 165] on div "0905275517 - hải linh" at bounding box center [102, 168] width 98 height 10
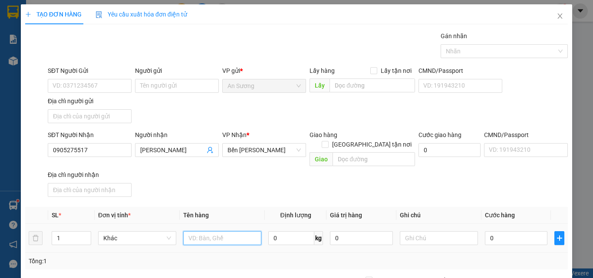
click at [203, 231] on input "text" at bounding box center [222, 238] width 78 height 14
drag, startPoint x: 294, startPoint y: 177, endPoint x: 340, endPoint y: 216, distance: 60.3
click at [310, 186] on div "SĐT Người Nhận 0905275517 Người nhận hải linh VP Nhận * Bến Xe Ngọc Hồi Giao hà…" at bounding box center [308, 165] width 524 height 70
drag, startPoint x: 259, startPoint y: 224, endPoint x: 226, endPoint y: 231, distance: 34.2
click at [244, 231] on td "ba" at bounding box center [222, 238] width 85 height 29
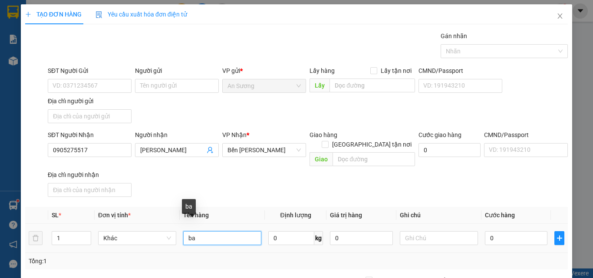
click at [225, 231] on input "ba" at bounding box center [222, 238] width 78 height 14
drag, startPoint x: 284, startPoint y: 171, endPoint x: 468, endPoint y: 238, distance: 196.0
click at [290, 174] on div "SĐT Người Nhận 0905275517 Người nhận hải linh VP Nhận * Bến Xe Ngọc Hồi Giao hà…" at bounding box center [308, 165] width 524 height 70
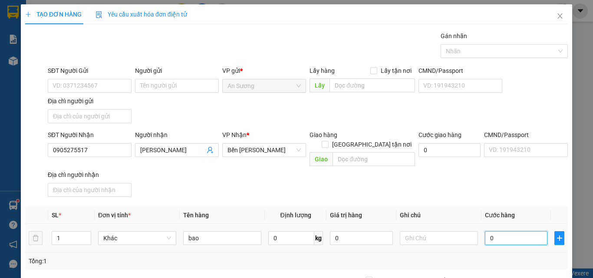
click at [515, 231] on input "0" at bounding box center [516, 238] width 63 height 14
click at [503, 191] on div "Transit Pickup Surcharge Ids Transit Deliver Surcharge Ids Transit Deliver Surc…" at bounding box center [296, 202] width 543 height 343
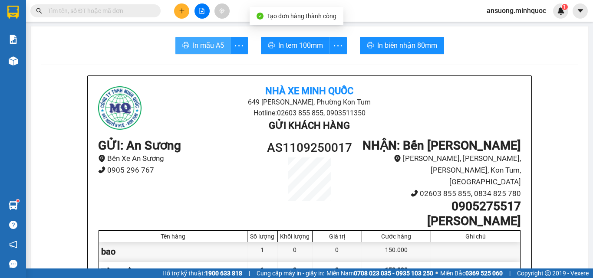
click at [213, 50] on span "In mẫu A5" at bounding box center [208, 45] width 31 height 11
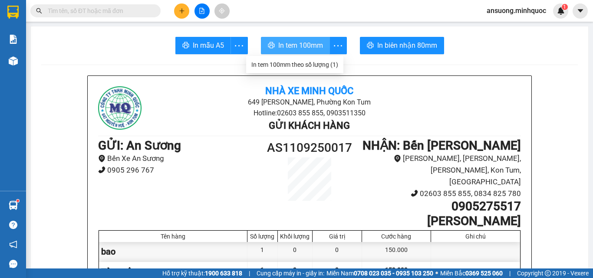
click at [317, 44] on span "In tem 100mm" at bounding box center [300, 45] width 45 height 11
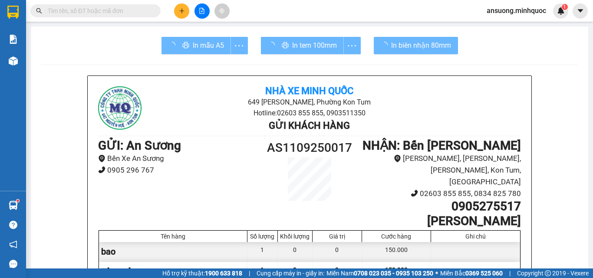
click at [446, 248] on div at bounding box center [475, 252] width 89 height 20
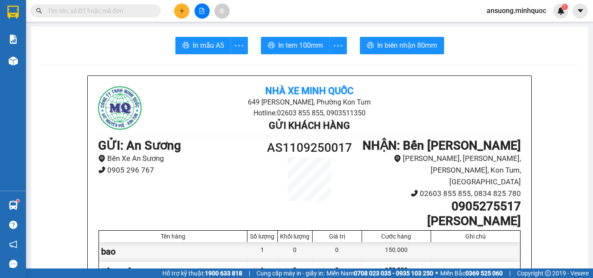
click at [183, 10] on icon "plus" at bounding box center [182, 11] width 6 height 6
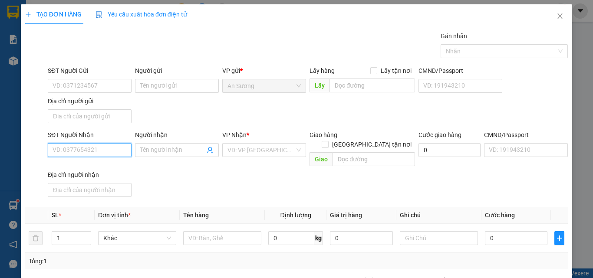
click at [63, 156] on input "SĐT Người Nhận" at bounding box center [90, 150] width 84 height 14
click at [63, 155] on input "SĐT Người Nhận" at bounding box center [90, 150] width 84 height 14
click at [557, 17] on icon "close" at bounding box center [560, 16] width 7 height 7
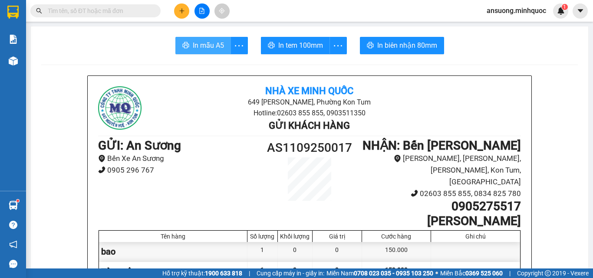
drag, startPoint x: 211, startPoint y: 34, endPoint x: 212, endPoint y: 44, distance: 10.5
click at [212, 44] on span "In mẫu A5" at bounding box center [208, 45] width 31 height 11
click at [177, 6] on button at bounding box center [181, 10] width 15 height 15
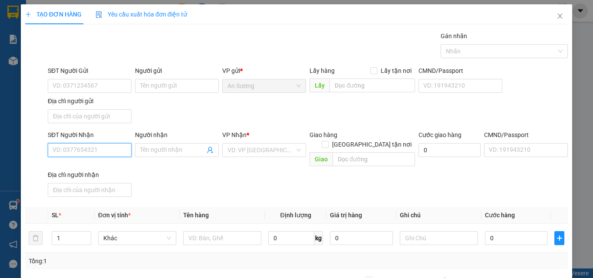
click at [77, 152] on input "SĐT Người Nhận" at bounding box center [90, 150] width 84 height 14
click at [88, 169] on div "0982944429" at bounding box center [89, 168] width 73 height 10
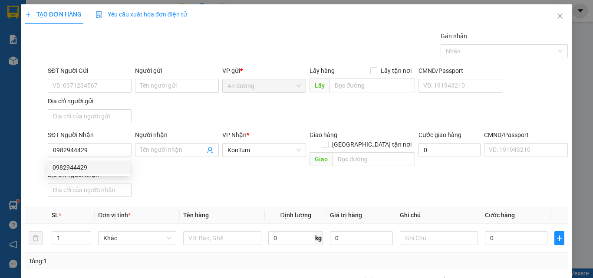
click at [254, 119] on div "SĐT Người Gửi VD: 0371234567 Người gửi Tên người gửi VP gửi * An Sương Lấy hàng…" at bounding box center [308, 96] width 524 height 61
click at [75, 96] on div "SĐT Người Gửi VD: 0371234567 Người gửi Tên người gửi VP gửi * An Sương Lấy hàng…" at bounding box center [308, 96] width 524 height 61
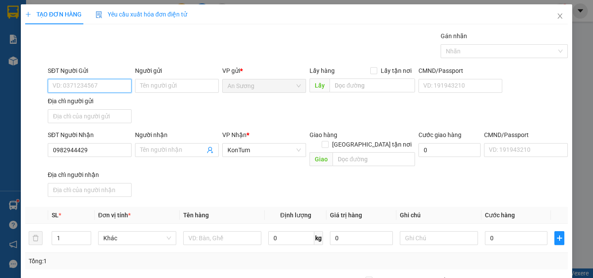
click at [84, 91] on input "SĐT Người Gửi" at bounding box center [90, 86] width 84 height 14
click at [96, 104] on div "0979445468" at bounding box center [89, 104] width 73 height 10
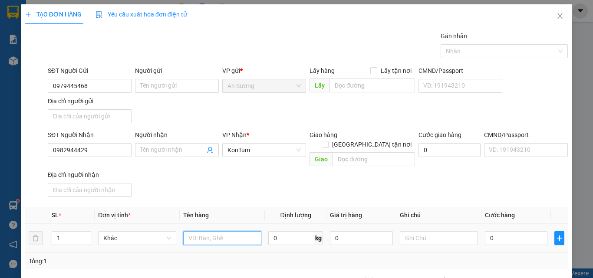
click at [197, 231] on input "text" at bounding box center [222, 238] width 78 height 14
click at [369, 195] on div "Transit Pickup Surcharge Ids Transit Deliver Surcharge Ids Transit Deliver Surc…" at bounding box center [296, 202] width 543 height 343
click at [490, 181] on div "SĐT Người Nhận 0982944429 Người nhận Tên người nhận VP Nhận * KonTum Giao hàng …" at bounding box center [308, 165] width 524 height 70
drag, startPoint x: 535, startPoint y: 251, endPoint x: 516, endPoint y: 256, distance: 19.7
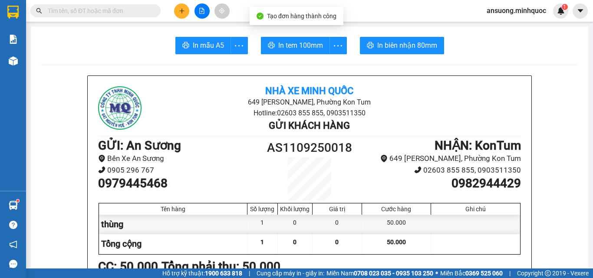
drag, startPoint x: 204, startPoint y: 44, endPoint x: 190, endPoint y: 143, distance: 100.5
click at [204, 45] on span "In mẫu A5" at bounding box center [208, 45] width 31 height 11
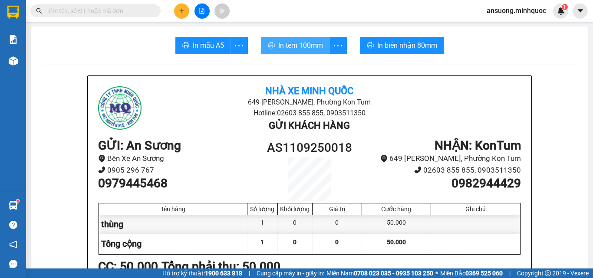
click at [312, 41] on span "In tem 100mm" at bounding box center [300, 45] width 45 height 11
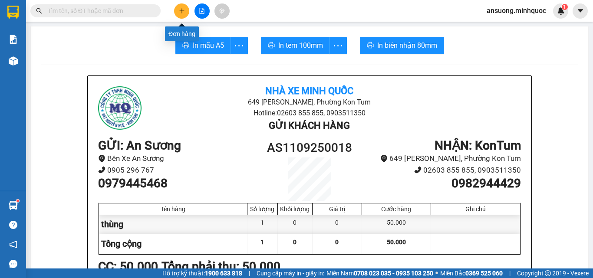
click at [185, 10] on button at bounding box center [181, 10] width 15 height 15
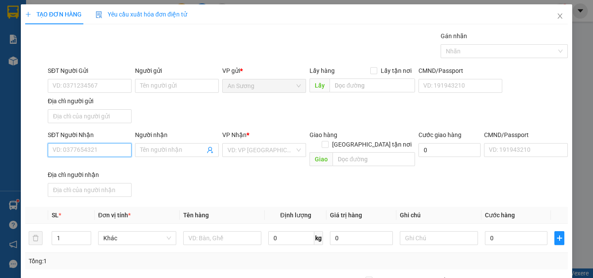
click at [89, 152] on input "SĐT Người Nhận" at bounding box center [90, 150] width 84 height 14
drag, startPoint x: 45, startPoint y: 148, endPoint x: 59, endPoint y: 149, distance: 13.9
click at [46, 149] on div "SĐT Người Nhận 988606 Người nhận Tên người nhận VP Nhận * VD: VP Sài Gòn Giao h…" at bounding box center [296, 165] width 545 height 70
click at [59, 148] on input "988606" at bounding box center [90, 150] width 84 height 14
click at [49, 148] on input "988606" at bounding box center [90, 150] width 84 height 14
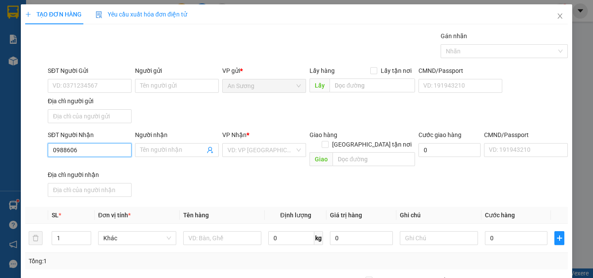
click at [106, 155] on input "0988606" at bounding box center [90, 150] width 84 height 14
drag, startPoint x: 94, startPoint y: 169, endPoint x: 134, endPoint y: 174, distance: 40.3
click at [95, 169] on div "0988606858 - hương" at bounding box center [89, 168] width 73 height 10
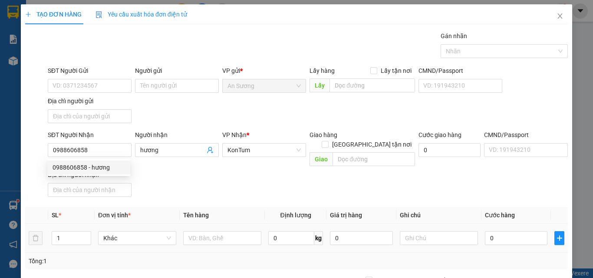
drag, startPoint x: 206, startPoint y: 186, endPoint x: 207, endPoint y: 221, distance: 35.2
click at [209, 207] on div "Transit Pickup Surcharge Ids Transit Deliver Surcharge Ids Transit Deliver Surc…" at bounding box center [296, 202] width 543 height 343
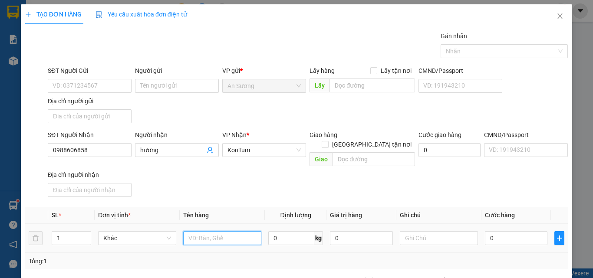
click at [206, 231] on input "text" at bounding box center [222, 238] width 78 height 14
drag, startPoint x: 243, startPoint y: 194, endPoint x: 467, endPoint y: 232, distance: 227.3
click at [247, 194] on div "Transit Pickup Surcharge Ids Transit Deliver Surcharge Ids Transit Deliver Surc…" at bounding box center [296, 202] width 543 height 343
click at [511, 232] on input "0" at bounding box center [516, 238] width 63 height 14
click at [491, 192] on div "Transit Pickup Surcharge Ids Transit Deliver Surcharge Ids Transit Deliver Surc…" at bounding box center [296, 202] width 543 height 343
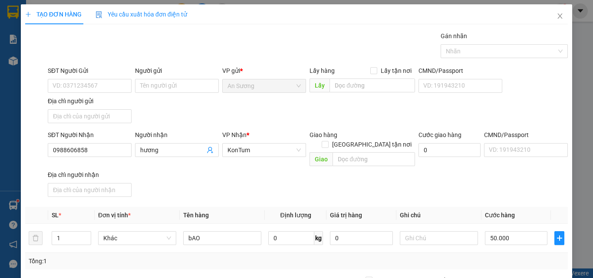
drag, startPoint x: 515, startPoint y: 244, endPoint x: 515, endPoint y: 259, distance: 15.6
click at [515, 246] on div "Transit Pickup Surcharge Ids Transit Deliver Surcharge Ids Transit Deliver Surc…" at bounding box center [296, 202] width 543 height 343
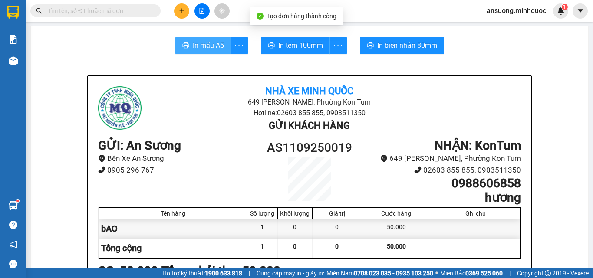
click at [188, 40] on button "In mẫu A5" at bounding box center [203, 45] width 56 height 17
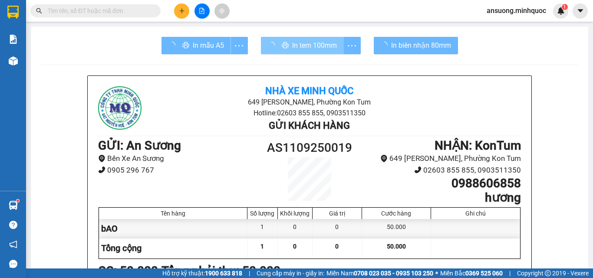
click at [300, 42] on span "In tem 100mm" at bounding box center [314, 45] width 45 height 11
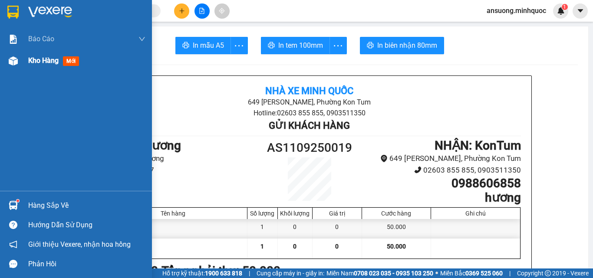
click at [13, 69] on div "Kho hàng mới" at bounding box center [76, 61] width 152 height 22
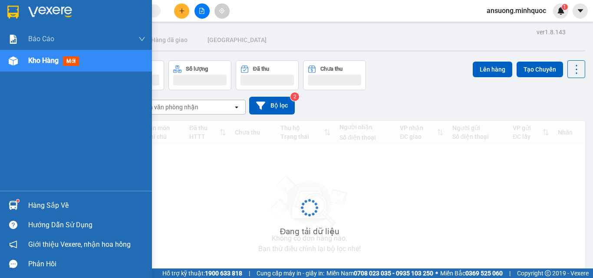
click at [13, 67] on div at bounding box center [13, 60] width 15 height 15
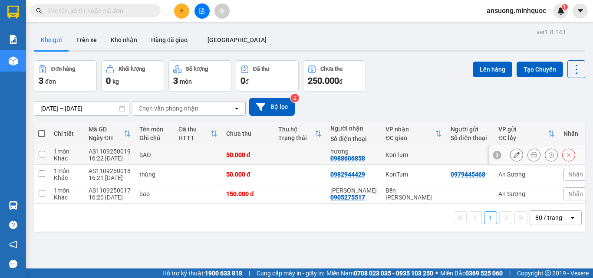
drag, startPoint x: 527, startPoint y: 155, endPoint x: 516, endPoint y: 153, distance: 10.9
click at [531, 155] on icon at bounding box center [534, 155] width 6 height 6
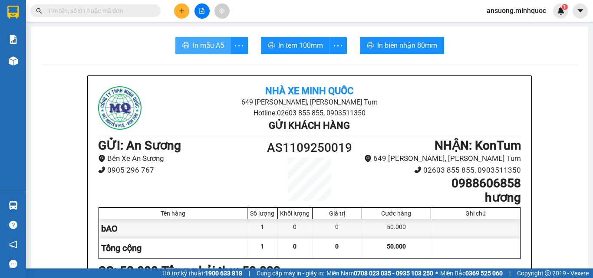
drag, startPoint x: 186, startPoint y: 48, endPoint x: 316, endPoint y: 86, distance: 135.8
click at [186, 49] on icon "printer" at bounding box center [185, 45] width 7 height 7
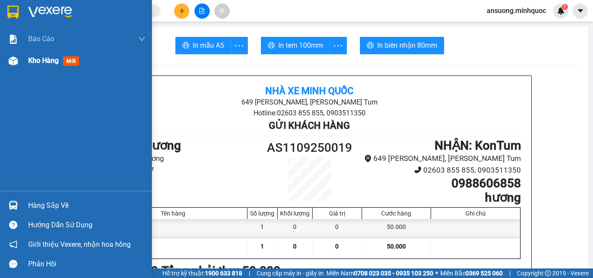
click at [6, 64] on div at bounding box center [13, 60] width 15 height 15
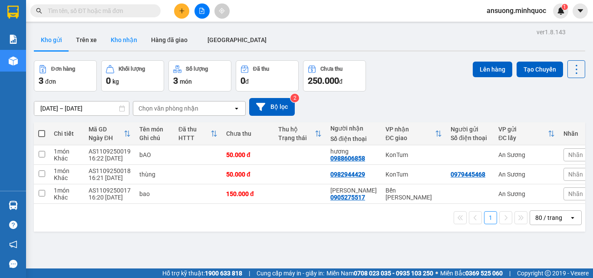
click at [122, 34] on button "Kho nhận" at bounding box center [124, 40] width 40 height 21
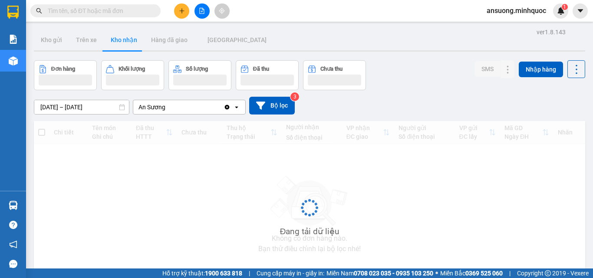
click at [120, 41] on button "Kho nhận" at bounding box center [124, 40] width 40 height 21
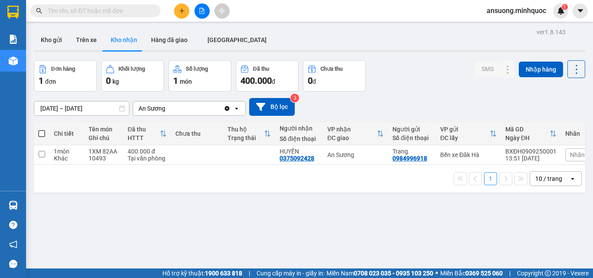
click at [33, 36] on div "ver 1.8.143 Kho gửi Trên xe [PERSON_NAME] Hàng đã giao ĐÀ NẴNG Đơn hàng 1 đơn […" at bounding box center [309, 165] width 558 height 278
click at [49, 42] on button "Kho gửi" at bounding box center [51, 40] width 35 height 21
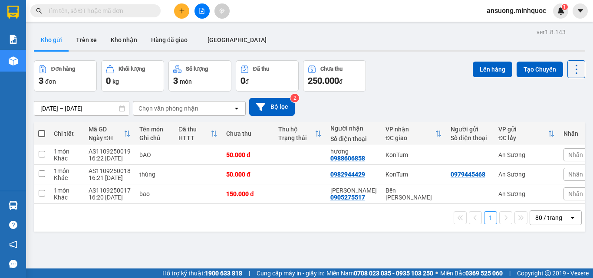
drag, startPoint x: 40, startPoint y: 131, endPoint x: 58, endPoint y: 130, distance: 18.3
click at [40, 131] on span at bounding box center [41, 133] width 7 height 7
click at [42, 129] on input "checkbox" at bounding box center [42, 129] width 0 height 0
checkbox input "true"
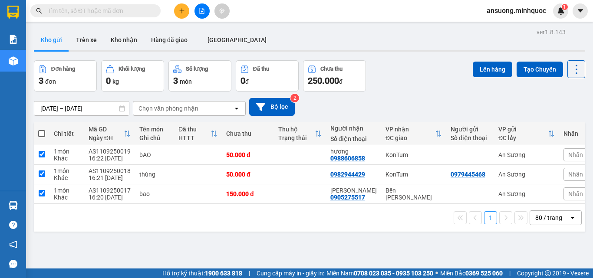
checkbox input "true"
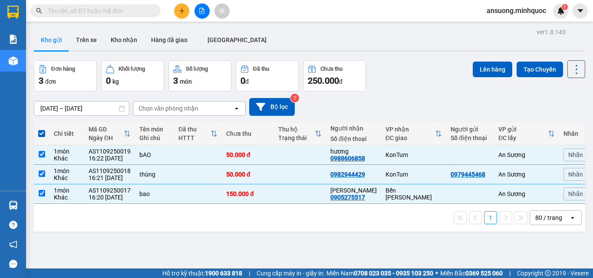
click at [474, 81] on div "Lên hàng Tạo Chuyến" at bounding box center [529, 75] width 112 height 31
click at [479, 74] on button "Lên hàng" at bounding box center [493, 70] width 40 height 16
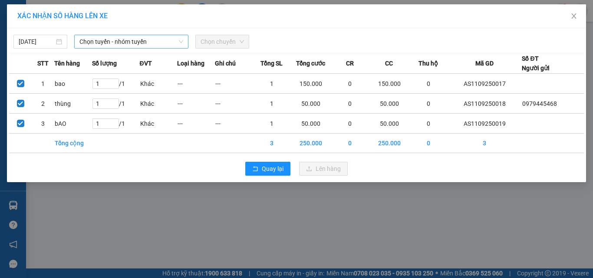
click at [141, 43] on span "Chọn tuyến - nhóm tuyến" at bounding box center [131, 41] width 104 height 13
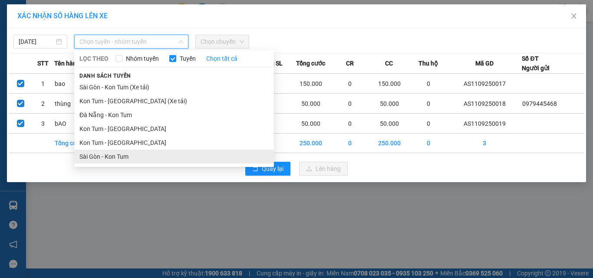
click at [96, 157] on li "Sài Gòn - Kon Tum" at bounding box center [174, 157] width 200 height 14
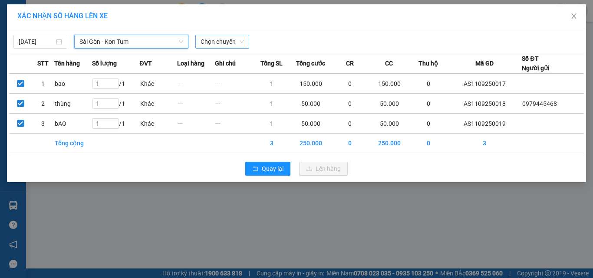
click at [213, 42] on span "Chọn chuyến" at bounding box center [222, 41] width 43 height 13
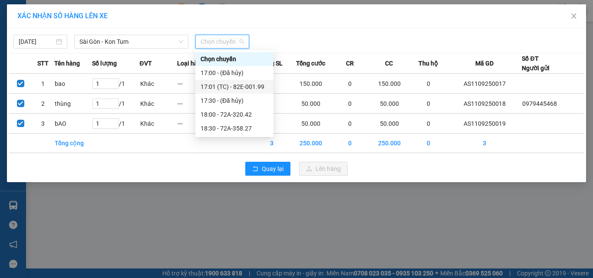
click at [243, 84] on div "17:01 (TC) - 82E-001.99" at bounding box center [235, 87] width 68 height 10
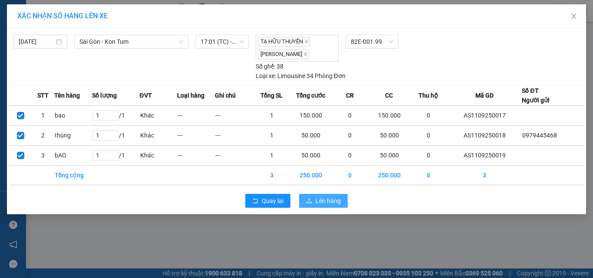
click at [325, 199] on span "Lên hàng" at bounding box center [328, 201] width 25 height 10
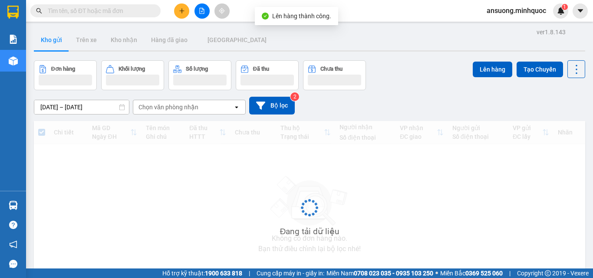
click at [204, 13] on icon "file-add" at bounding box center [202, 11] width 6 height 6
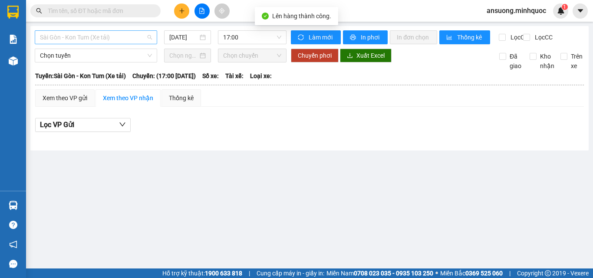
click at [65, 38] on span "Sài Gòn - Kon Tum (Xe tải)" at bounding box center [96, 37] width 112 height 13
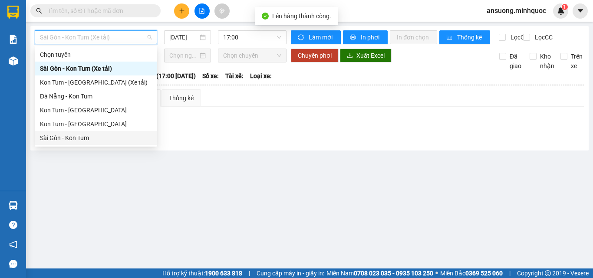
click at [52, 140] on div "Sài Gòn - Kon Tum" at bounding box center [96, 138] width 112 height 10
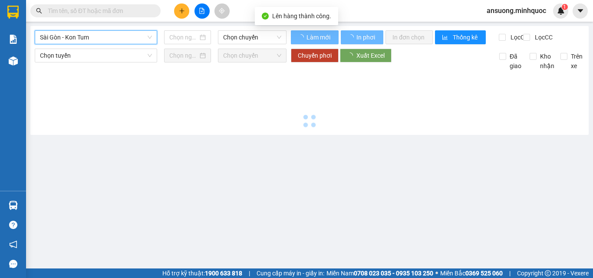
type input "11/09/2025"
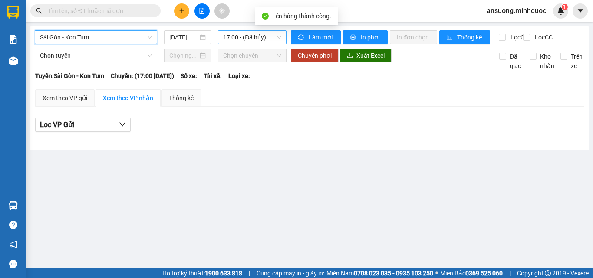
click at [229, 34] on span "17:00 - (Đã hủy)" at bounding box center [252, 37] width 58 height 13
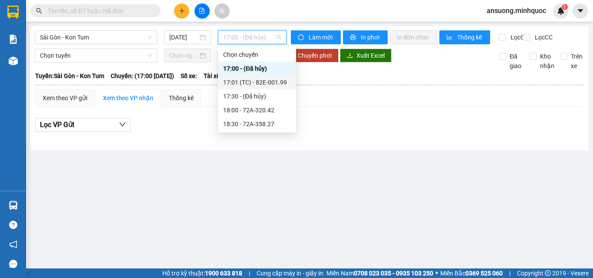
click at [261, 80] on div "17:01 (TC) - 82E-001.99" at bounding box center [257, 83] width 68 height 10
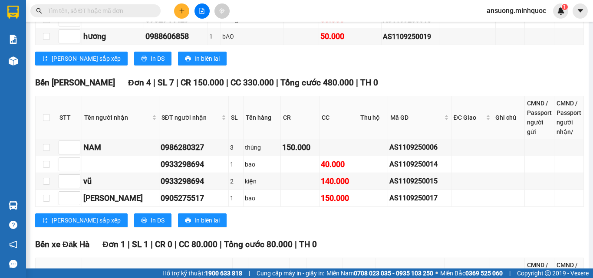
scroll to position [518, 0]
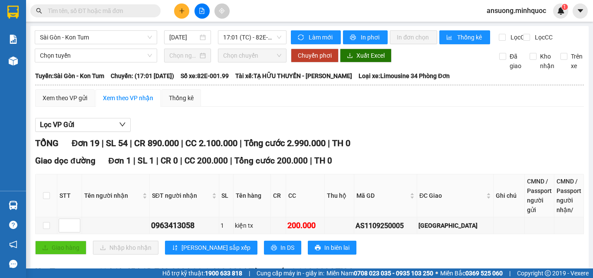
click at [55, 43] on span "Sài Gòn - Kon Tum" at bounding box center [96, 37] width 112 height 13
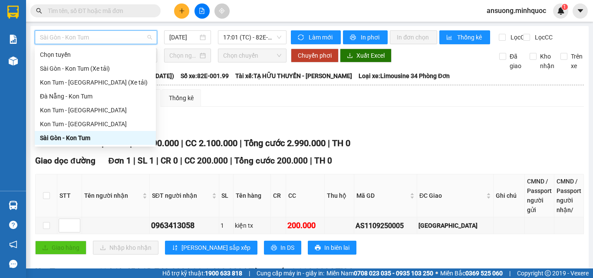
click at [44, 140] on div "Sài Gòn - Kon Tum" at bounding box center [95, 138] width 111 height 10
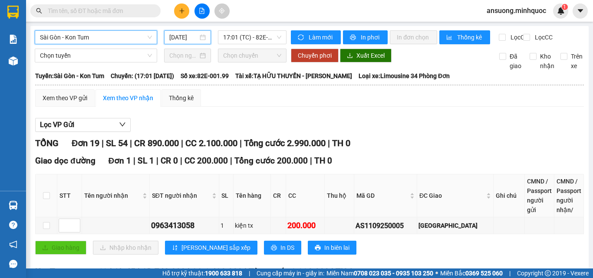
click at [170, 36] on input "[DATE]" at bounding box center [183, 38] width 29 height 10
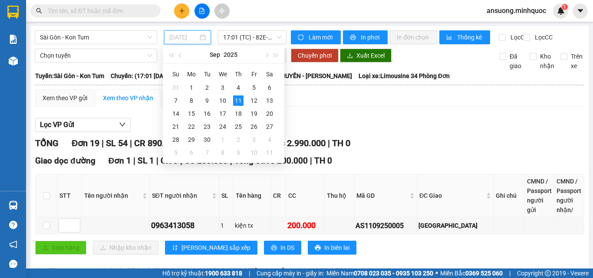
type input "[DATE]"
click at [242, 99] on div "11" at bounding box center [238, 101] width 10 height 10
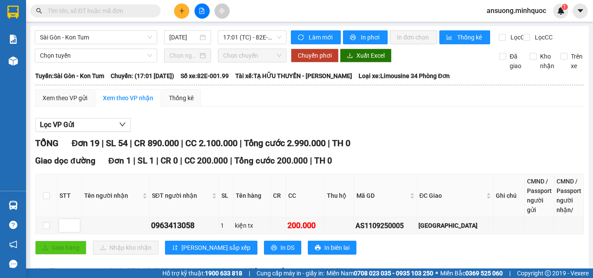
drag, startPoint x: 378, startPoint y: 118, endPoint x: 208, endPoint y: 47, distance: 183.8
click at [234, 33] on span "17:01 (TC) - 82E-001.99" at bounding box center [252, 37] width 58 height 13
click at [242, 38] on span "17:01 (TC) - 82E-001.99" at bounding box center [252, 37] width 58 height 13
click at [253, 38] on span "17:01 (TC) - 82E-001.99" at bounding box center [252, 37] width 58 height 13
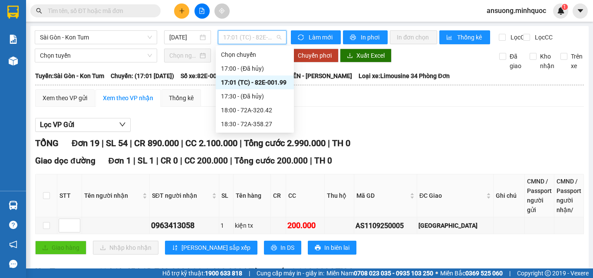
drag, startPoint x: 254, startPoint y: 110, endPoint x: 273, endPoint y: 76, distance: 38.9
click at [273, 76] on div "Chọn chuyến 17:00 - (Đã hủy) 17:01 (TC) - 82E-001.99 17:30 - (Đã hủy) 18:00 - 7…" at bounding box center [255, 89] width 78 height 83
click at [272, 78] on div "17:01 (TC) - 82E-001.99" at bounding box center [255, 83] width 68 height 10
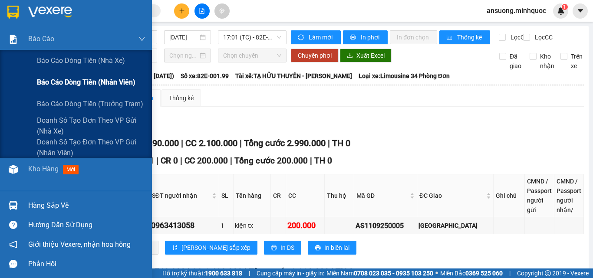
click at [7, 73] on div "Báo cáo dòng tiền (nhân viên)" at bounding box center [76, 83] width 152 height 22
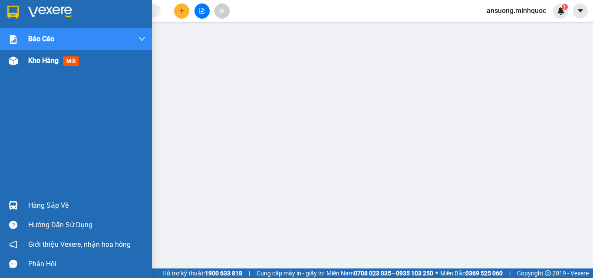
click at [9, 64] on div "Kho hàng mới" at bounding box center [76, 61] width 152 height 22
click at [11, 60] on img at bounding box center [13, 60] width 9 height 9
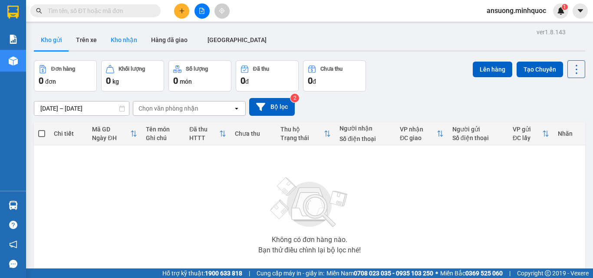
click at [127, 42] on button "Kho nhận" at bounding box center [124, 40] width 40 height 21
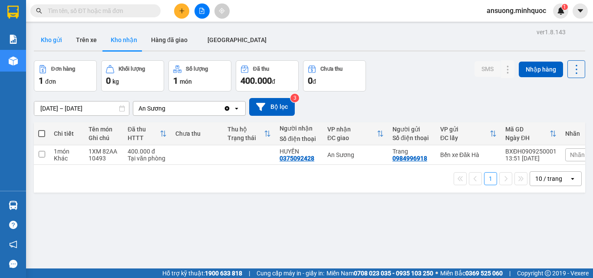
click at [65, 49] on button "Kho gửi" at bounding box center [51, 40] width 35 height 21
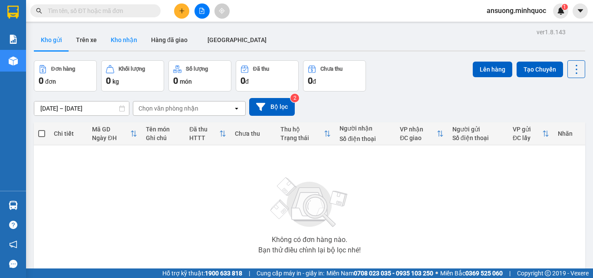
click at [116, 34] on button "Kho nhận" at bounding box center [124, 40] width 40 height 21
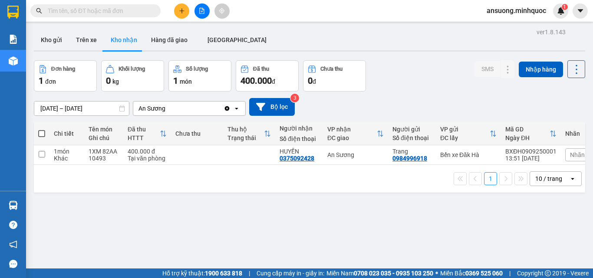
click at [33, 30] on div "ver 1.8.143 Kho gửi Trên xe [PERSON_NAME] Hàng đã giao ĐÀ NẴNG Đơn hàng 1 đơn […" at bounding box center [309, 165] width 558 height 278
drag, startPoint x: 45, startPoint y: 48, endPoint x: 46, endPoint y: 5, distance: 43.0
click at [45, 48] on button "Kho gửi" at bounding box center [51, 40] width 35 height 21
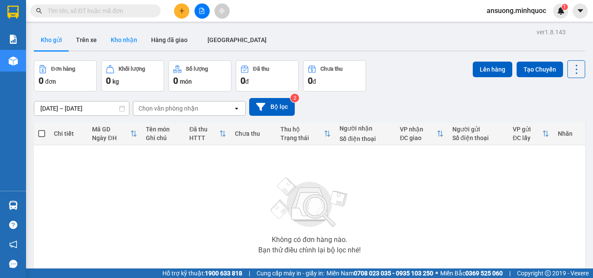
click at [129, 46] on button "Kho nhận" at bounding box center [124, 40] width 40 height 21
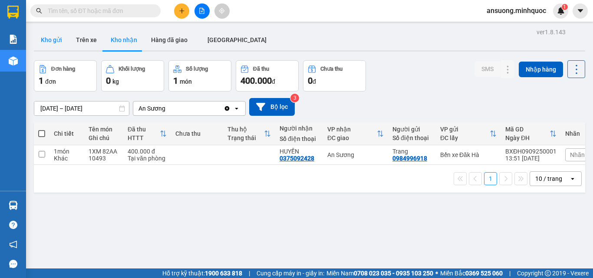
click at [42, 45] on button "Kho gửi" at bounding box center [51, 40] width 35 height 21
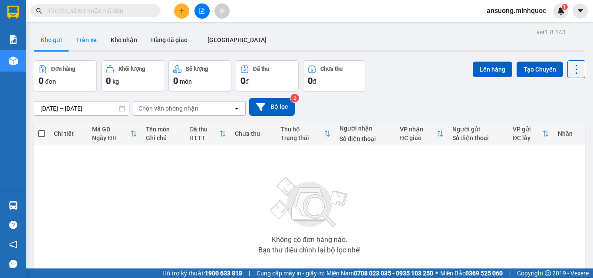
click at [96, 32] on button "Trên xe" at bounding box center [86, 40] width 35 height 21
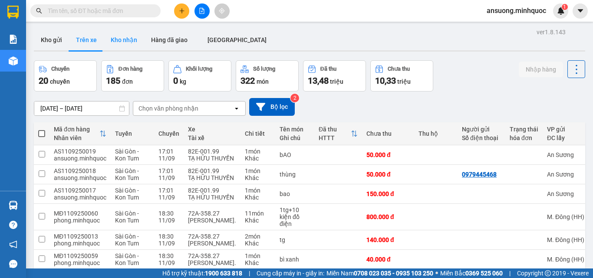
click at [124, 42] on button "Kho nhận" at bounding box center [124, 40] width 40 height 21
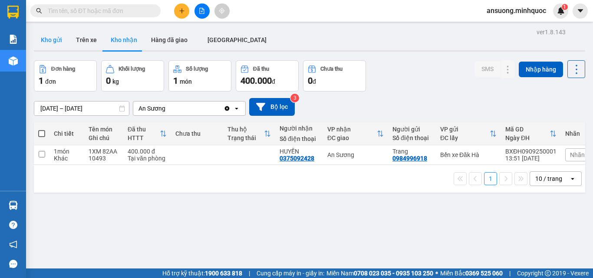
drag, startPoint x: 42, startPoint y: 45, endPoint x: 54, endPoint y: 19, distance: 28.8
click at [42, 44] on button "Kho gửi" at bounding box center [51, 40] width 35 height 21
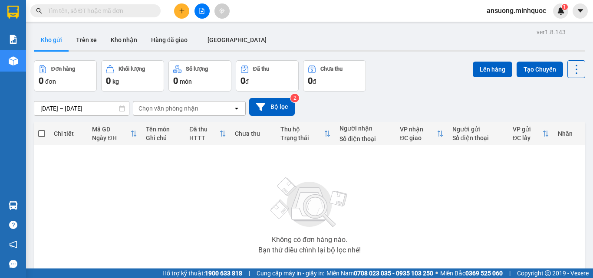
click at [135, 27] on div "ver 1.8.143 Kho gửi Trên xe Kho nhận Hàng đã giao ĐÀ NẴNG Đơn hàng 0 đơn Khối l…" at bounding box center [309, 169] width 558 height 287
click at [128, 37] on button "Kho nhận" at bounding box center [124, 40] width 40 height 21
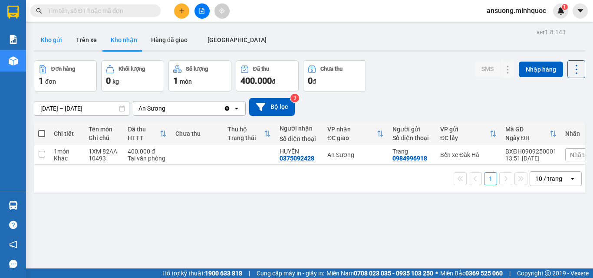
click at [43, 30] on button "Kho gửi" at bounding box center [51, 40] width 35 height 21
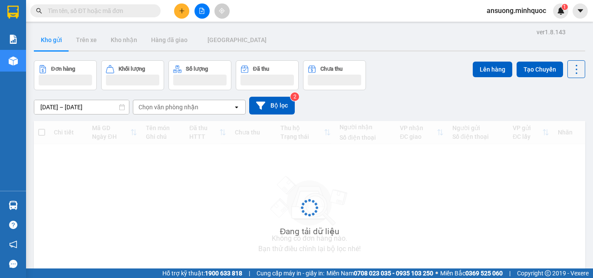
click at [45, 35] on button "Kho gửi" at bounding box center [51, 40] width 35 height 21
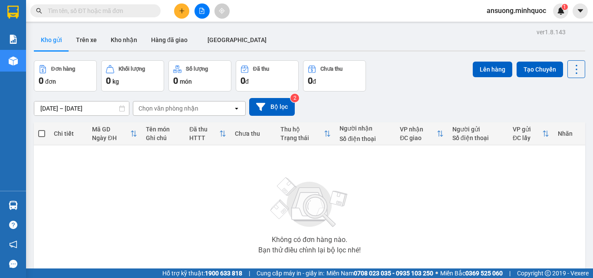
click at [189, 17] on div at bounding box center [201, 10] width 65 height 15
click at [184, 9] on icon "plus" at bounding box center [182, 11] width 6 height 6
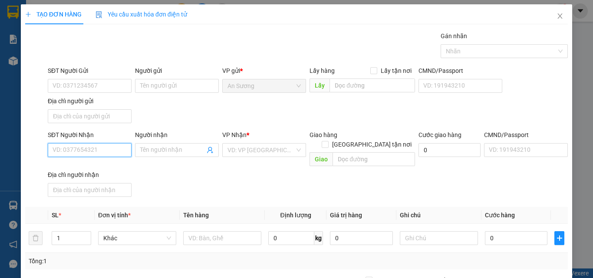
click at [67, 146] on input "SĐT Người Nhận" at bounding box center [90, 150] width 84 height 14
click at [82, 163] on div "0982482216 - TÙNG" at bounding box center [89, 168] width 73 height 10
type input "0982482216"
type input "TÙNG"
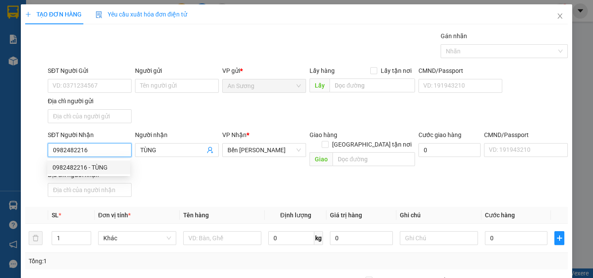
type input "0982482216"
click at [278, 211] on th "Định lượng" at bounding box center [296, 215] width 62 height 17
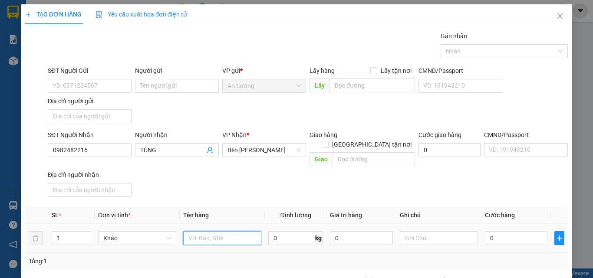
click at [183, 234] on input "text" at bounding box center [222, 238] width 78 height 14
click at [221, 207] on th "Tên hàng" at bounding box center [222, 215] width 85 height 17
click at [207, 232] on input "text" at bounding box center [222, 238] width 78 height 14
click at [205, 231] on input "text" at bounding box center [222, 238] width 78 height 14
type input "BAO NHÁI"
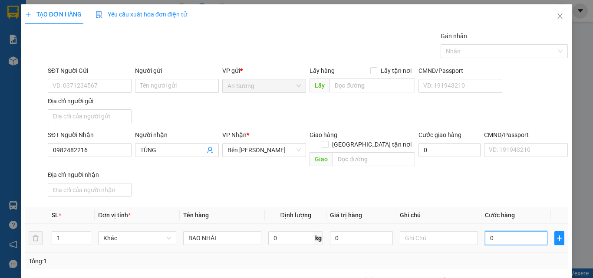
click at [516, 231] on input "0" at bounding box center [516, 238] width 63 height 14
type input "6"
type input "60"
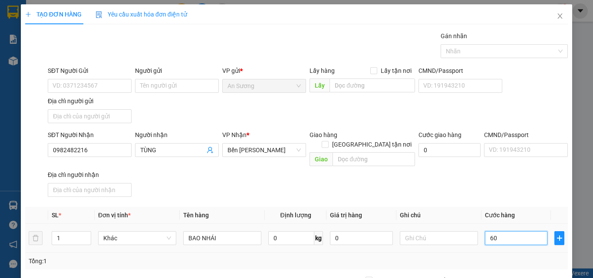
type input "60"
type input "60.000"
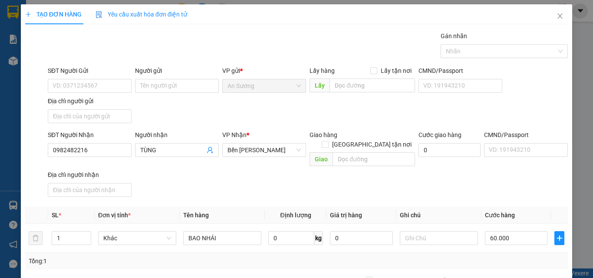
click at [414, 175] on div "SĐT Người Nhận 0982482216 Người nhận TÙNG VP Nhận * Bến Xe Ngọc Hồi Giao hàng G…" at bounding box center [308, 165] width 524 height 70
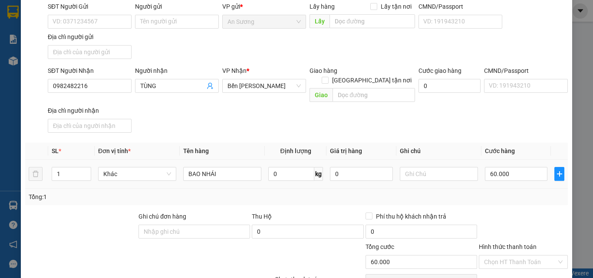
scroll to position [104, 0]
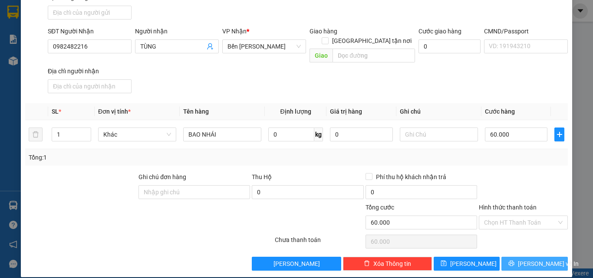
drag, startPoint x: 525, startPoint y: 243, endPoint x: 522, endPoint y: 251, distance: 9.2
click at [523, 246] on div "Transit Pickup Surcharge Ids Transit Deliver Surcharge Ids Transit Deliver Surc…" at bounding box center [296, 98] width 543 height 343
drag, startPoint x: 522, startPoint y: 251, endPoint x: 519, endPoint y: 255, distance: 4.7
click at [519, 257] on button "Lưu và In" at bounding box center [535, 264] width 66 height 14
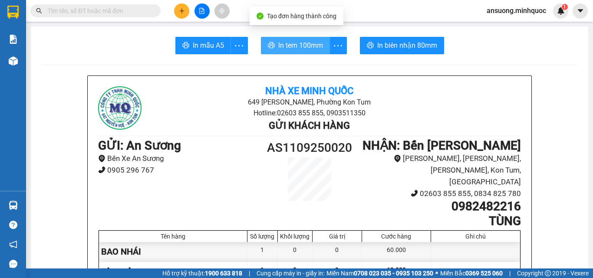
click at [318, 46] on span "In tem 100mm" at bounding box center [300, 45] width 45 height 11
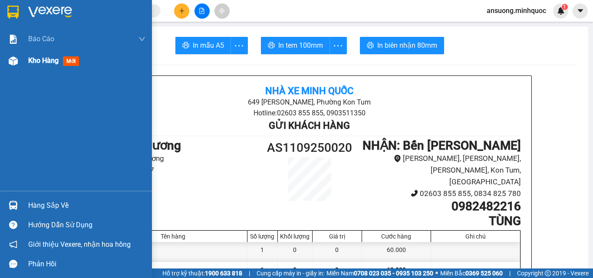
click at [10, 66] on div at bounding box center [13, 60] width 15 height 15
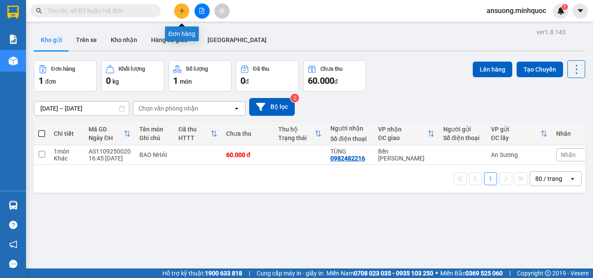
click at [185, 9] on button at bounding box center [181, 10] width 15 height 15
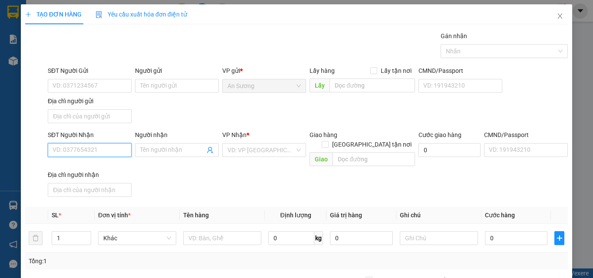
click at [79, 154] on input "SĐT Người Nhận" at bounding box center [90, 150] width 84 height 14
click at [78, 167] on div "0935925274 - Linh" at bounding box center [96, 168] width 86 height 10
type input "0935925274"
type input "[PERSON_NAME]"
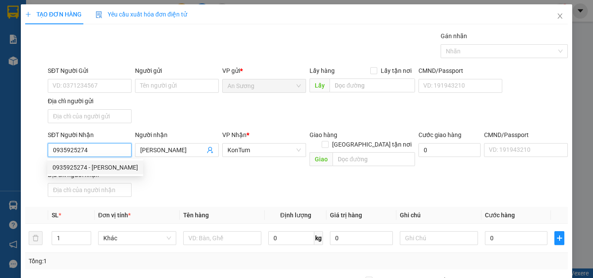
type input "0935925274"
click at [211, 192] on div "Transit Pickup Surcharge Ids Transit Deliver Surcharge Ids Transit Deliver Surc…" at bounding box center [296, 202] width 543 height 343
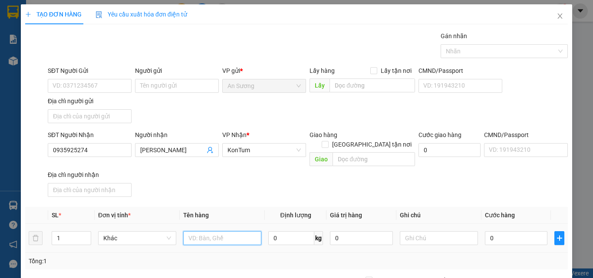
click at [221, 234] on input "text" at bounding box center [222, 238] width 78 height 14
type input "TG"
click at [258, 173] on div "SĐT Người Nhận 0935925274 Người nhận Linh VP Nhận * KonTum Giao hàng Giao tận n…" at bounding box center [308, 165] width 524 height 70
click at [506, 236] on div "0" at bounding box center [516, 238] width 63 height 17
click at [506, 231] on input "0" at bounding box center [516, 238] width 63 height 14
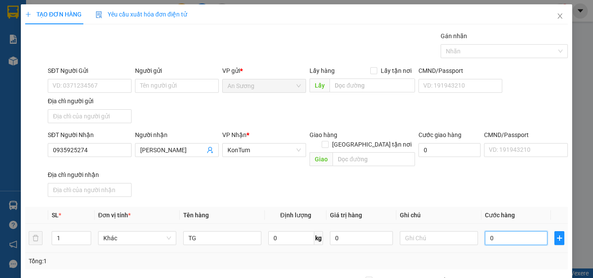
type input "6"
type input "60"
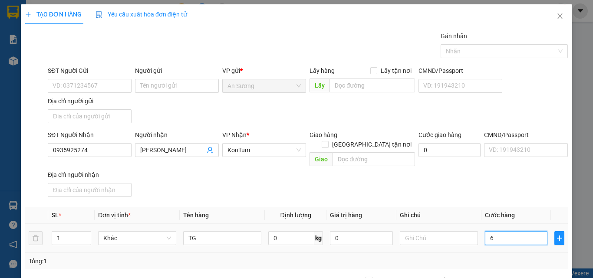
type input "60"
type input "60.000"
click at [510, 178] on div "SĐT Người Nhận 0935925274 Người nhận Linh VP Nhận * KonTum Giao hàng Giao tận n…" at bounding box center [308, 165] width 524 height 70
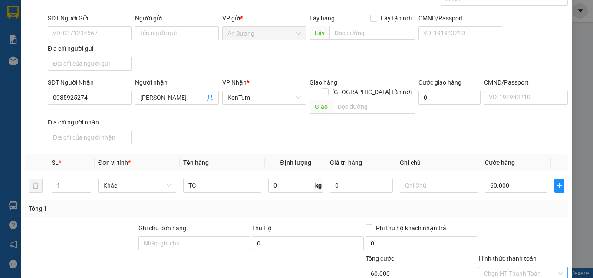
scroll to position [104, 0]
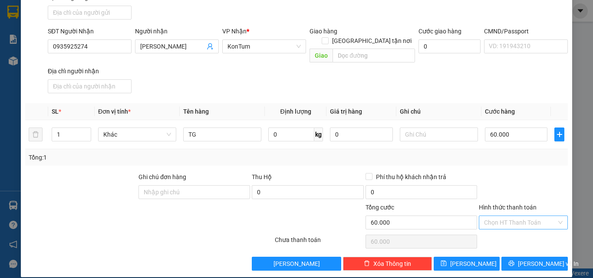
click at [507, 216] on input "Hình thức thanh toán" at bounding box center [520, 222] width 73 height 13
click at [502, 233] on div "Tại văn phòng" at bounding box center [518, 231] width 78 height 10
type input "0"
click at [535, 259] on span "Lưu và In" at bounding box center [548, 264] width 61 height 10
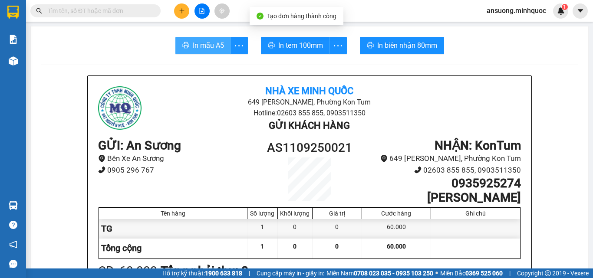
click at [193, 39] on button "In mẫu A5" at bounding box center [203, 45] width 56 height 17
click at [195, 41] on span "In mẫu A5" at bounding box center [208, 45] width 31 height 11
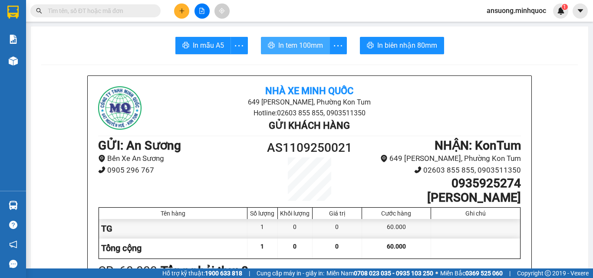
click at [306, 47] on span "In tem 100mm" at bounding box center [300, 45] width 45 height 11
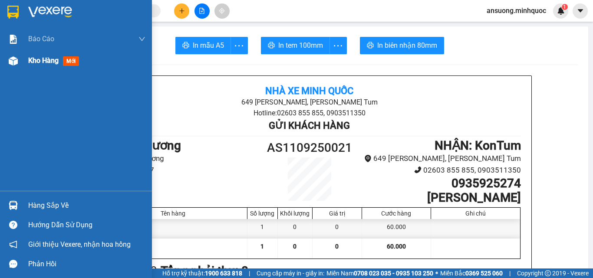
drag, startPoint x: 8, startPoint y: 65, endPoint x: 33, endPoint y: 5, distance: 64.7
click at [9, 65] on img at bounding box center [13, 60] width 9 height 9
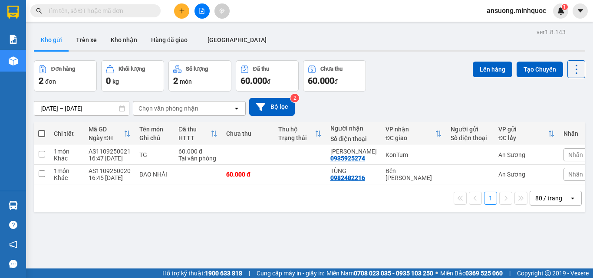
drag, startPoint x: 125, startPoint y: 36, endPoint x: 122, endPoint y: 70, distance: 34.0
click at [125, 37] on button "Kho nhận" at bounding box center [124, 40] width 40 height 21
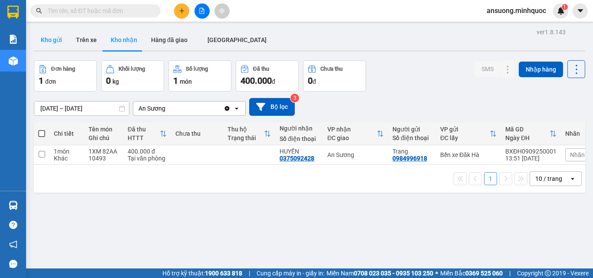
click at [45, 36] on button "Kho gửi" at bounding box center [51, 40] width 35 height 21
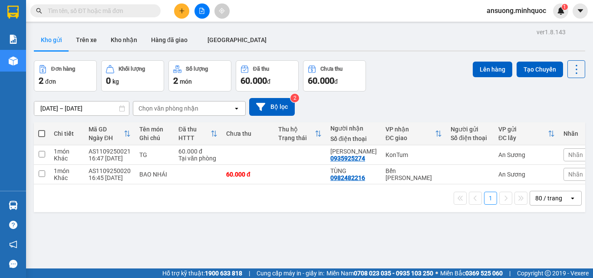
drag, startPoint x: 43, startPoint y: 48, endPoint x: 44, endPoint y: 44, distance: 4.5
click at [43, 47] on button "Kho gửi" at bounding box center [51, 40] width 35 height 21
click at [119, 47] on button "Kho nhận" at bounding box center [124, 40] width 40 height 21
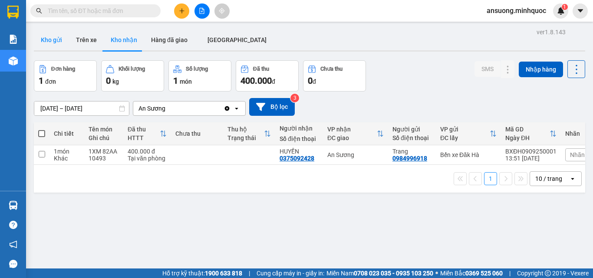
click at [37, 40] on button "Kho gửi" at bounding box center [51, 40] width 35 height 21
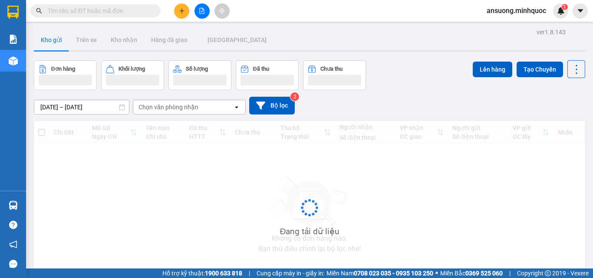
click at [51, 45] on button "Kho gửi" at bounding box center [51, 40] width 35 height 21
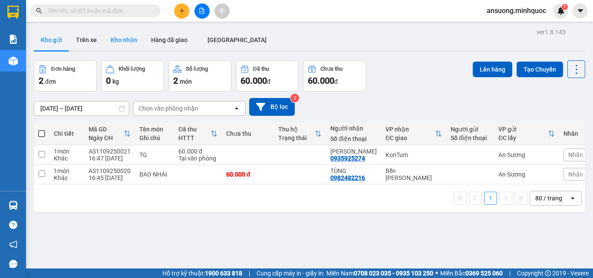
click at [128, 42] on button "Kho nhận" at bounding box center [124, 40] width 40 height 21
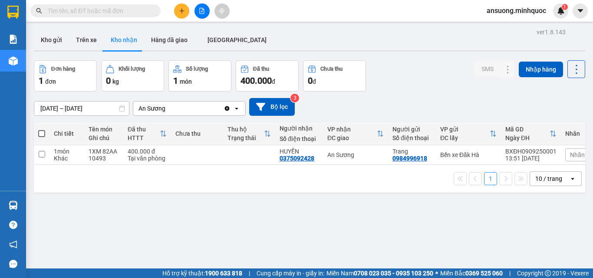
click at [49, 52] on div "Kho gửi Trên xe Kho nhận Hàng đã giao ĐÀ NẴNG" at bounding box center [309, 41] width 551 height 23
click at [50, 47] on button "Kho gửi" at bounding box center [51, 40] width 35 height 21
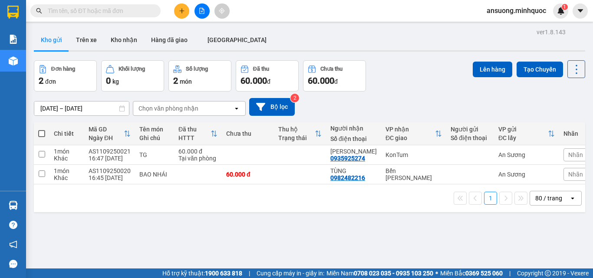
click at [116, 27] on div "ver 1.8.143 Kho gửi Trên xe Kho nhận Hàng đã giao ĐÀ NẴNG Đơn hàng 2 đơn Khối l…" at bounding box center [309, 165] width 558 height 278
click at [116, 48] on button "Kho nhận" at bounding box center [124, 40] width 40 height 21
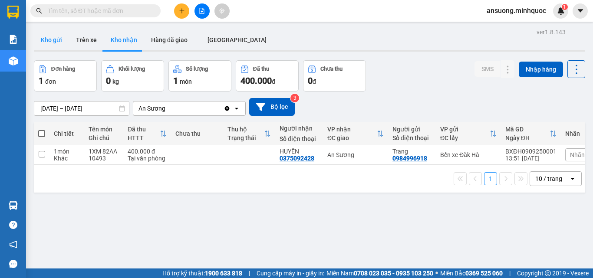
click at [59, 36] on button "Kho gửi" at bounding box center [51, 40] width 35 height 21
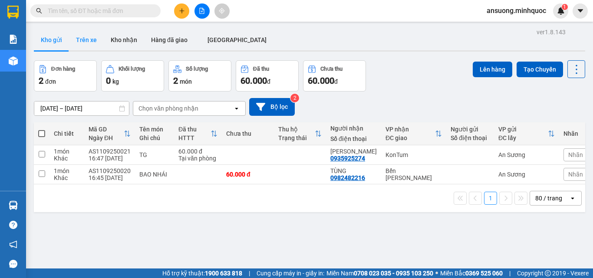
click at [75, 43] on button "Trên xe" at bounding box center [86, 40] width 35 height 21
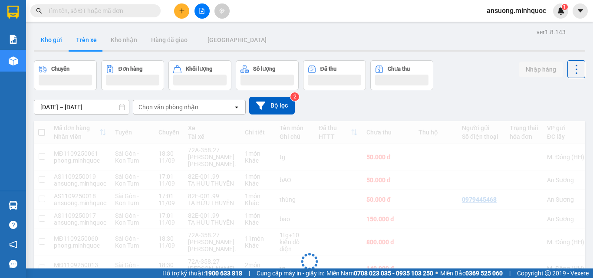
click at [52, 45] on button "Kho gửi" at bounding box center [51, 40] width 35 height 21
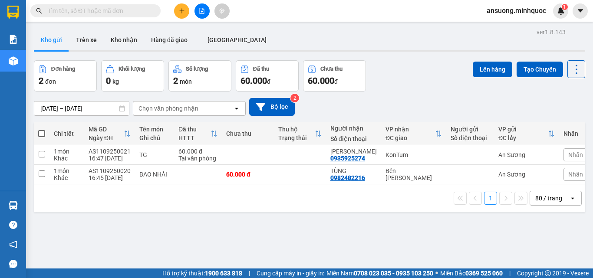
drag, startPoint x: 134, startPoint y: 41, endPoint x: 93, endPoint y: 70, distance: 50.2
click at [131, 41] on button "Kho nhận" at bounding box center [124, 40] width 40 height 21
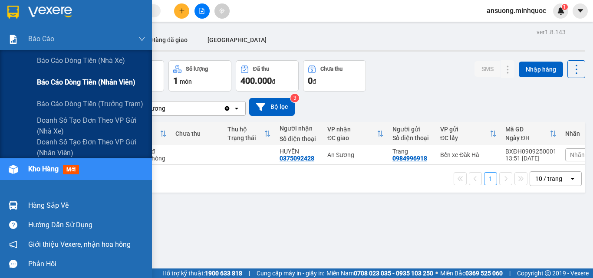
click at [102, 86] on span "Báo cáo dòng tiền (nhân viên)" at bounding box center [86, 82] width 99 height 11
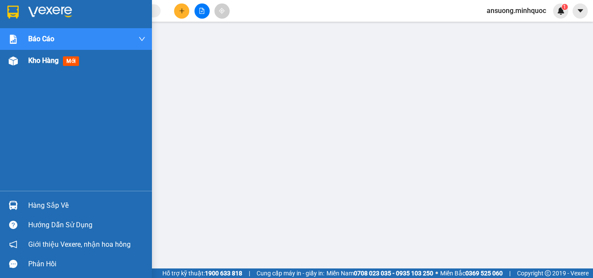
click at [0, 60] on div "Kho hàng mới" at bounding box center [76, 61] width 152 height 22
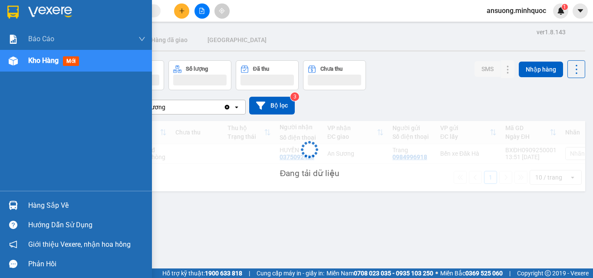
click at [16, 66] on div at bounding box center [13, 60] width 15 height 15
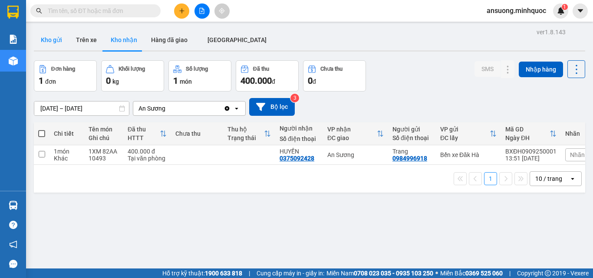
click at [50, 35] on button "Kho gửi" at bounding box center [51, 40] width 35 height 21
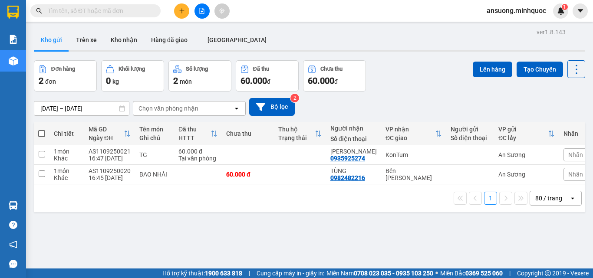
click at [200, 9] on icon "file-add" at bounding box center [202, 11] width 5 height 6
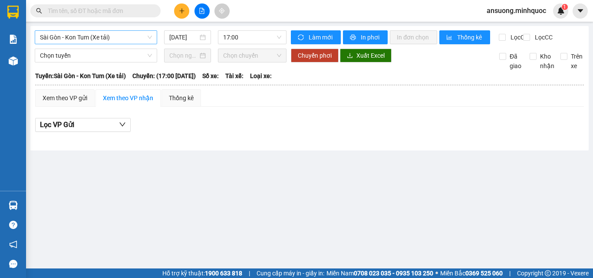
click at [77, 40] on span "Sài Gòn - Kon Tum (Xe tải)" at bounding box center [96, 37] width 112 height 13
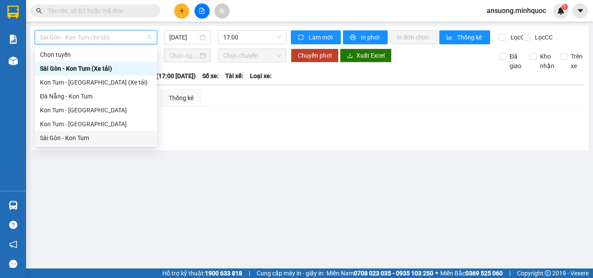
click at [53, 143] on div "Sài Gòn - Kon Tum" at bounding box center [96, 138] width 122 height 14
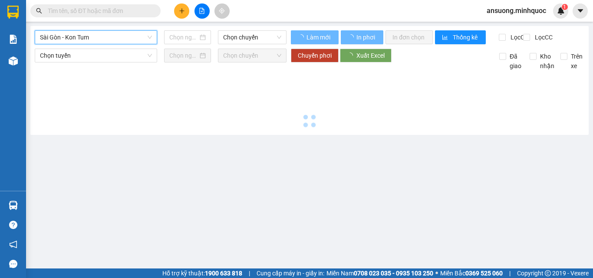
type input "11/09/2025"
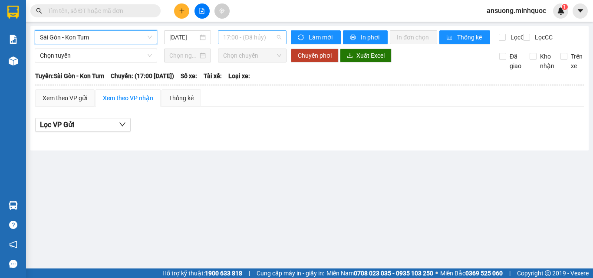
click at [250, 40] on span "17:00 - (Đã hủy)" at bounding box center [252, 37] width 58 height 13
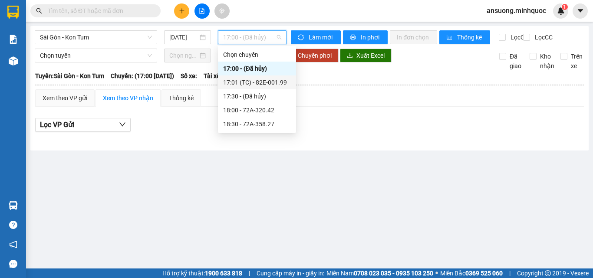
click at [291, 80] on div "17:01 (TC) - 82E-001.99" at bounding box center [257, 83] width 68 height 10
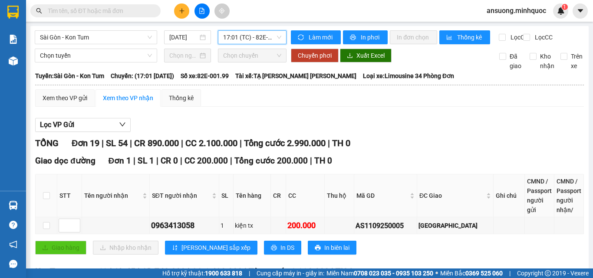
click at [243, 44] on div "Sài Gòn - Kon Tum 11/09/2025 17:01 17:01 (TC) - 82E-001.99" at bounding box center [161, 37] width 252 height 14
click at [253, 33] on span "17:01 (TC) - 82E-001.99" at bounding box center [252, 37] width 58 height 13
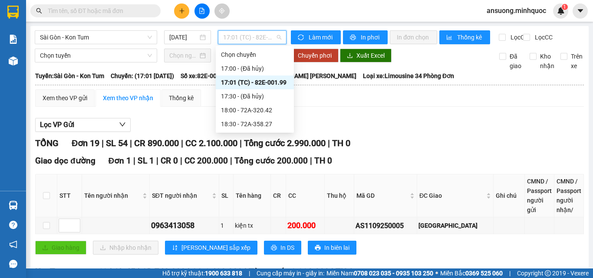
click at [266, 82] on div "17:01 (TC) - 82E-001.99" at bounding box center [255, 83] width 68 height 10
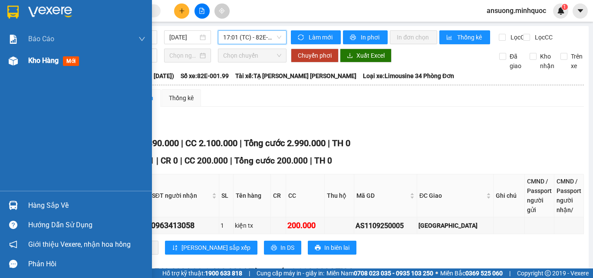
click at [10, 69] on div "Kho hàng mới" at bounding box center [76, 61] width 152 height 22
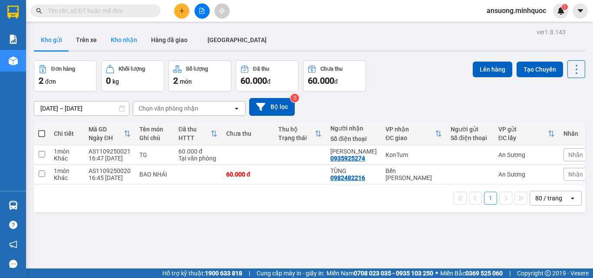
click at [121, 40] on button "Kho nhận" at bounding box center [124, 40] width 40 height 21
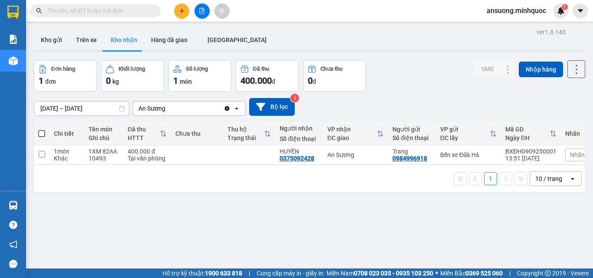
click at [33, 45] on div "ver 1.8.143 Kho gửi Trên xe Kho nhận Hàng đã giao ĐÀ NẴNG Đơn hàng 1 đơn Khối l…" at bounding box center [309, 165] width 558 height 278
click at [46, 37] on button "Kho gửi" at bounding box center [51, 40] width 35 height 21
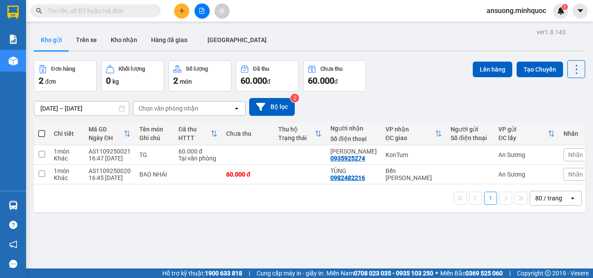
click at [37, 131] on th at bounding box center [42, 133] width 16 height 23
click at [45, 131] on th at bounding box center [42, 133] width 16 height 23
click at [43, 134] on span at bounding box center [41, 133] width 7 height 7
click at [42, 129] on input "checkbox" at bounding box center [42, 129] width 0 height 0
checkbox input "true"
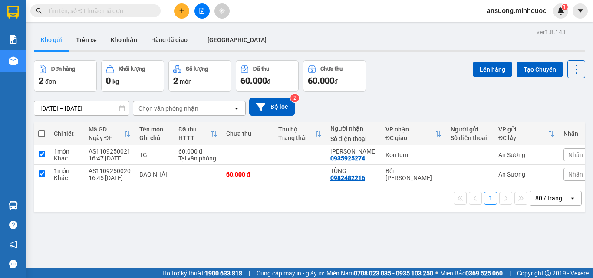
checkbox input "true"
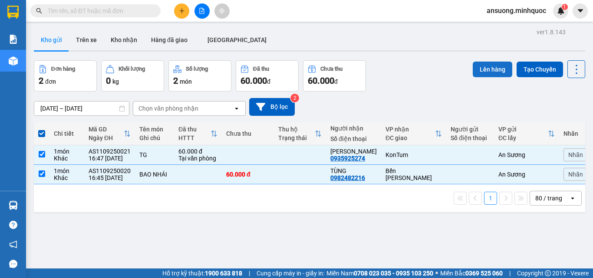
click at [489, 69] on button "Lên hàng" at bounding box center [493, 70] width 40 height 16
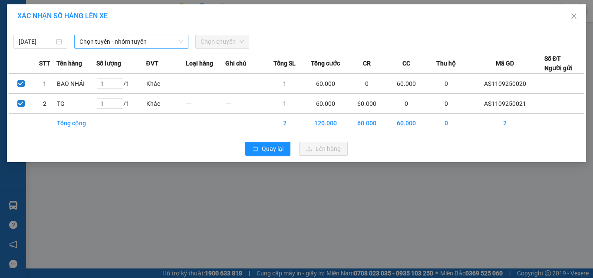
click at [119, 40] on span "Chọn tuyến - nhóm tuyến" at bounding box center [131, 41] width 104 height 13
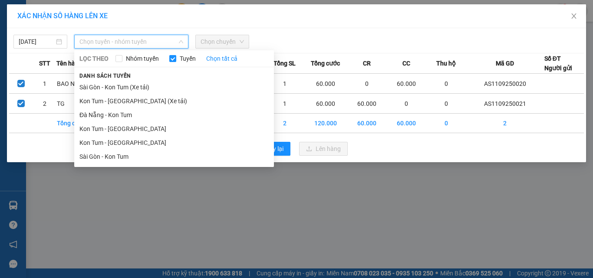
click at [104, 154] on li "Sài Gòn - Kon Tum" at bounding box center [174, 157] width 200 height 14
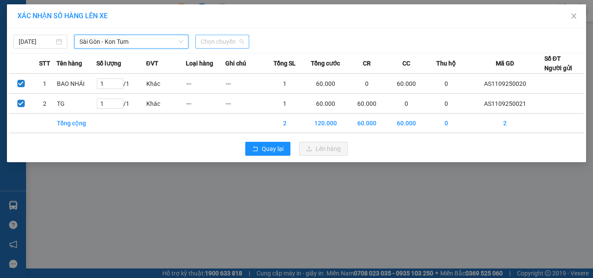
click at [218, 46] on span "Chọn chuyến" at bounding box center [222, 41] width 43 height 13
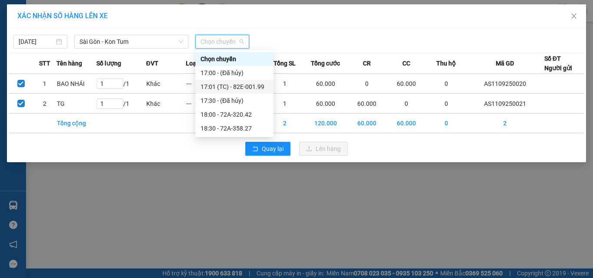
click at [246, 87] on div "17:01 (TC) - 82E-001.99" at bounding box center [235, 87] width 68 height 10
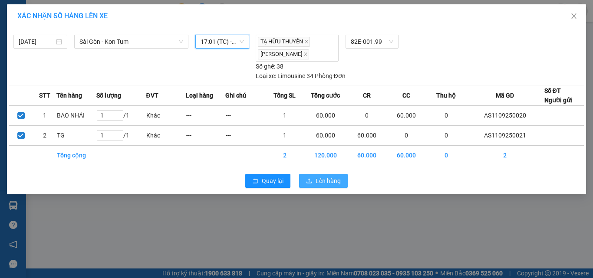
click at [329, 174] on button "Lên hàng" at bounding box center [323, 181] width 49 height 14
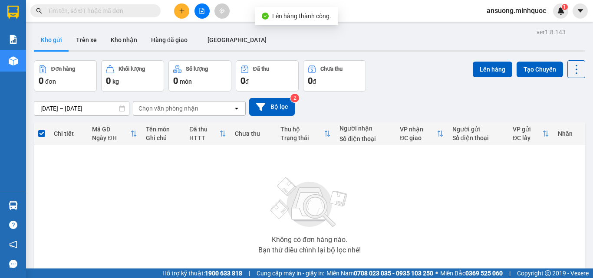
click at [198, 11] on button at bounding box center [202, 10] width 15 height 15
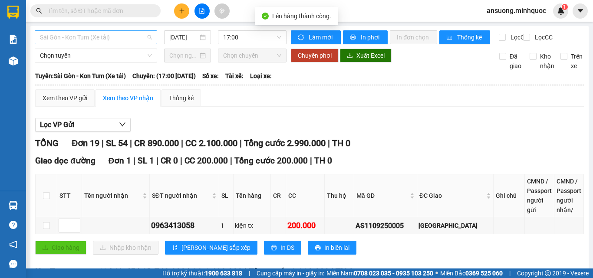
click at [70, 38] on span "Sài Gòn - Kon Tum (Xe tải)" at bounding box center [96, 37] width 112 height 13
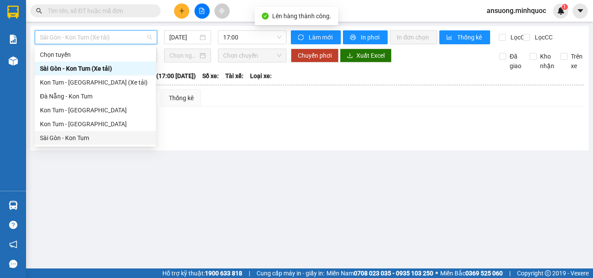
click at [55, 134] on div "Sài Gòn - Kon Tum" at bounding box center [95, 138] width 111 height 10
type input "11/09/2025"
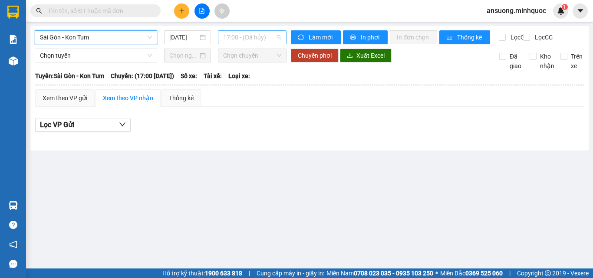
click at [234, 38] on span "17:00 - (Đã hủy)" at bounding box center [252, 37] width 58 height 13
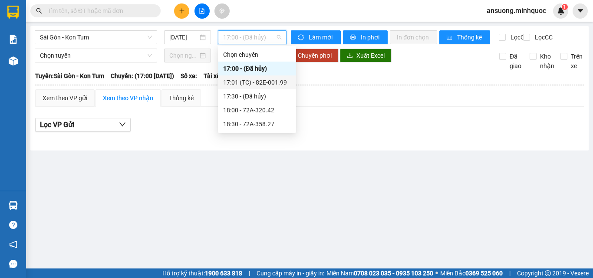
click at [273, 81] on div "17:01 (TC) - 82E-001.99" at bounding box center [257, 83] width 68 height 10
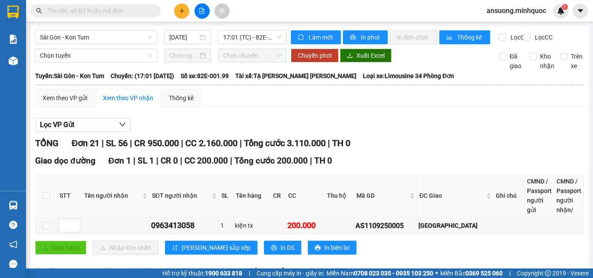
click at [416, 163] on div "Giao dọc đường Đơn 1 | SL 1 | CR 0 | CC 200.000 | Tổng cước 200.000 | TH 0" at bounding box center [309, 161] width 549 height 13
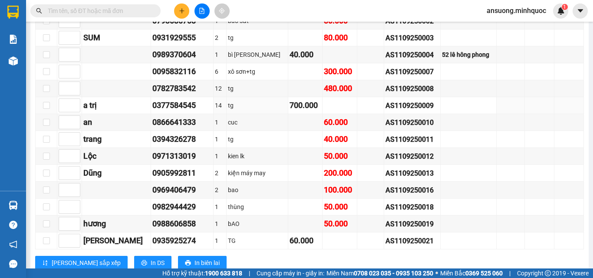
scroll to position [478, 0]
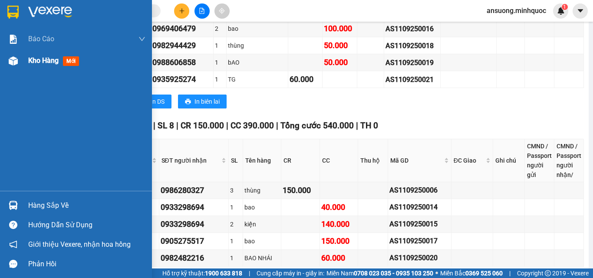
click at [17, 56] on img at bounding box center [13, 60] width 9 height 9
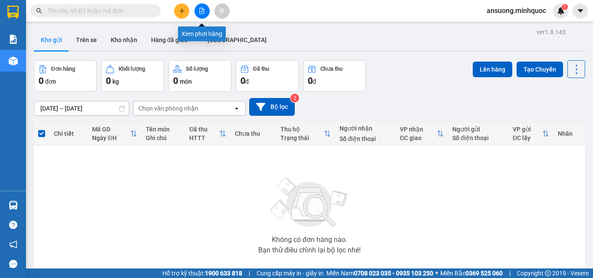
click at [205, 7] on button at bounding box center [202, 10] width 15 height 15
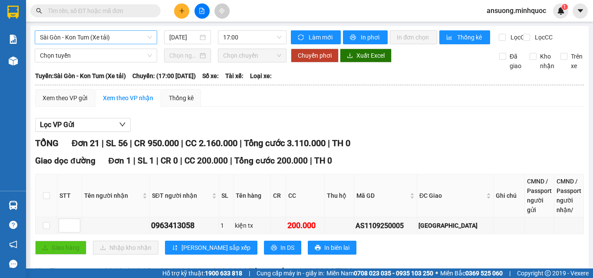
click at [56, 36] on span "Sài Gòn - Kon Tum (Xe tải)" at bounding box center [96, 37] width 112 height 13
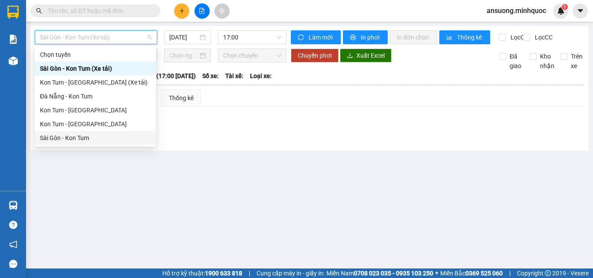
click at [60, 140] on div "Sài Gòn - Kon Tum" at bounding box center [95, 138] width 111 height 10
type input "11/09/2025"
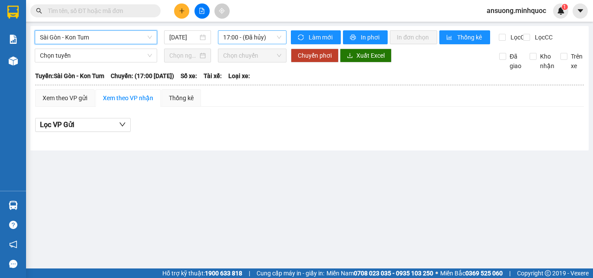
click at [239, 39] on span "17:00 - (Đã hủy)" at bounding box center [252, 37] width 58 height 13
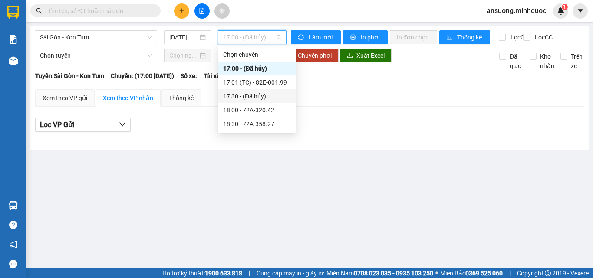
click at [270, 80] on div "17:01 (TC) - 82E-001.99" at bounding box center [257, 83] width 68 height 10
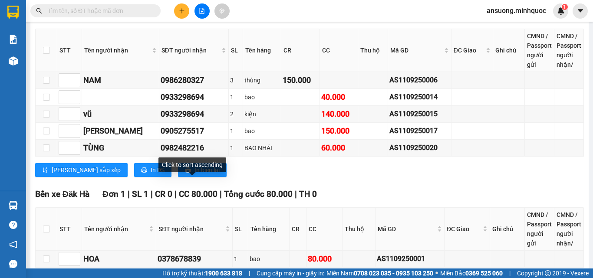
scroll to position [465, 0]
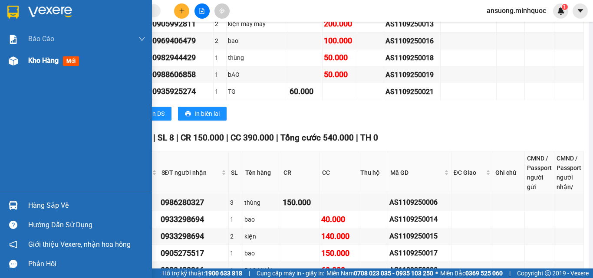
click at [11, 57] on img at bounding box center [13, 60] width 9 height 9
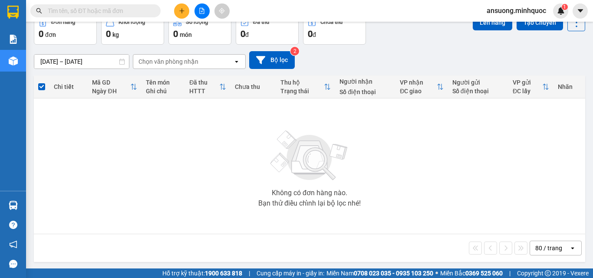
scroll to position [48, 0]
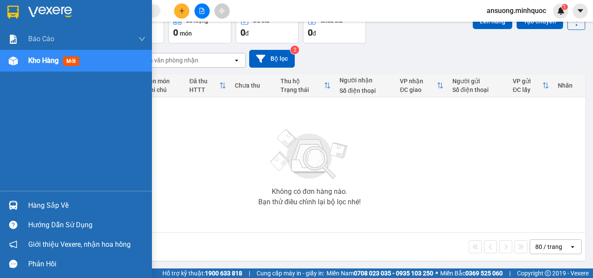
click at [20, 66] on div at bounding box center [13, 60] width 15 height 15
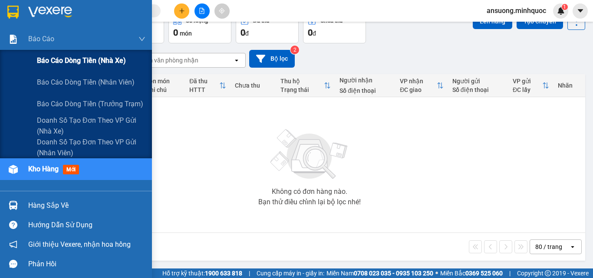
click at [89, 61] on span "Báo cáo dòng tiền (nhà xe)" at bounding box center [81, 60] width 89 height 11
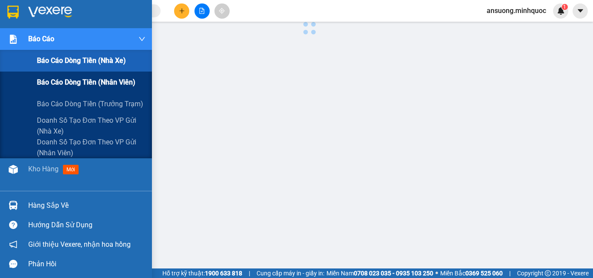
click at [97, 82] on span "Báo cáo dòng tiền (nhân viên)" at bounding box center [86, 82] width 99 height 11
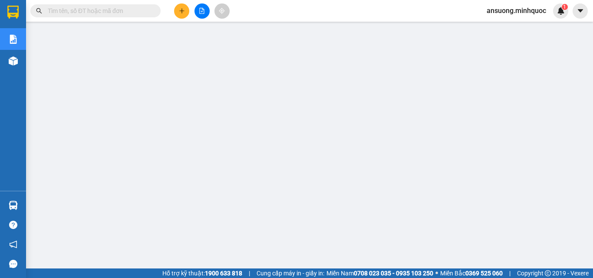
click at [211, 7] on div at bounding box center [201, 10] width 65 height 15
click at [201, 13] on icon "file-add" at bounding box center [202, 11] width 6 height 6
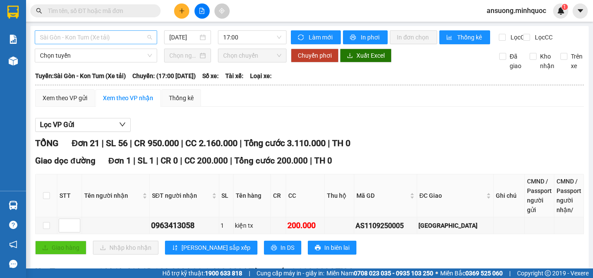
click at [80, 34] on span "Sài Gòn - Kon Tum (Xe tải)" at bounding box center [96, 37] width 112 height 13
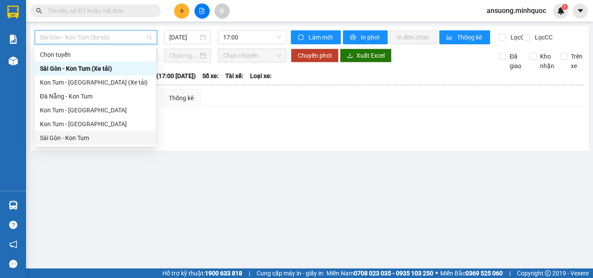
click at [59, 139] on div "Sài Gòn - Kon Tum" at bounding box center [95, 138] width 111 height 10
type input "11/09/2025"
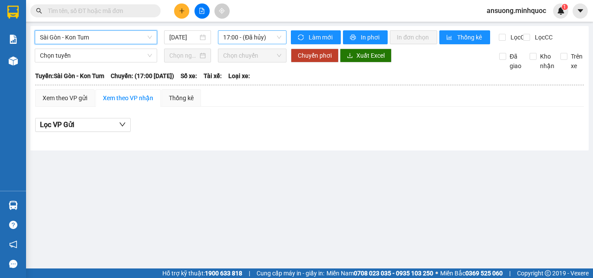
click at [253, 31] on span "17:00 - (Đã hủy)" at bounding box center [252, 37] width 58 height 13
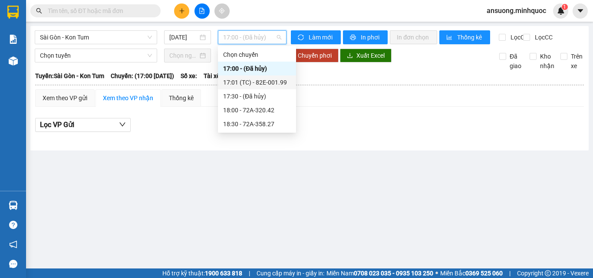
click at [270, 79] on div "Chọn chuyến 17:00 - (Đã hủy) 17:01 (TC) - 82E-001.99 17:30 - (Đã hủy) 18:00 - 7…" at bounding box center [257, 89] width 78 height 83
click at [269, 80] on div "17:01 (TC) - 82E-001.99" at bounding box center [257, 83] width 68 height 10
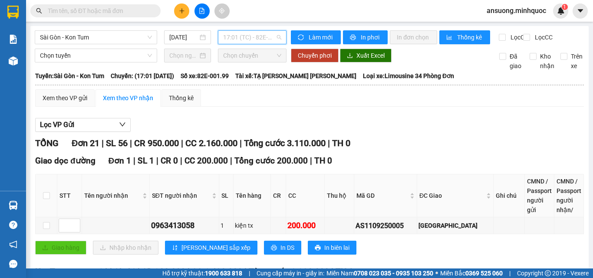
click at [248, 36] on span "17:01 (TC) - 82E-001.99" at bounding box center [252, 37] width 58 height 13
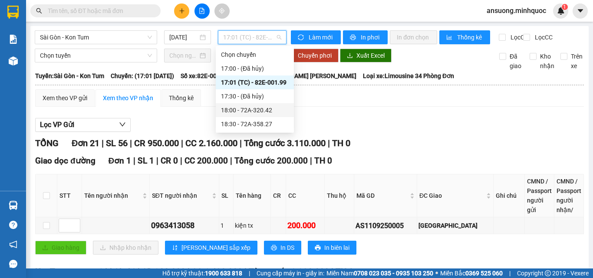
click at [259, 107] on div "18:00 - 72A-320.42" at bounding box center [255, 111] width 68 height 10
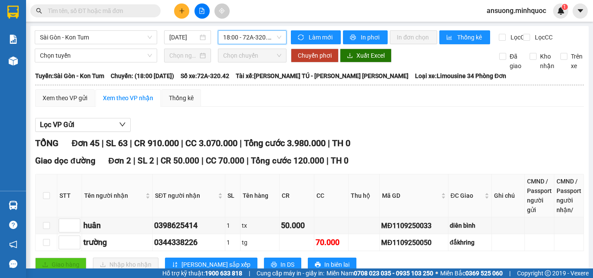
click at [250, 34] on span "18:00 - 72A-320.42" at bounding box center [252, 37] width 58 height 13
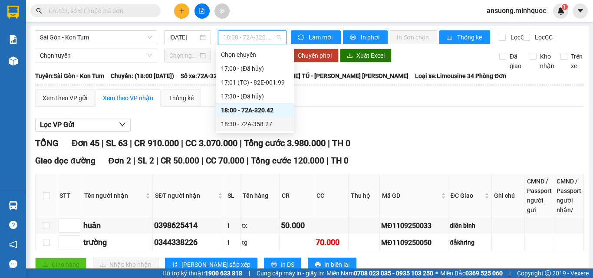
click at [271, 122] on div "18:30 - 72A-358.27" at bounding box center [255, 124] width 68 height 10
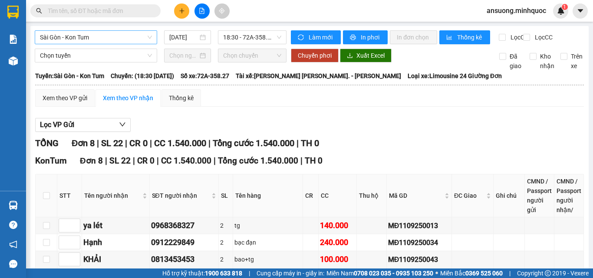
click at [63, 32] on span "Sài Gòn - Kon Tum" at bounding box center [96, 37] width 112 height 13
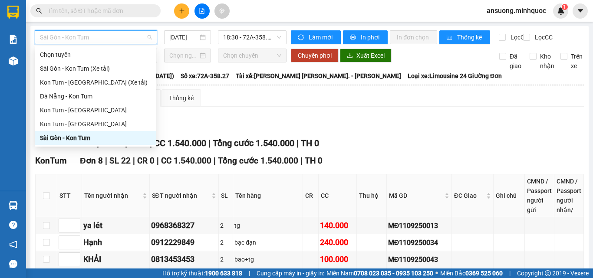
click at [56, 139] on div "Sài Gòn - Kon Tum" at bounding box center [95, 138] width 111 height 10
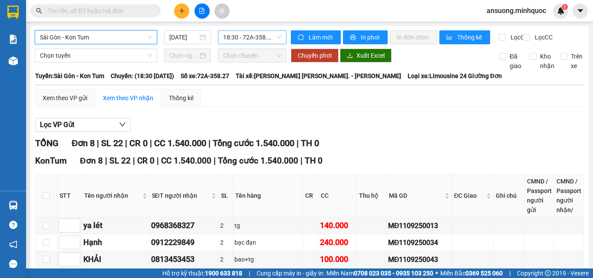
click at [247, 33] on span "18:30 - 72A-358.27" at bounding box center [252, 37] width 58 height 13
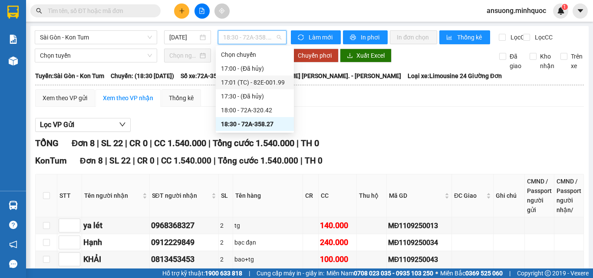
click at [266, 77] on div "17:01 (TC) - 82E-001.99" at bounding box center [255, 83] width 78 height 14
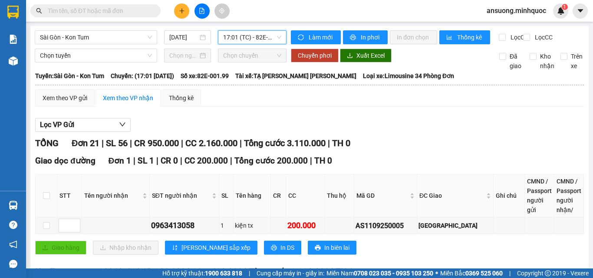
click at [342, 5] on div "Kết quả tìm kiếm ( 0 ) Bộ lọc No Data ansuong.minhquoc 1" at bounding box center [296, 11] width 593 height 22
click at [208, 7] on button at bounding box center [202, 10] width 15 height 15
click at [77, 42] on span "Sài Gòn - Kon Tum" at bounding box center [96, 37] width 112 height 13
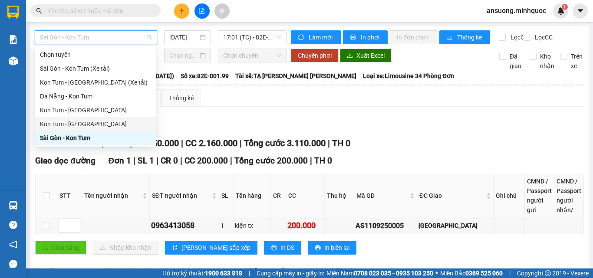
click at [55, 123] on div "Kon Tum - Sài Gòn" at bounding box center [95, 124] width 111 height 10
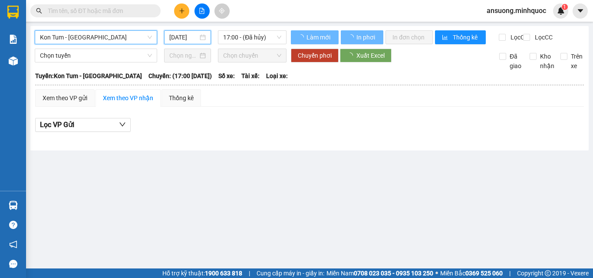
click at [195, 37] on input "11/09/2025" at bounding box center [183, 38] width 29 height 10
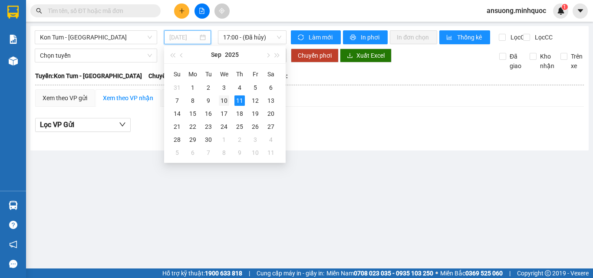
click at [226, 97] on div "10" at bounding box center [224, 101] width 10 height 10
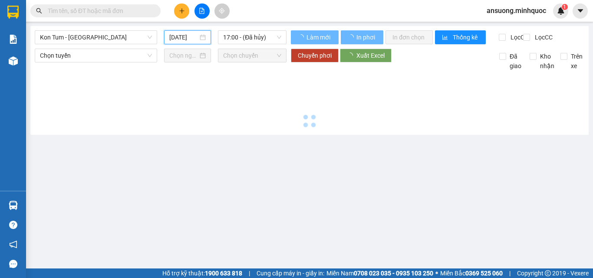
type input "10/09/2025"
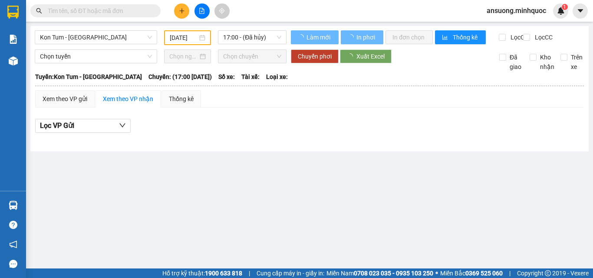
click at [348, 142] on div "Lọc VP Gửi" at bounding box center [309, 129] width 549 height 28
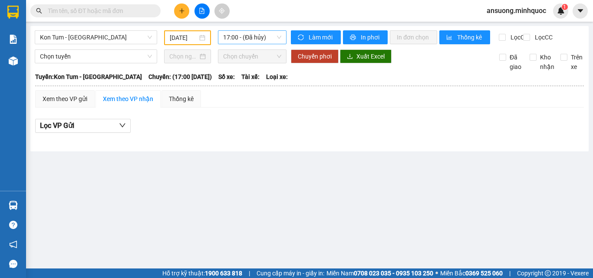
click at [271, 38] on span "17:00 - (Đã hủy)" at bounding box center [252, 37] width 58 height 13
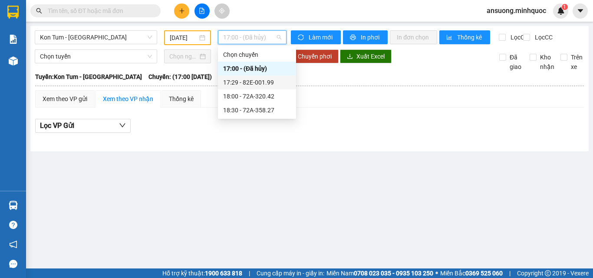
click at [267, 83] on div "17:29 - 82E-001.99" at bounding box center [257, 83] width 68 height 10
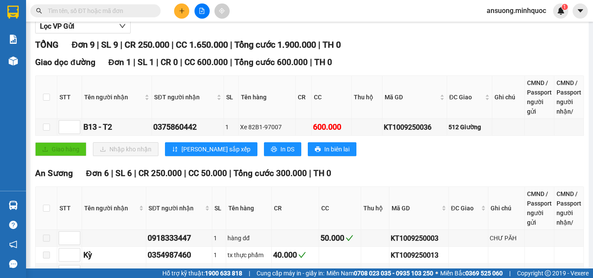
scroll to position [87, 0]
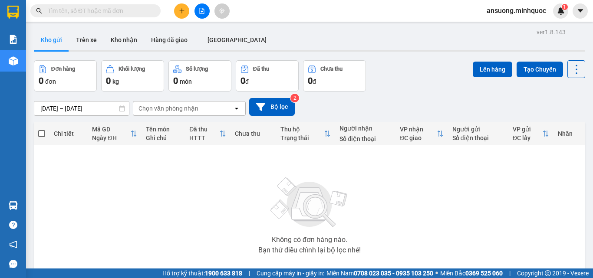
drag, startPoint x: 93, startPoint y: 98, endPoint x: 28, endPoint y: 64, distance: 73.8
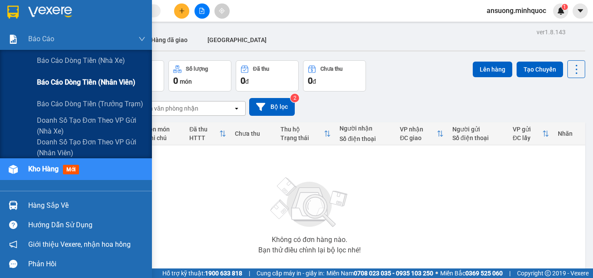
click at [79, 83] on span "Báo cáo dòng tiền (nhân viên)" at bounding box center [86, 82] width 99 height 11
